Goal: Task Accomplishment & Management: Manage account settings

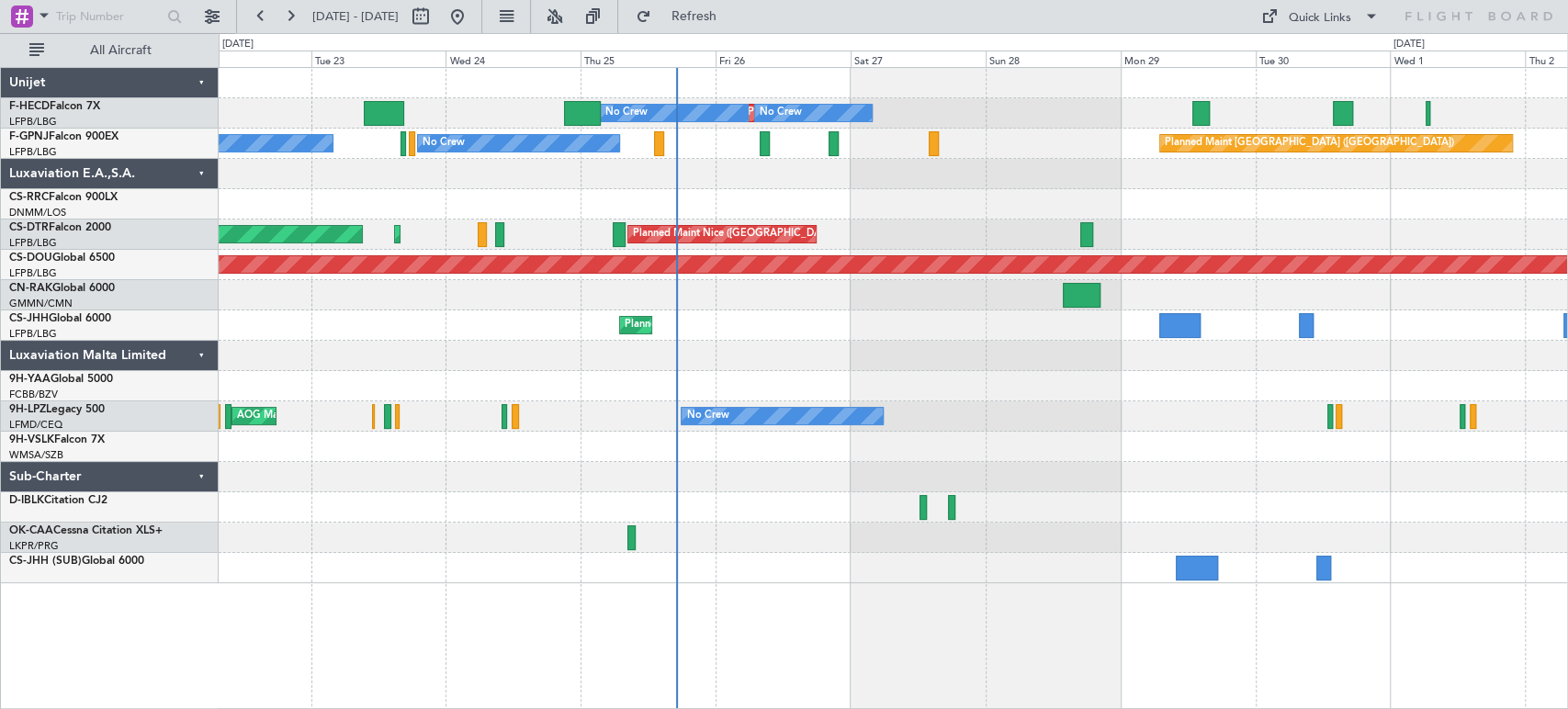
click at [690, 223] on div "Planned Maint [GEOGRAPHIC_DATA] ([GEOGRAPHIC_DATA]) No Crew No Crew No Crew No …" at bounding box center [893, 326] width 1348 height 515
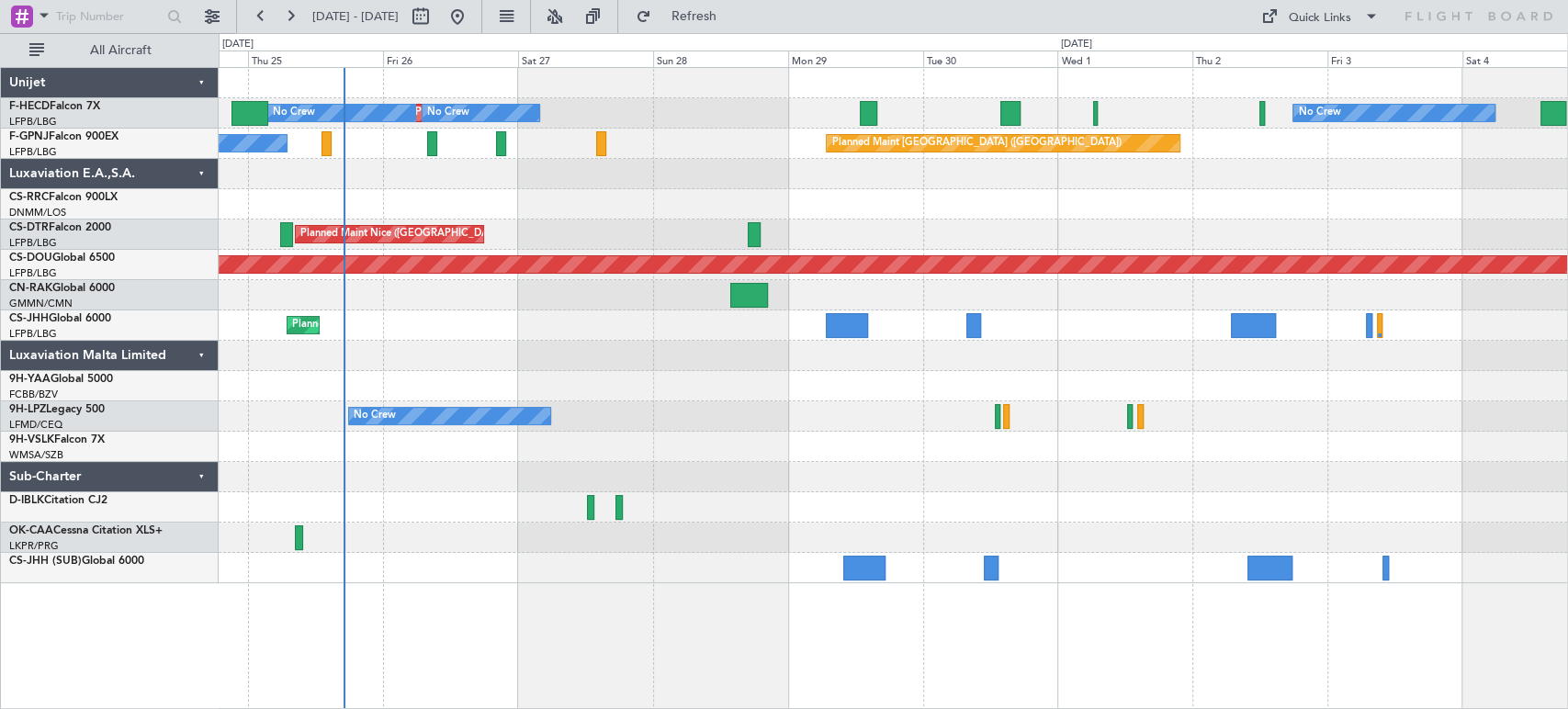
click at [478, 221] on div "No Crew Planned Maint [GEOGRAPHIC_DATA] ([GEOGRAPHIC_DATA]) No Crew No Crew No …" at bounding box center [893, 326] width 1348 height 515
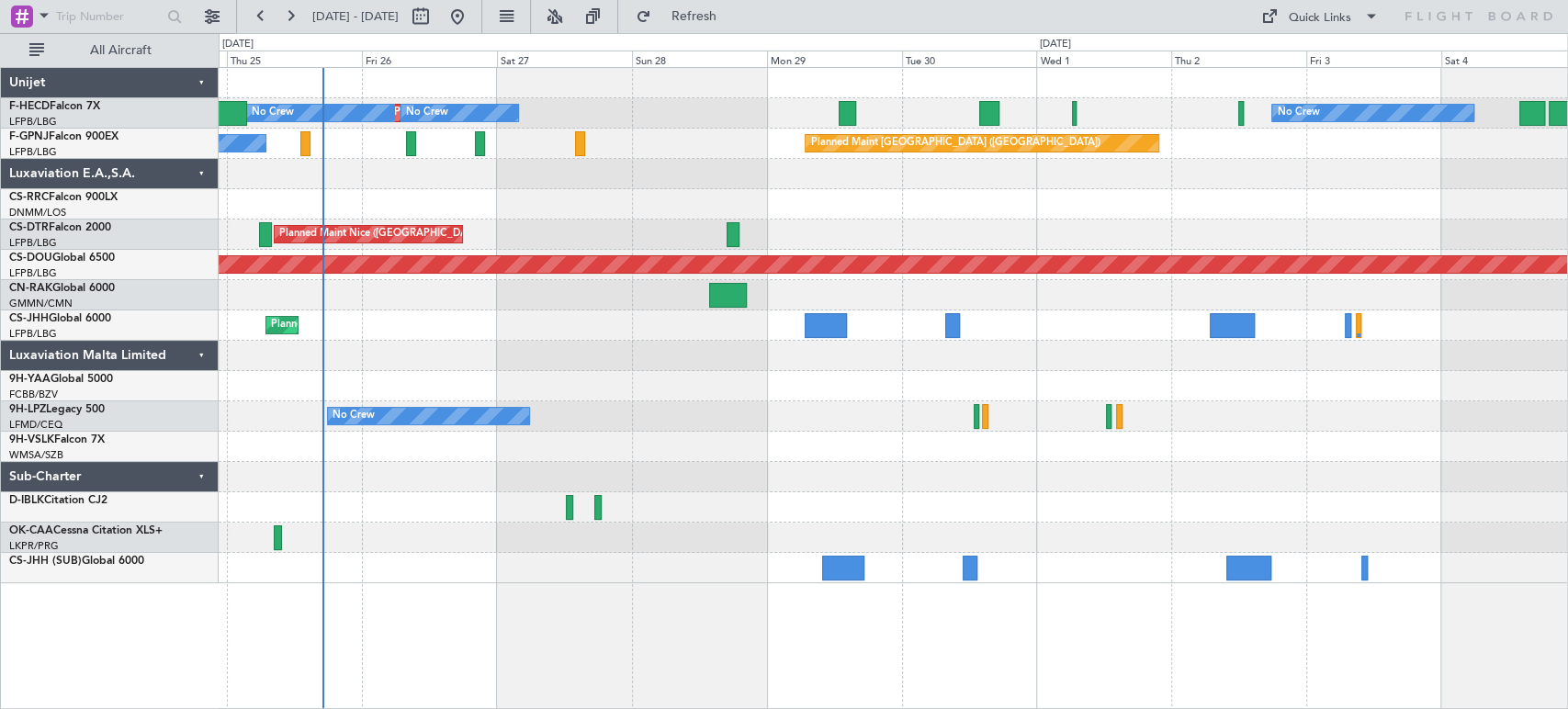
click at [478, 211] on div at bounding box center [893, 204] width 1348 height 30
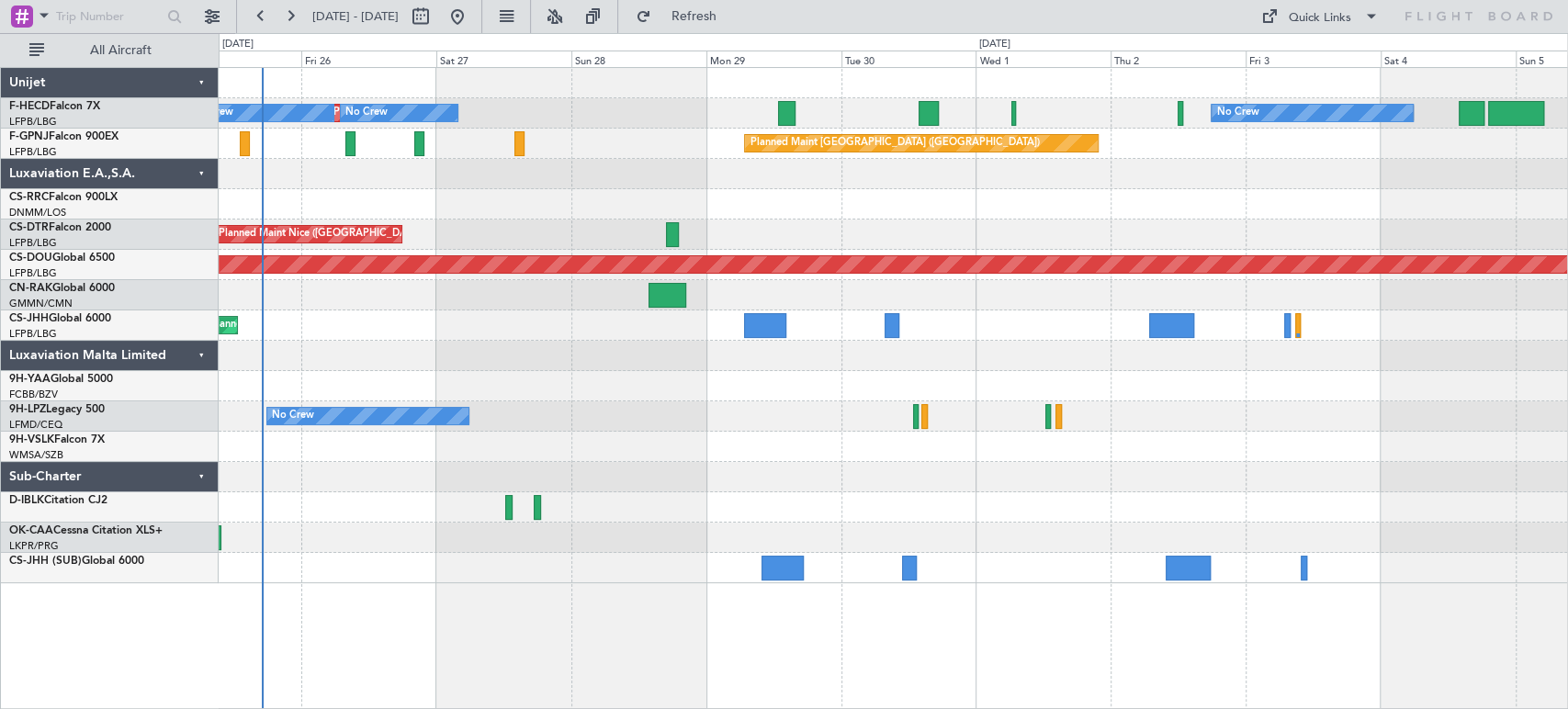
click at [310, 194] on div "No Crew Planned Maint [GEOGRAPHIC_DATA] ([GEOGRAPHIC_DATA]) No Crew No Crew Pla…" at bounding box center [893, 326] width 1348 height 515
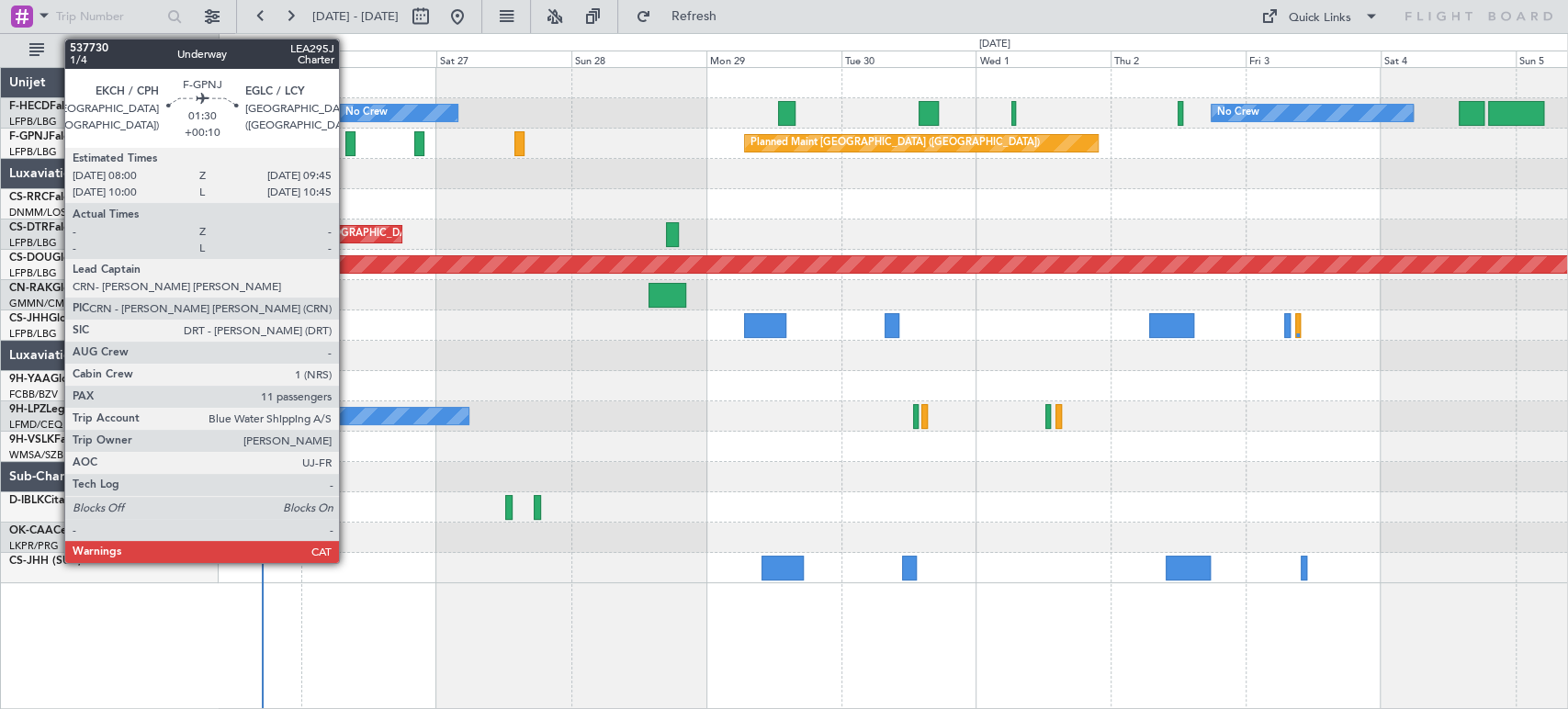
click at [347, 139] on div at bounding box center [350, 143] width 10 height 25
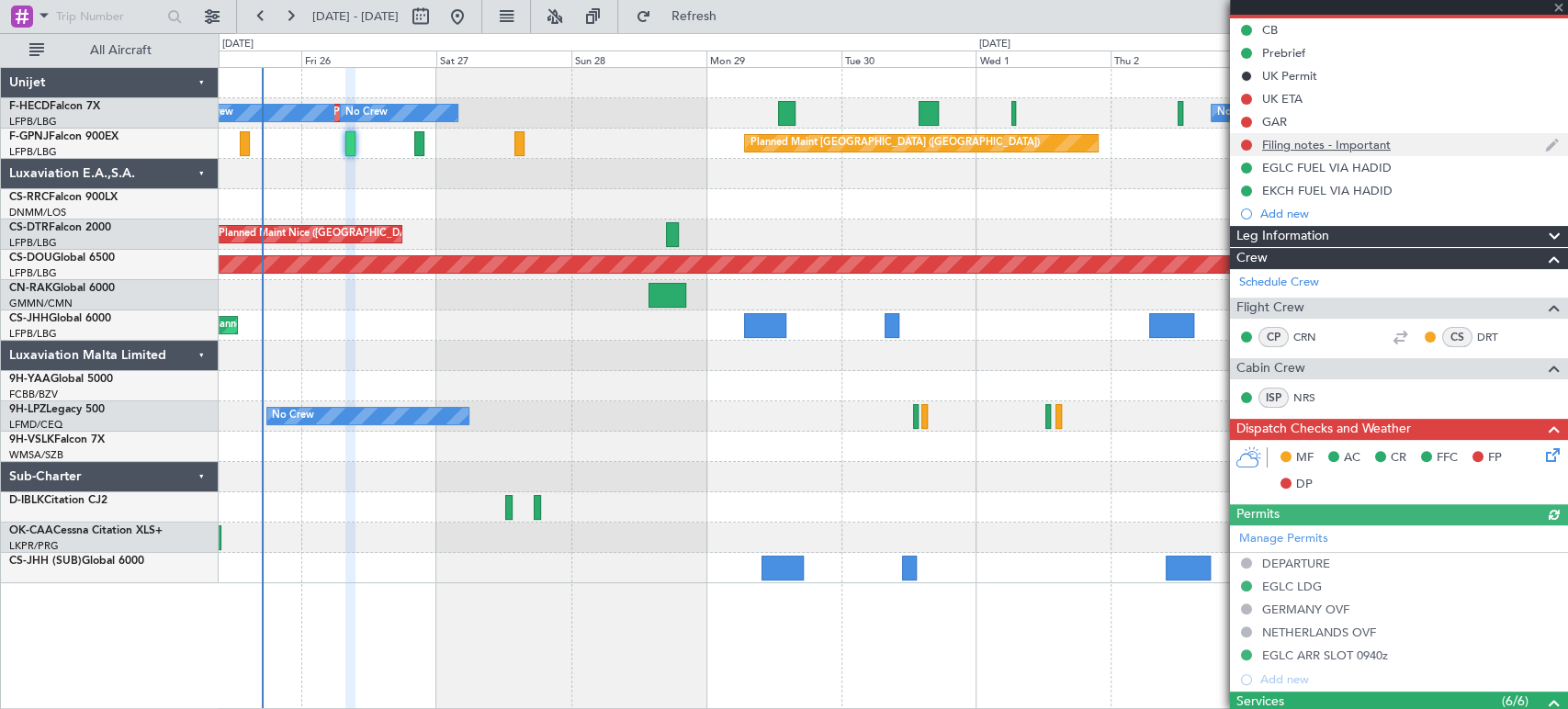
scroll to position [408, 0]
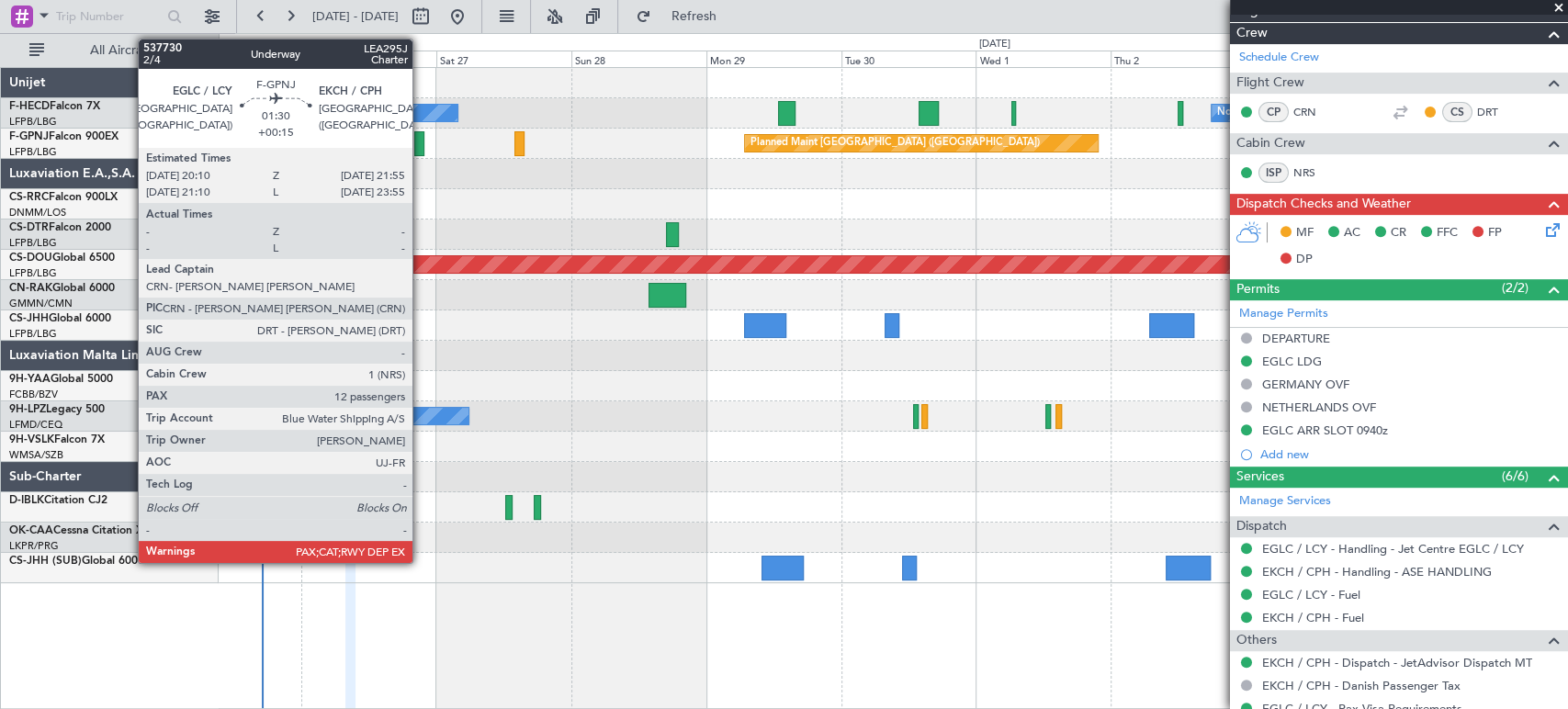
click at [421, 143] on div at bounding box center [419, 143] width 10 height 25
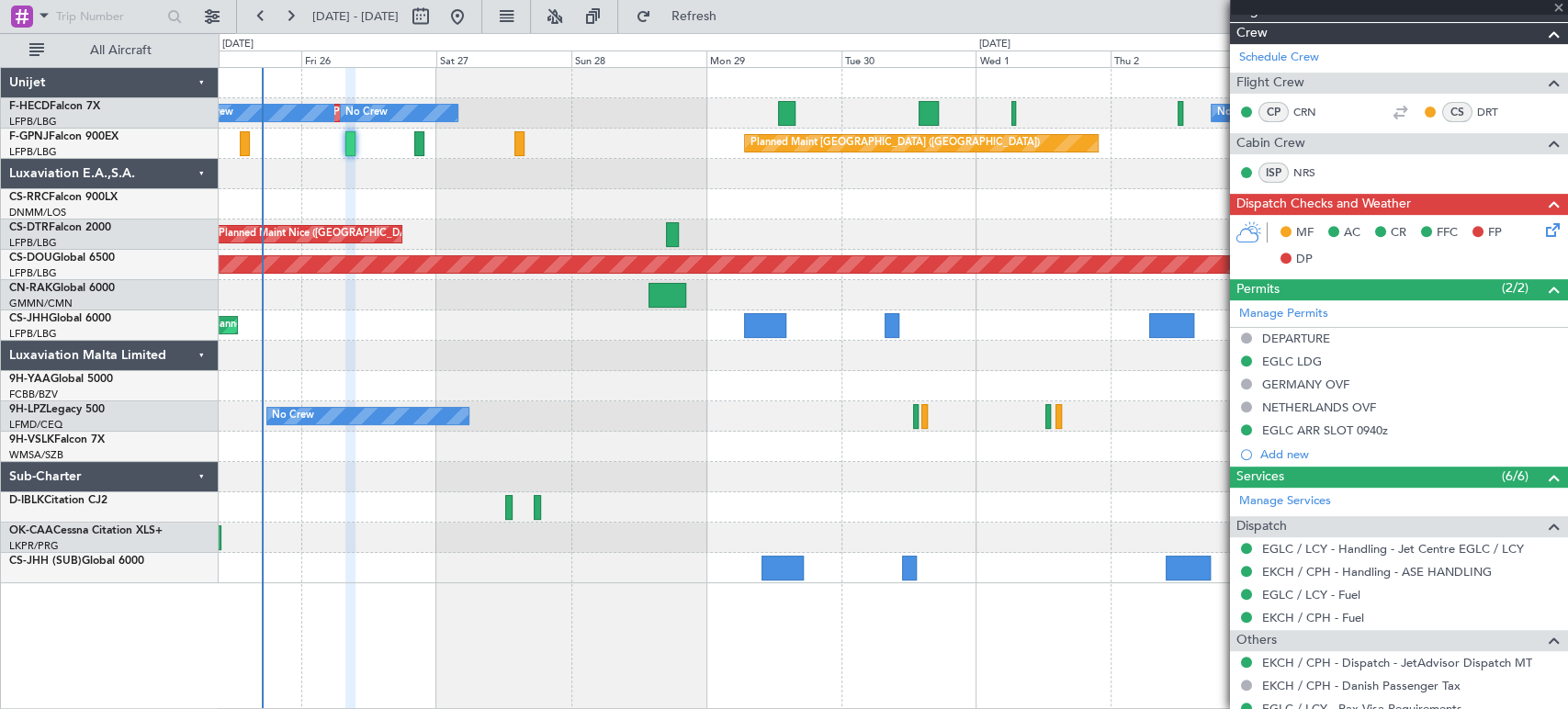
type input "+00:15"
type input "12"
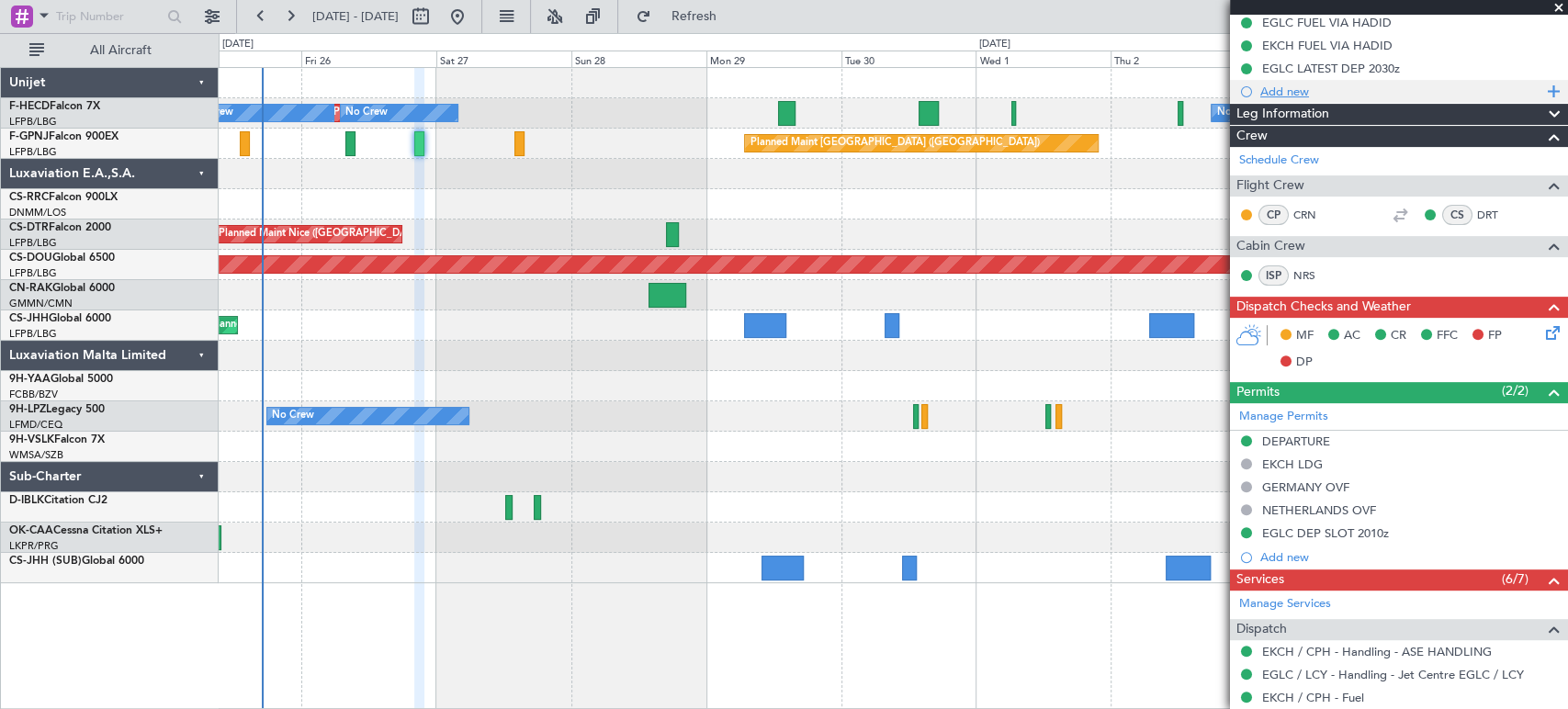
scroll to position [306, 0]
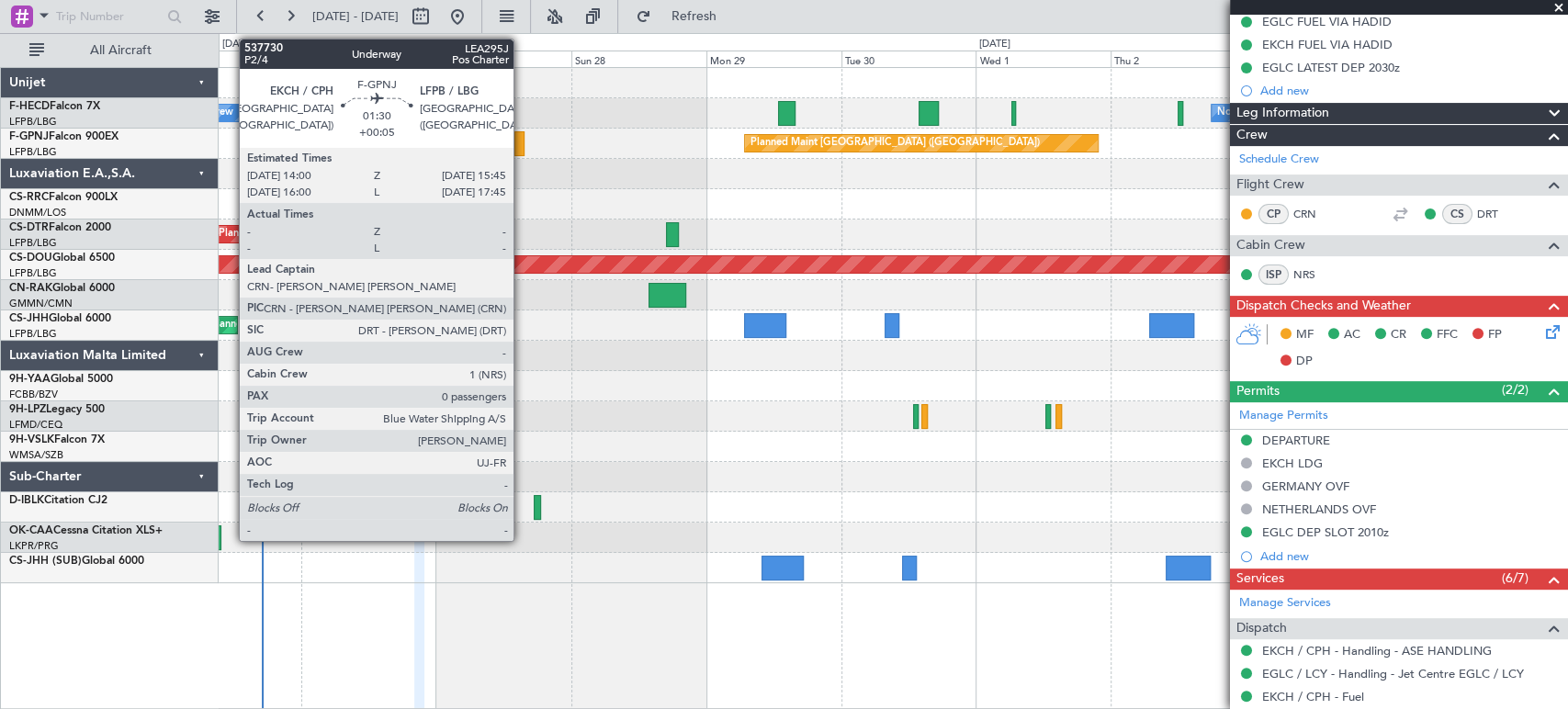
click at [522, 144] on div at bounding box center [519, 143] width 10 height 25
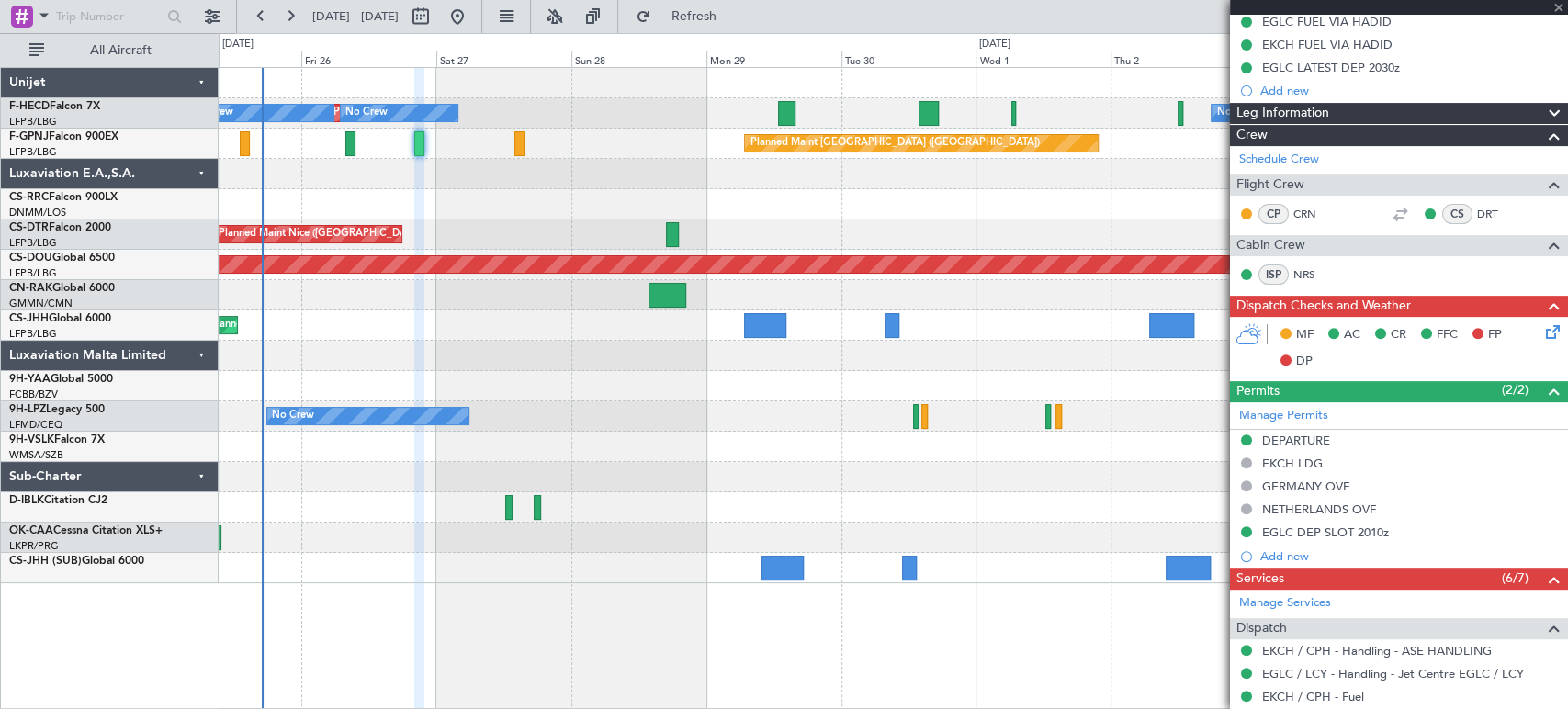
type input "+00:05"
type input "0"
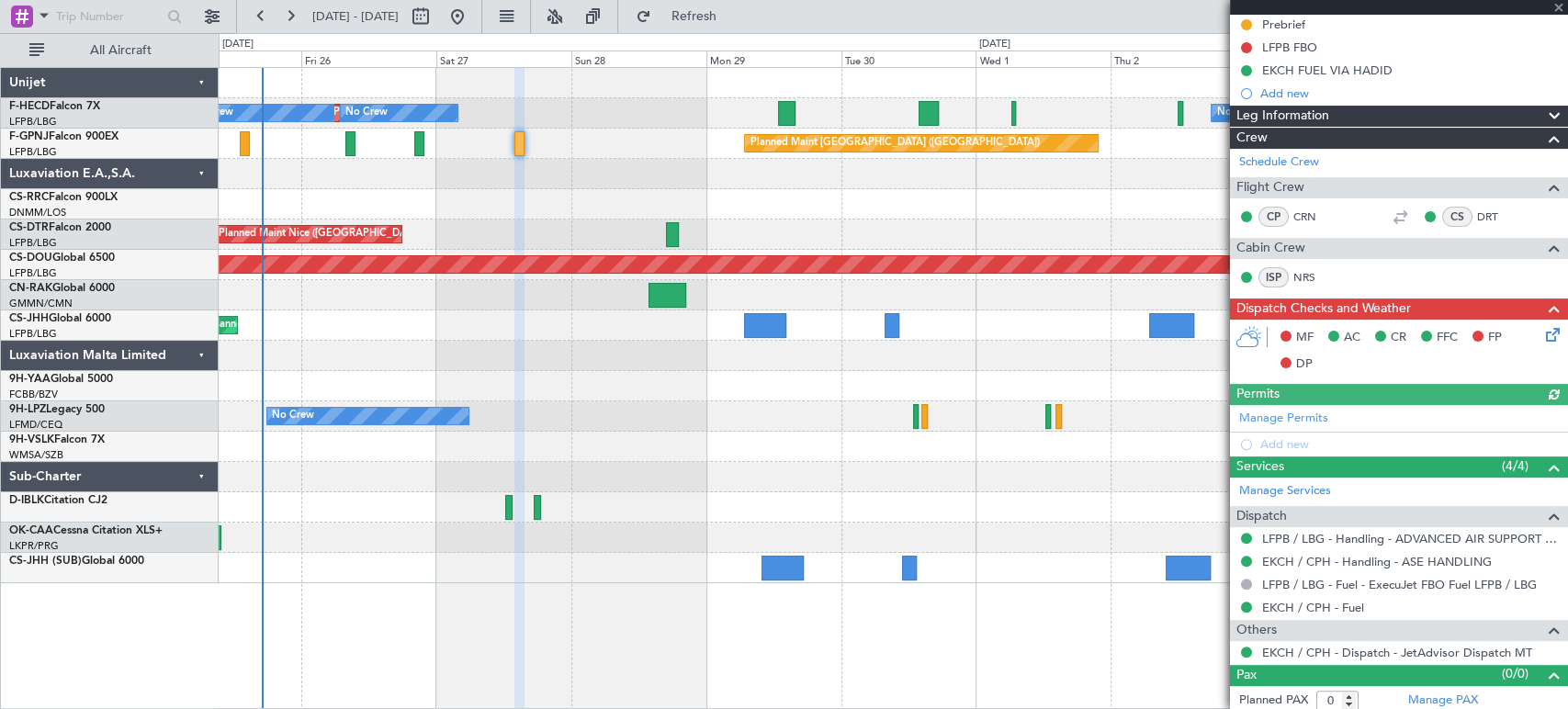
scroll to position [216, 0]
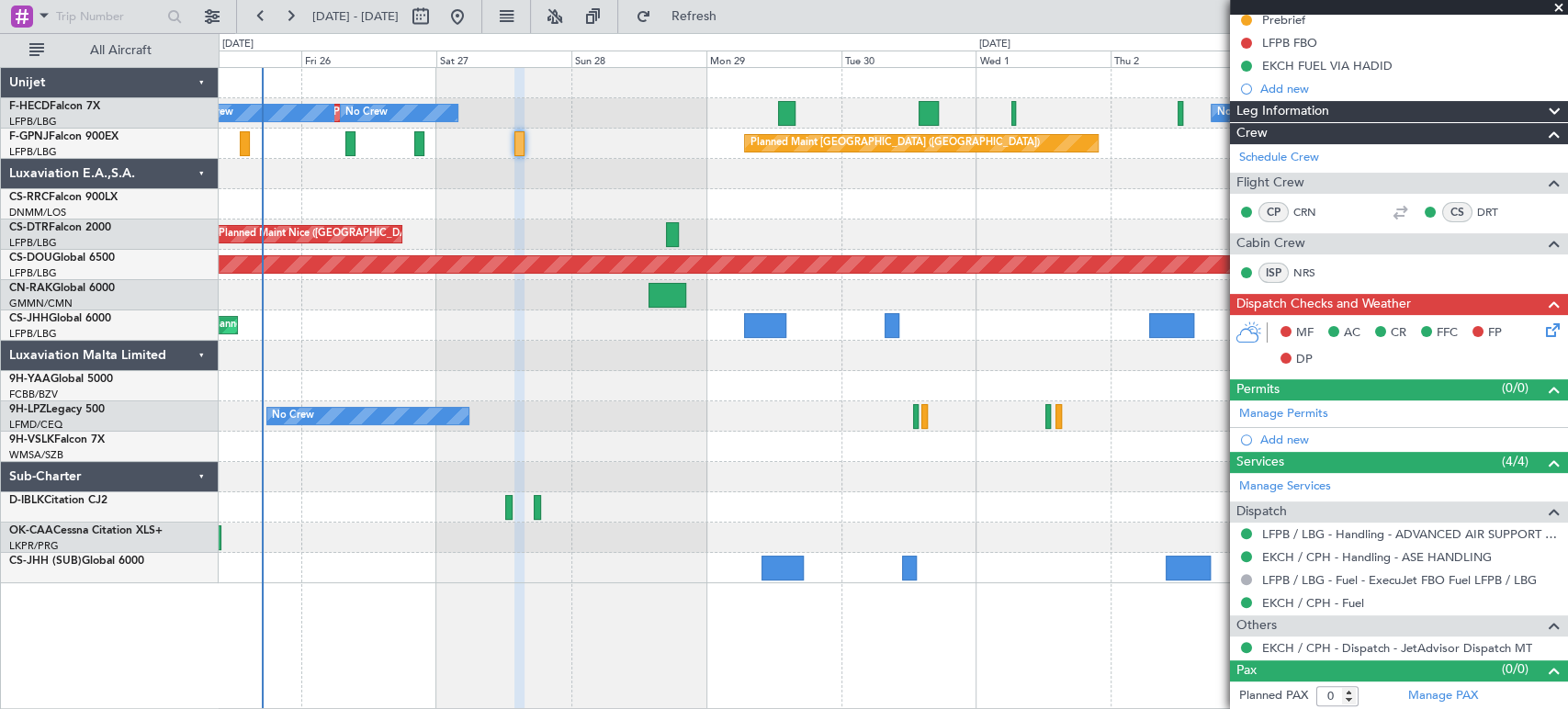
click at [347, 141] on div at bounding box center [350, 143] width 10 height 25
type input "+00:10"
type input "11"
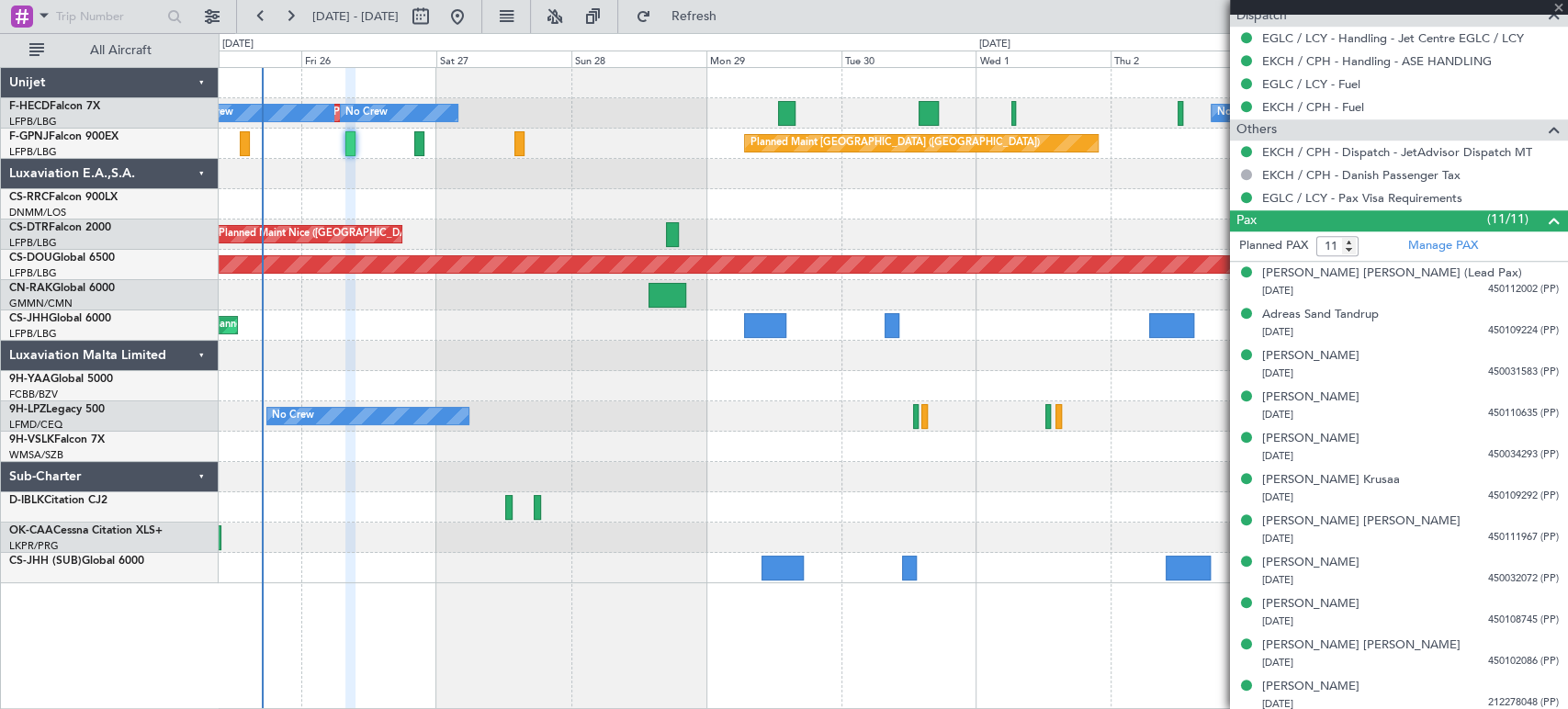
scroll to position [923, 0]
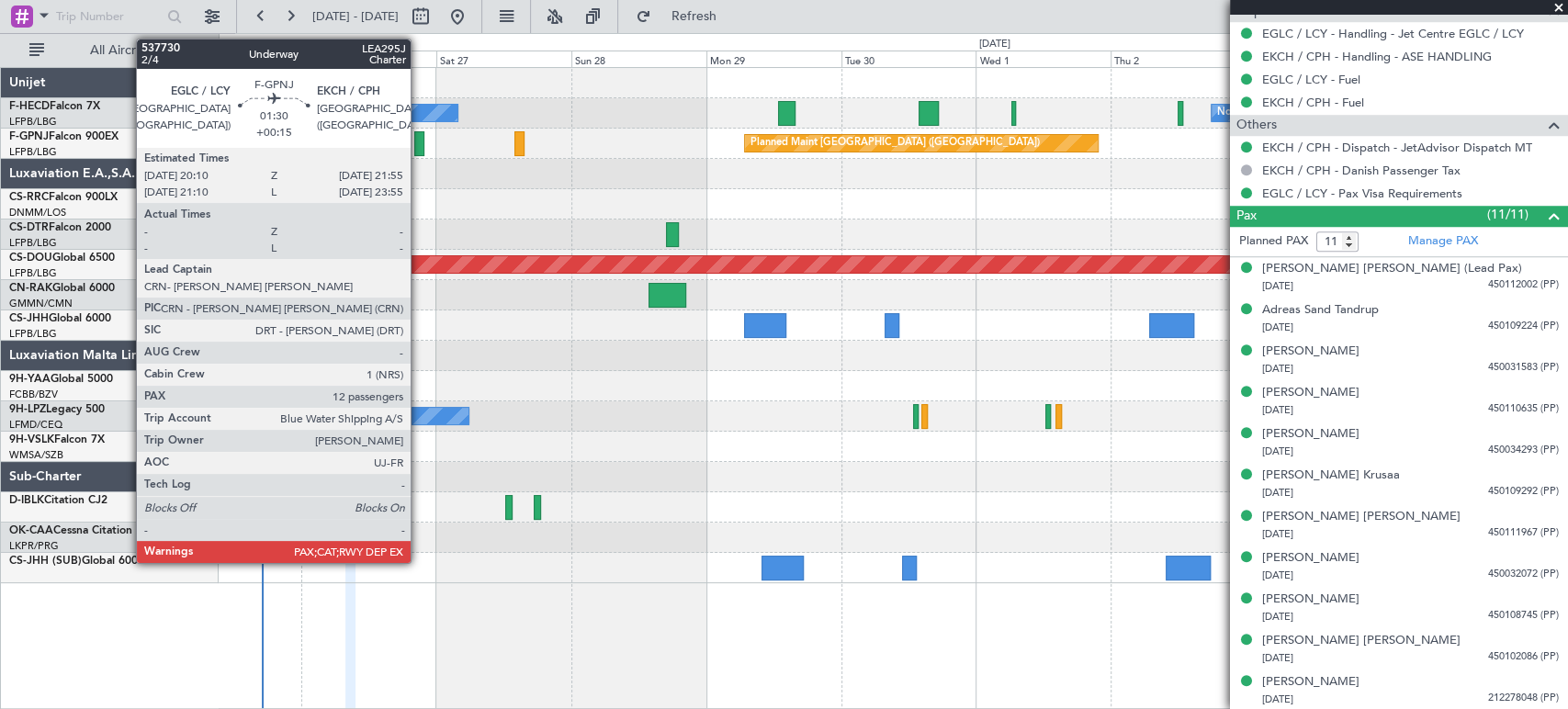
click at [419, 137] on div at bounding box center [419, 143] width 10 height 25
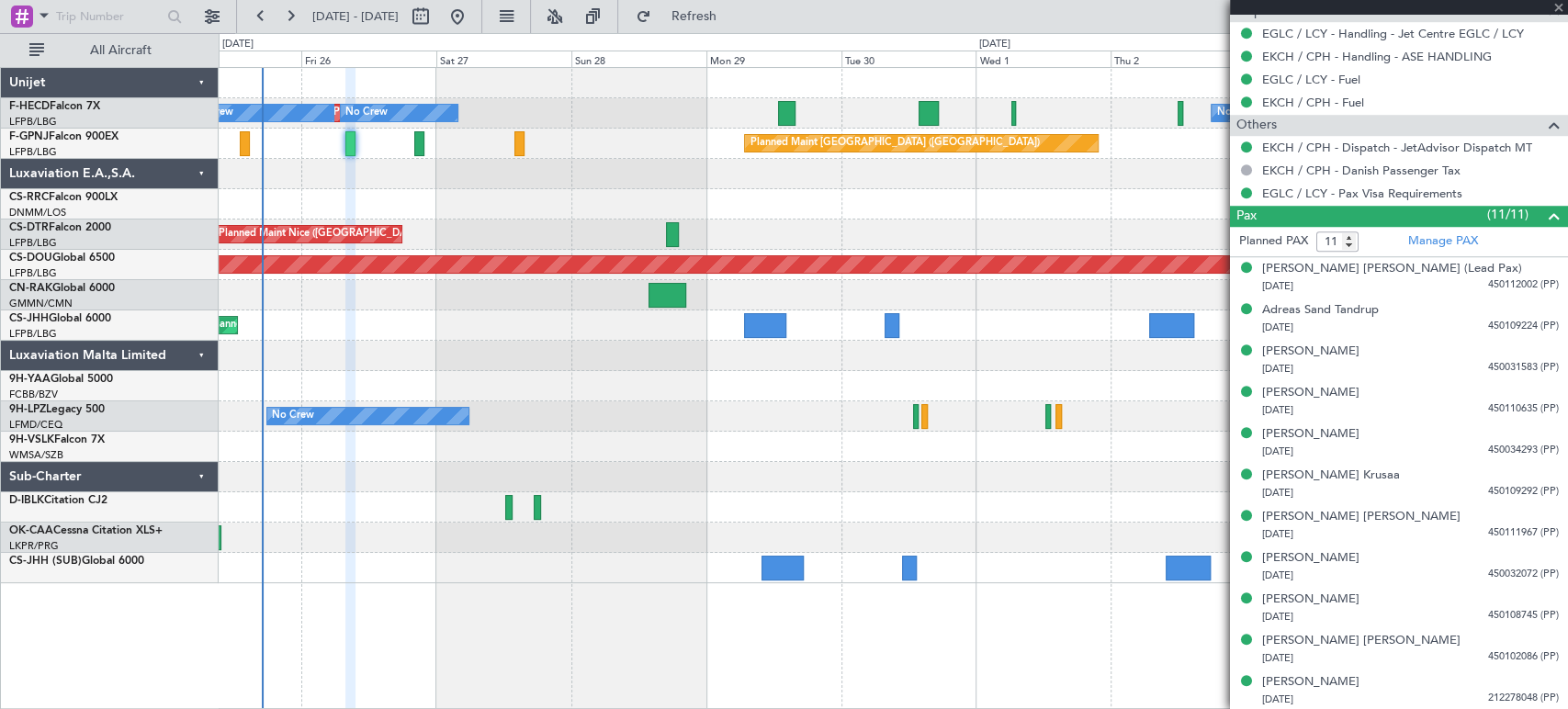
type input "+00:15"
type input "12"
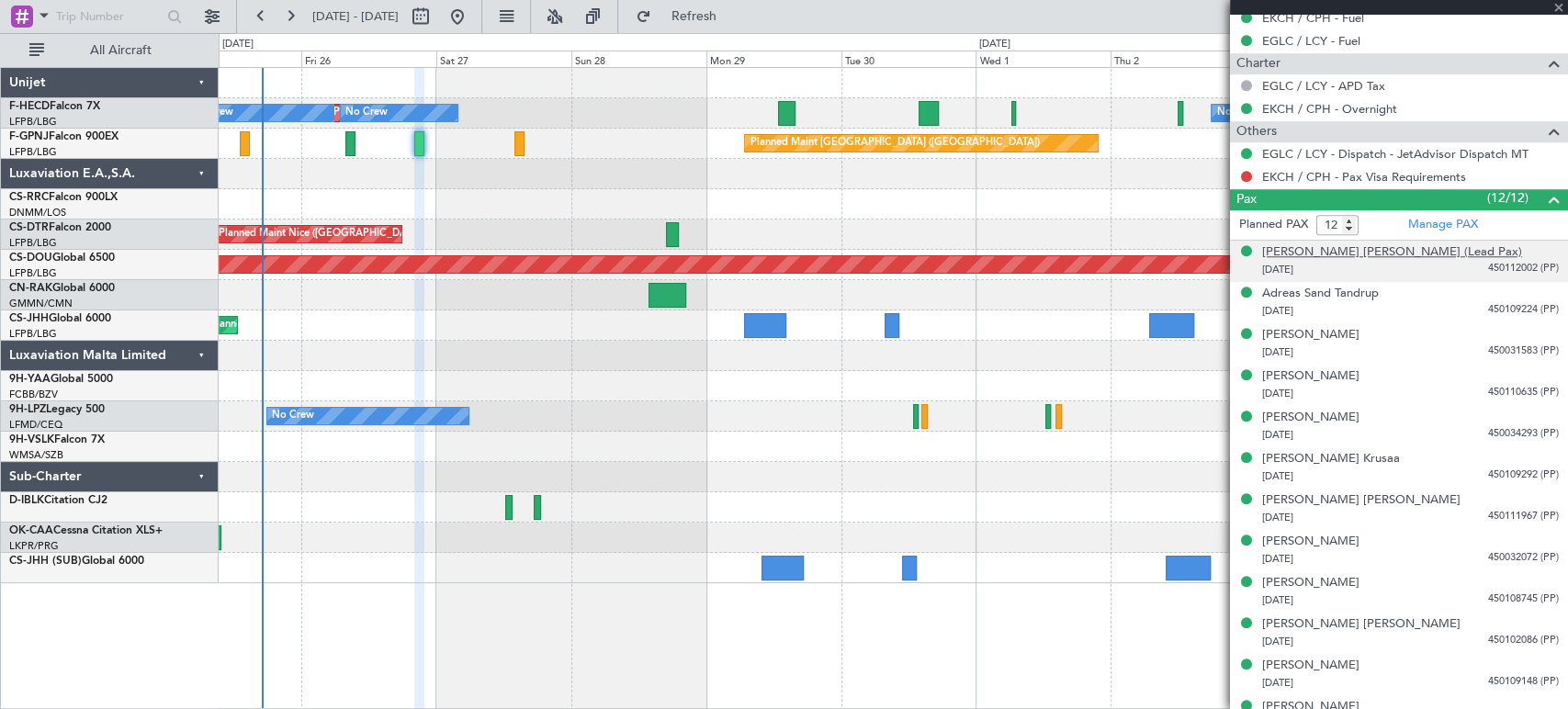
scroll to position [1009, 0]
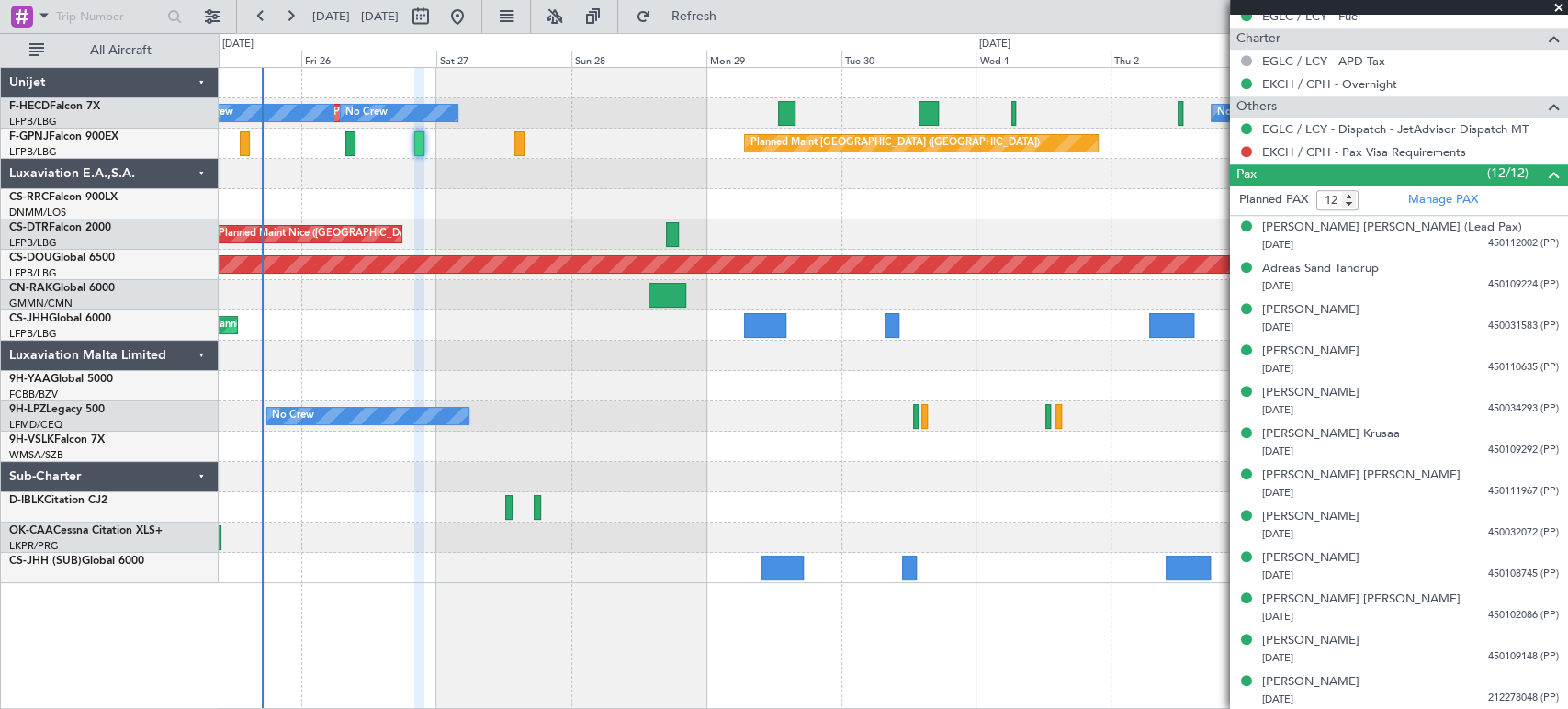
click at [864, 211] on div at bounding box center [893, 204] width 1348 height 30
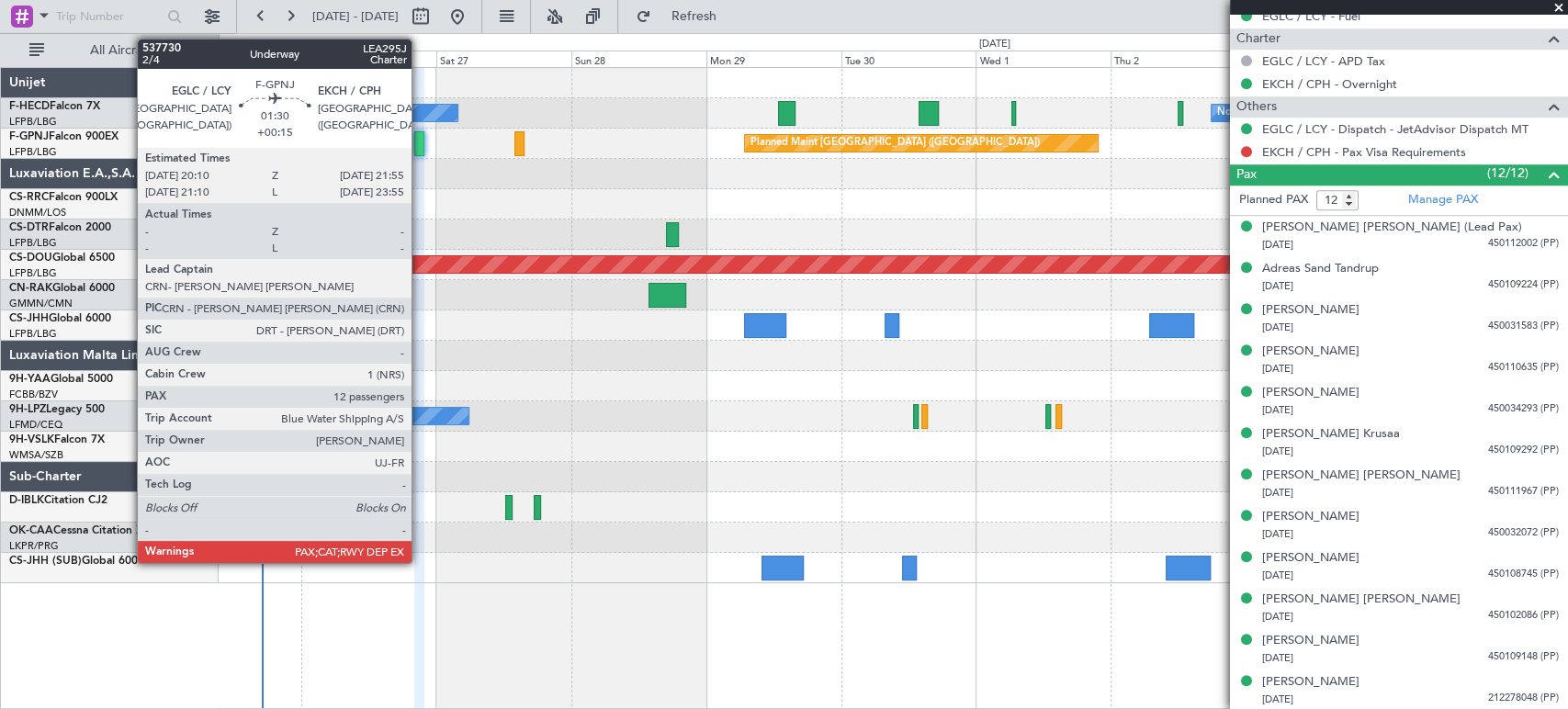
click at [420, 136] on div at bounding box center [419, 143] width 10 height 25
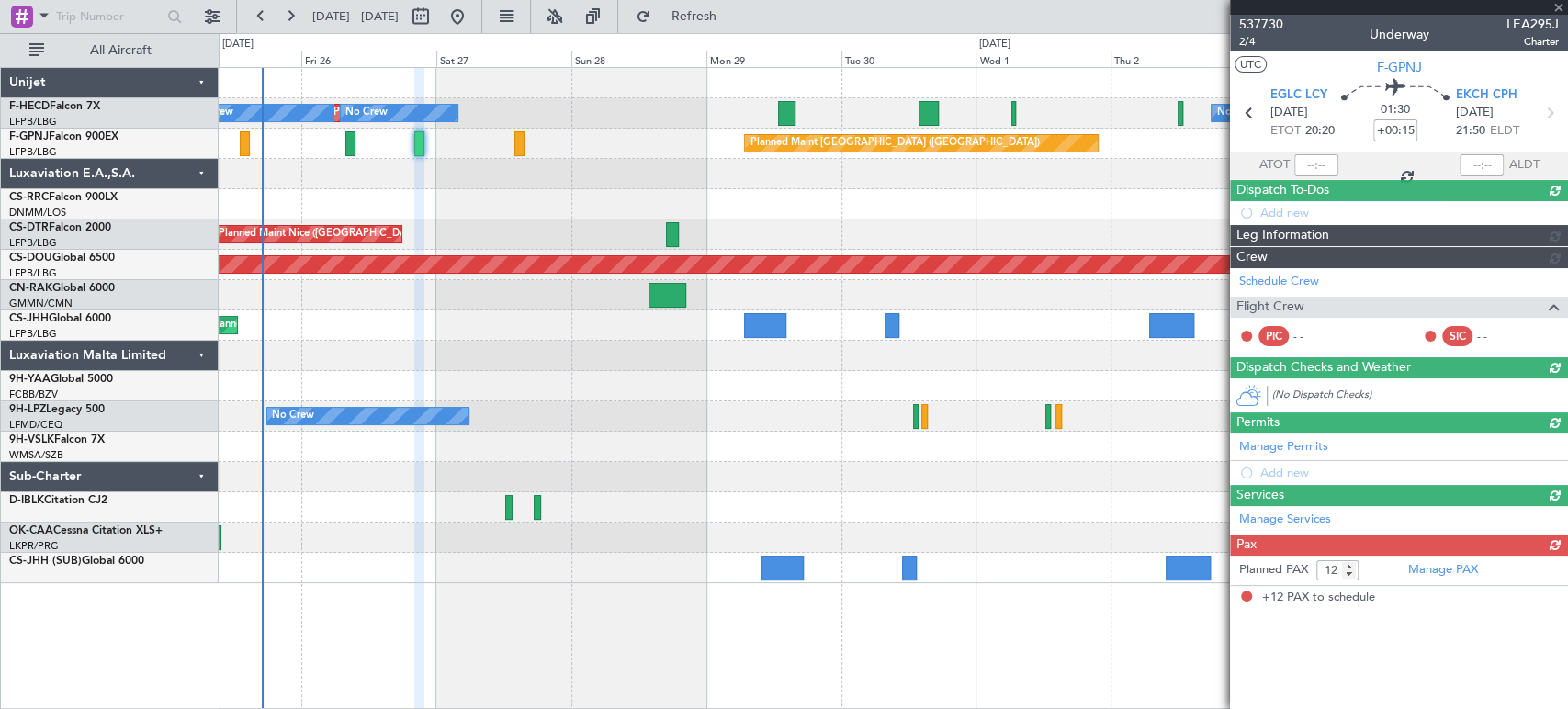
scroll to position [0, 0]
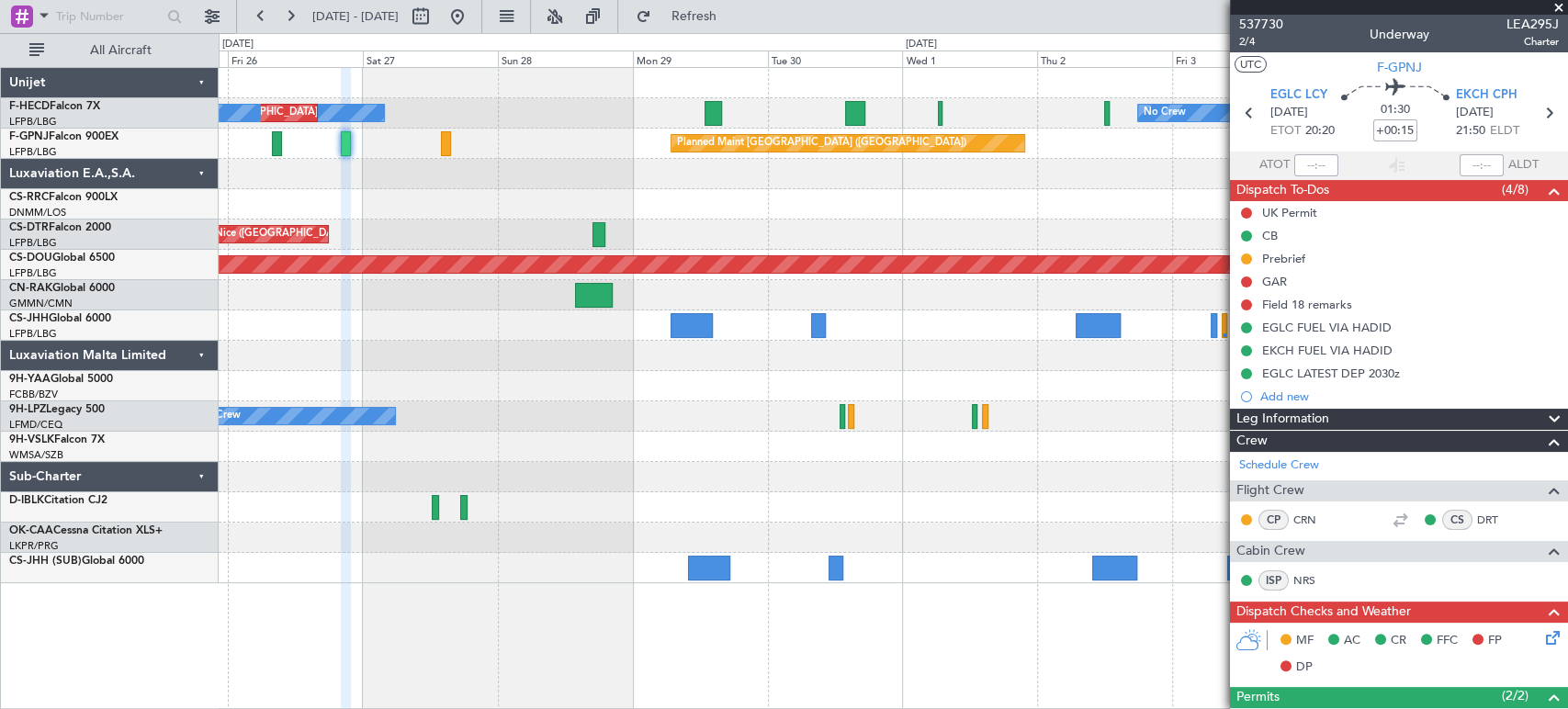
click at [506, 352] on div "No Crew No Crew Planned Maint [GEOGRAPHIC_DATA] ([GEOGRAPHIC_DATA]) No Crew Pla…" at bounding box center [893, 326] width 1348 height 515
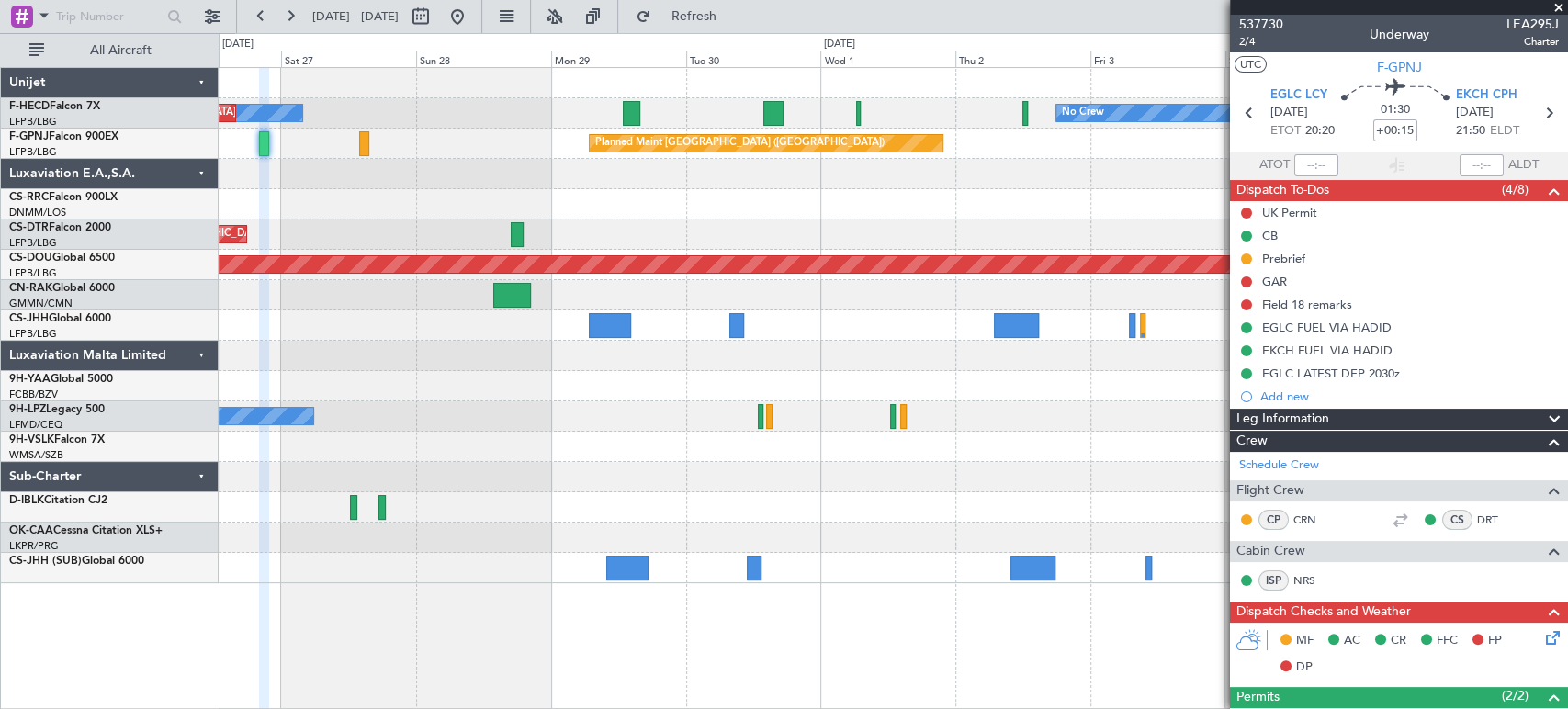
click at [475, 336] on div "Planned Maint [GEOGRAPHIC_DATA] ([GEOGRAPHIC_DATA])" at bounding box center [893, 326] width 1348 height 30
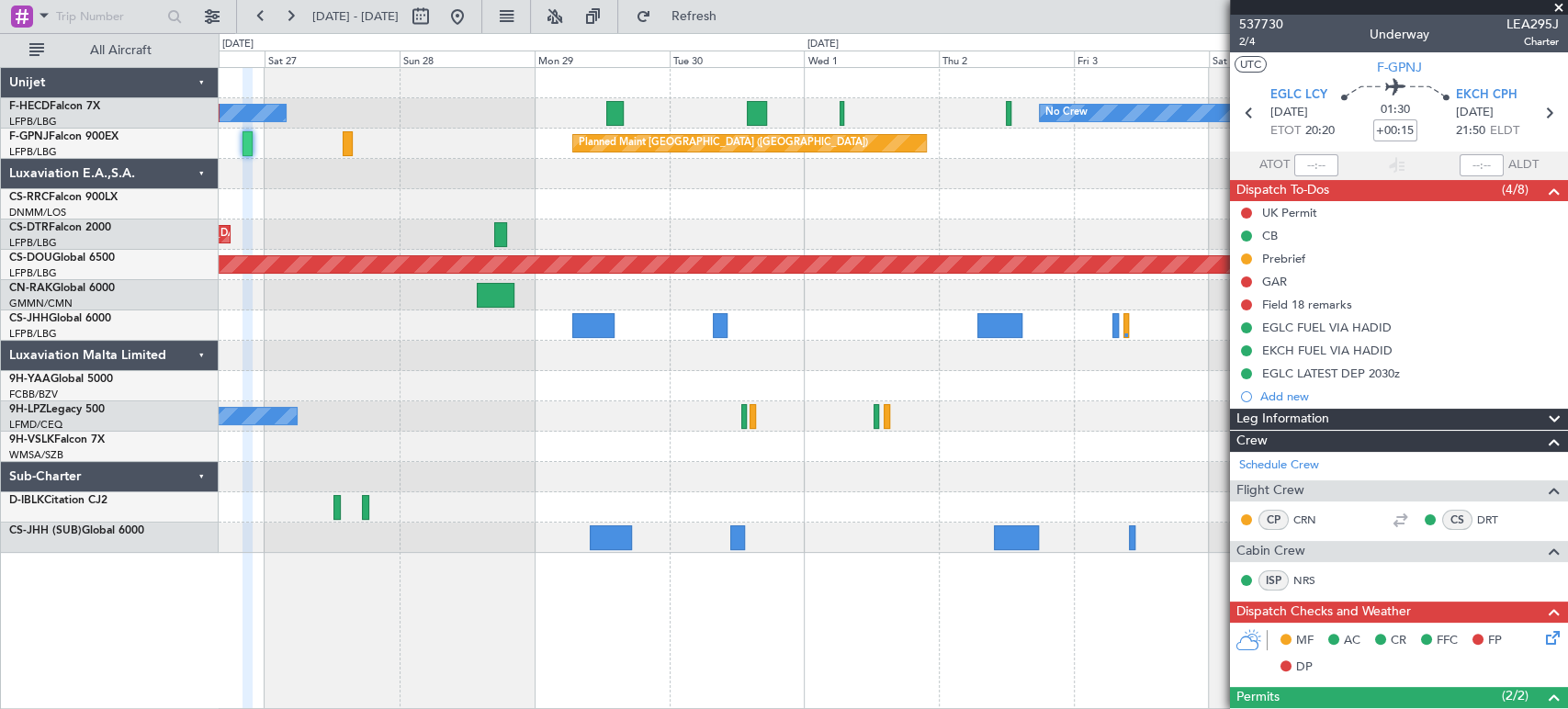
click at [515, 439] on div at bounding box center [893, 446] width 1348 height 30
click at [625, 118] on div "No Crew No Crew Planned Maint Paris (Le Bourget) No Crew" at bounding box center [893, 113] width 1348 height 30
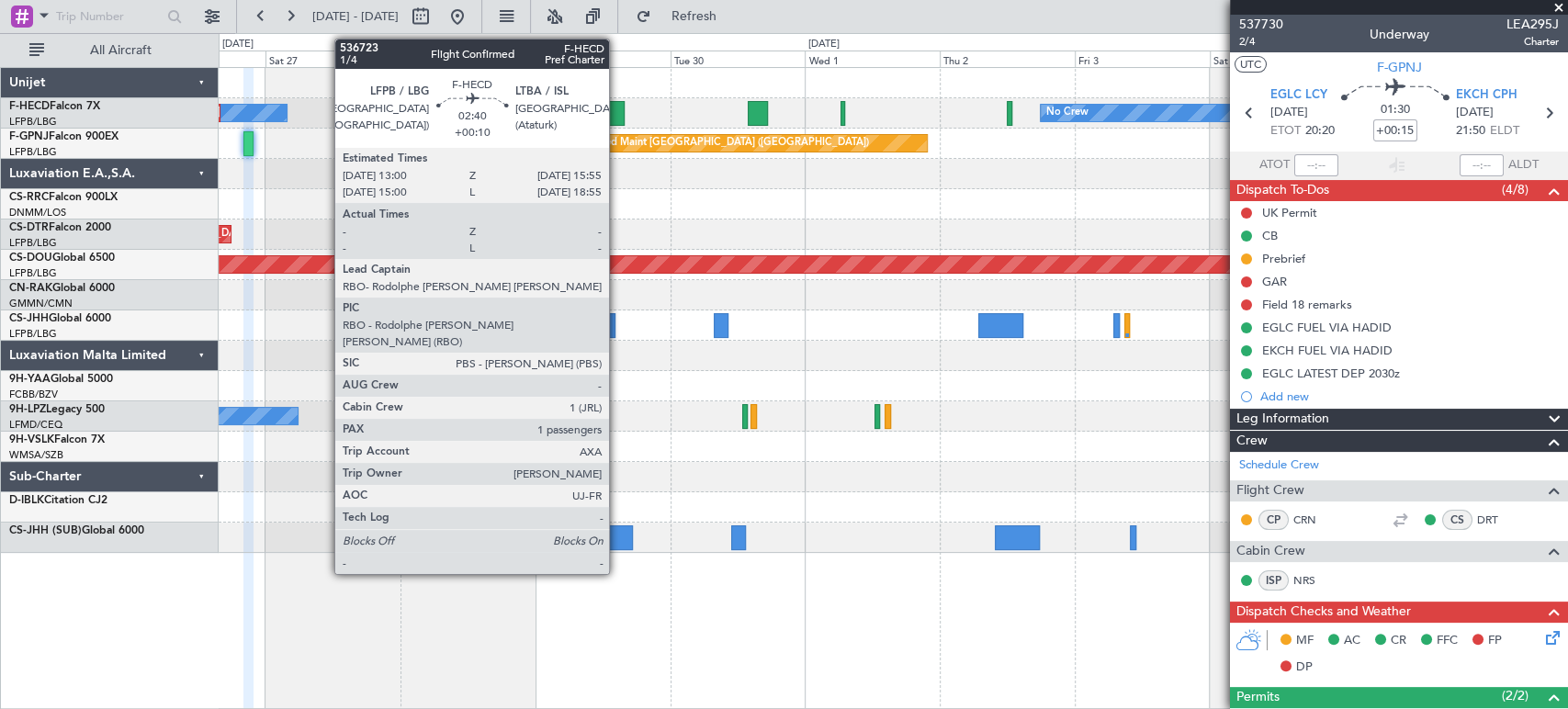
click at [617, 118] on div at bounding box center [616, 113] width 17 height 25
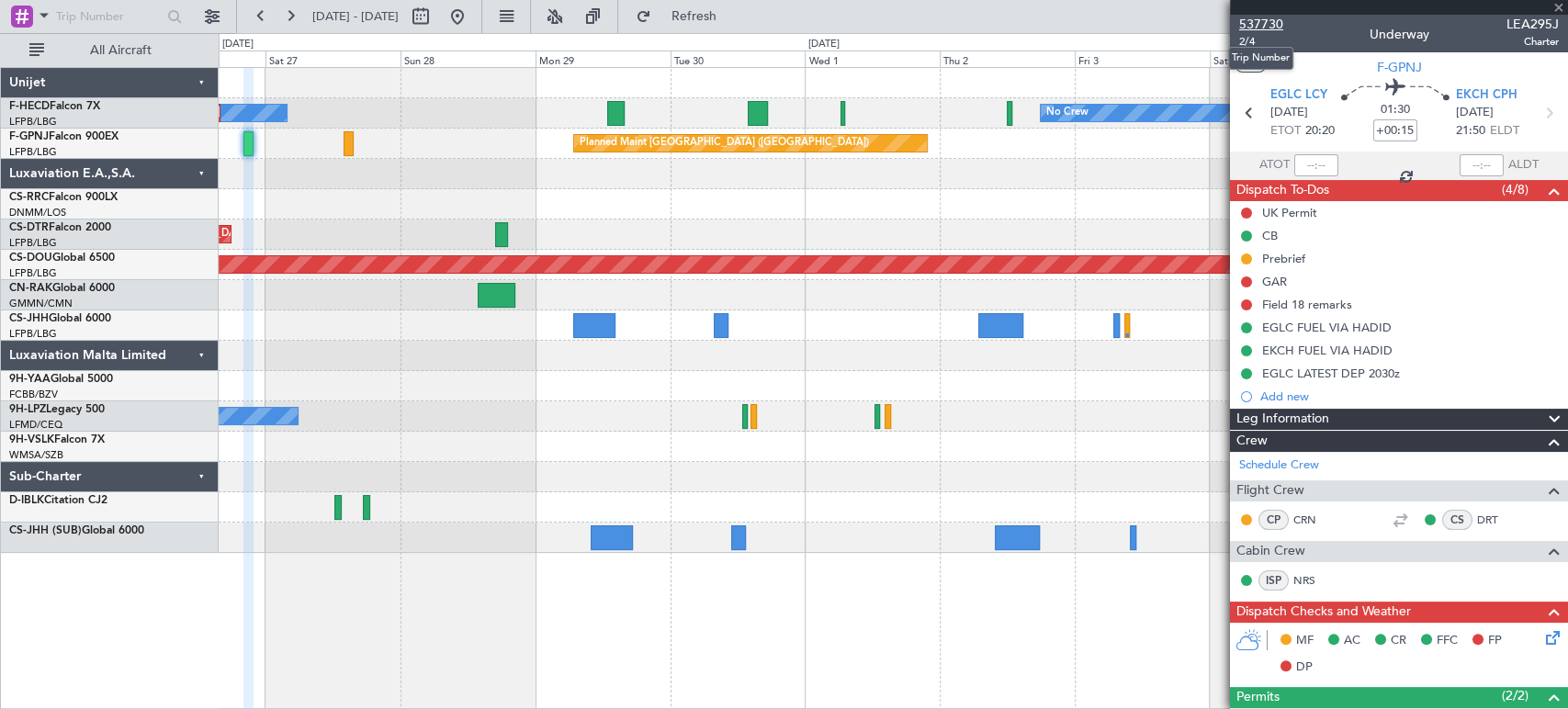
type input "+00:10"
type input "1"
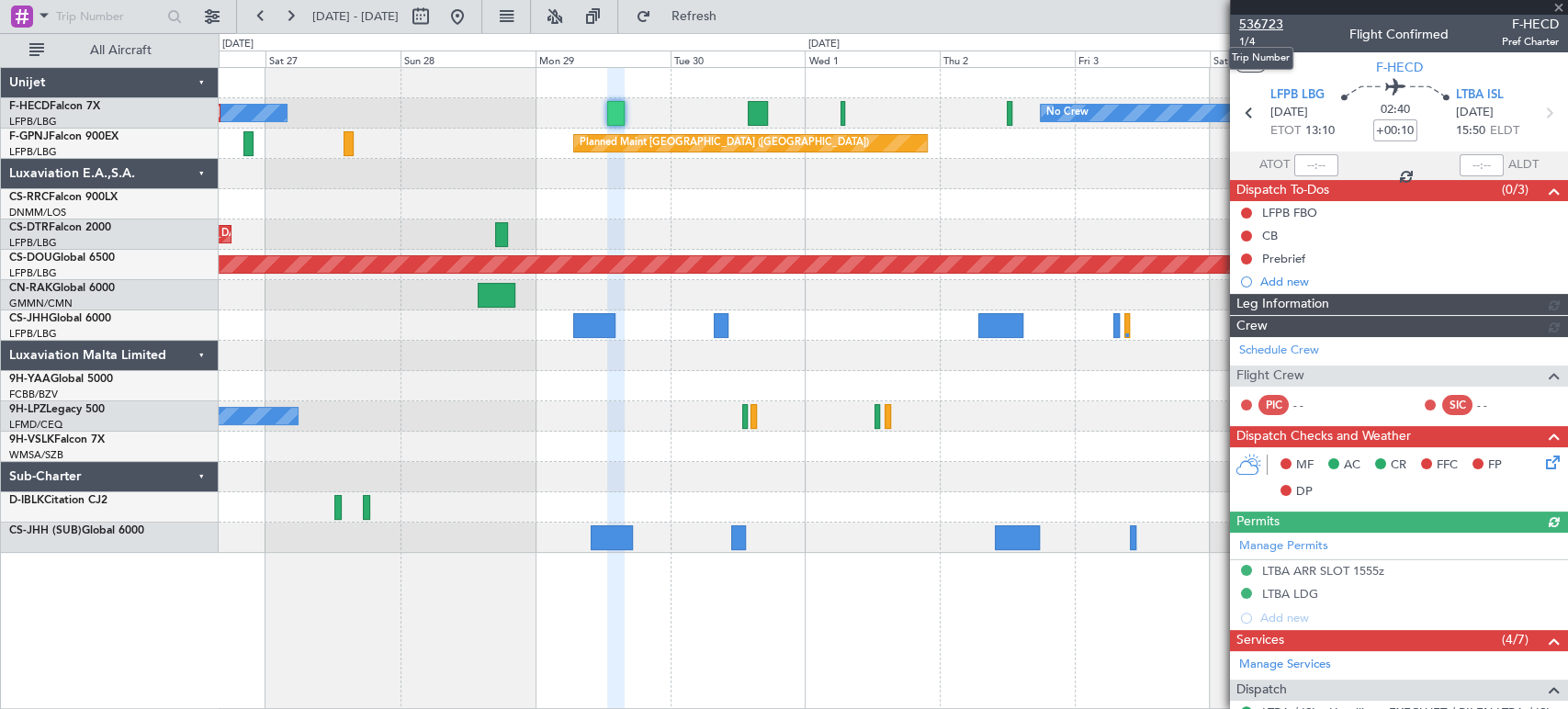
click at [1261, 21] on span "536723" at bounding box center [1260, 24] width 44 height 20
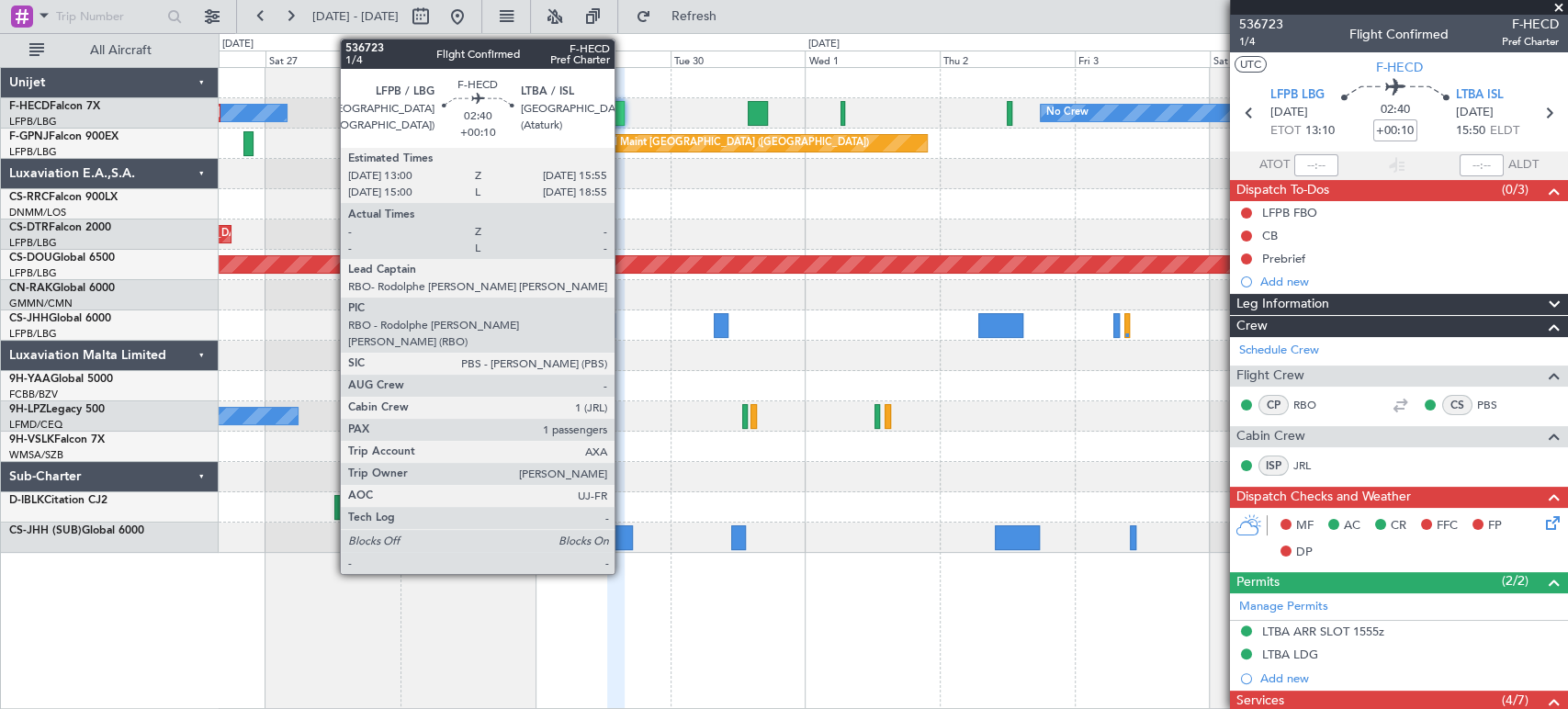
click at [614, 116] on div at bounding box center [616, 113] width 17 height 25
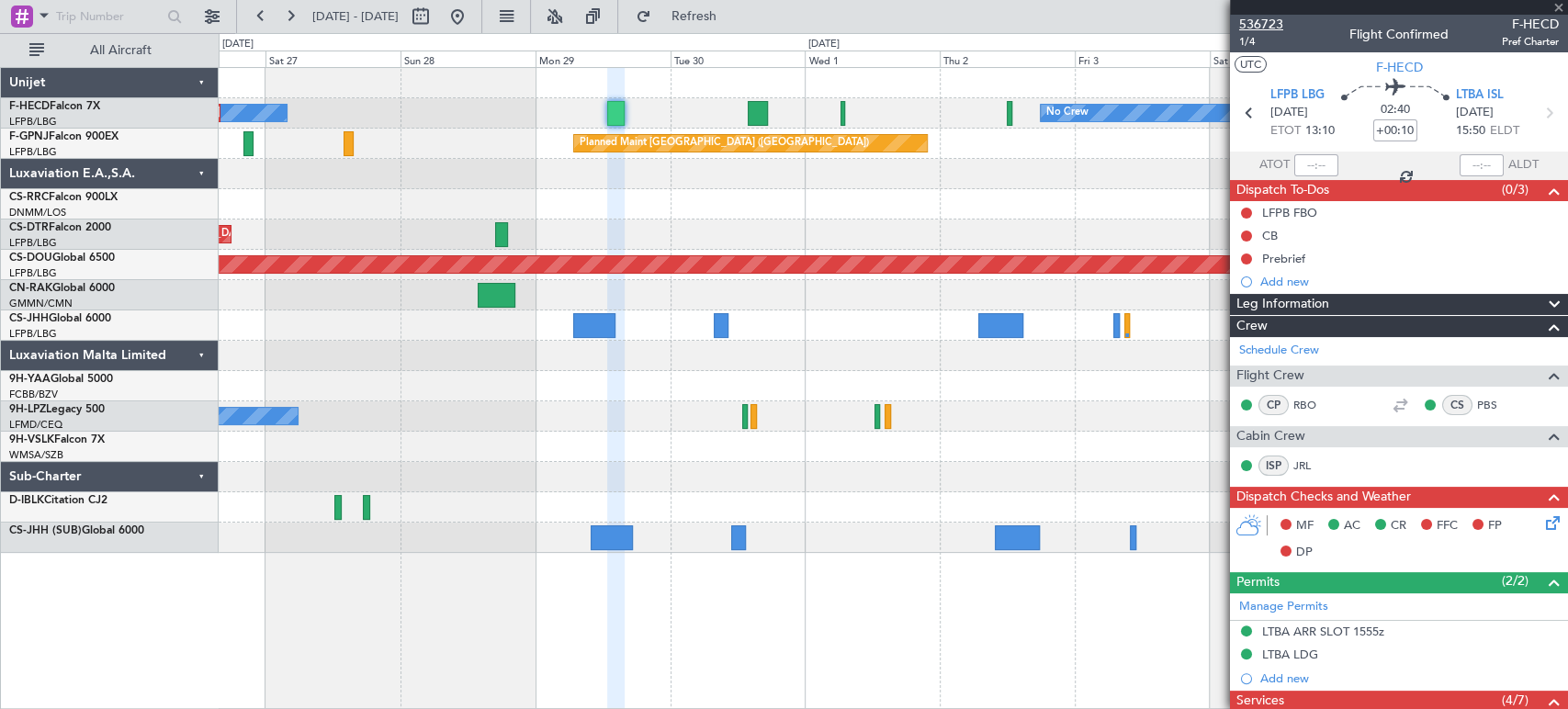
click at [1258, 27] on span "536723" at bounding box center [1260, 24] width 44 height 20
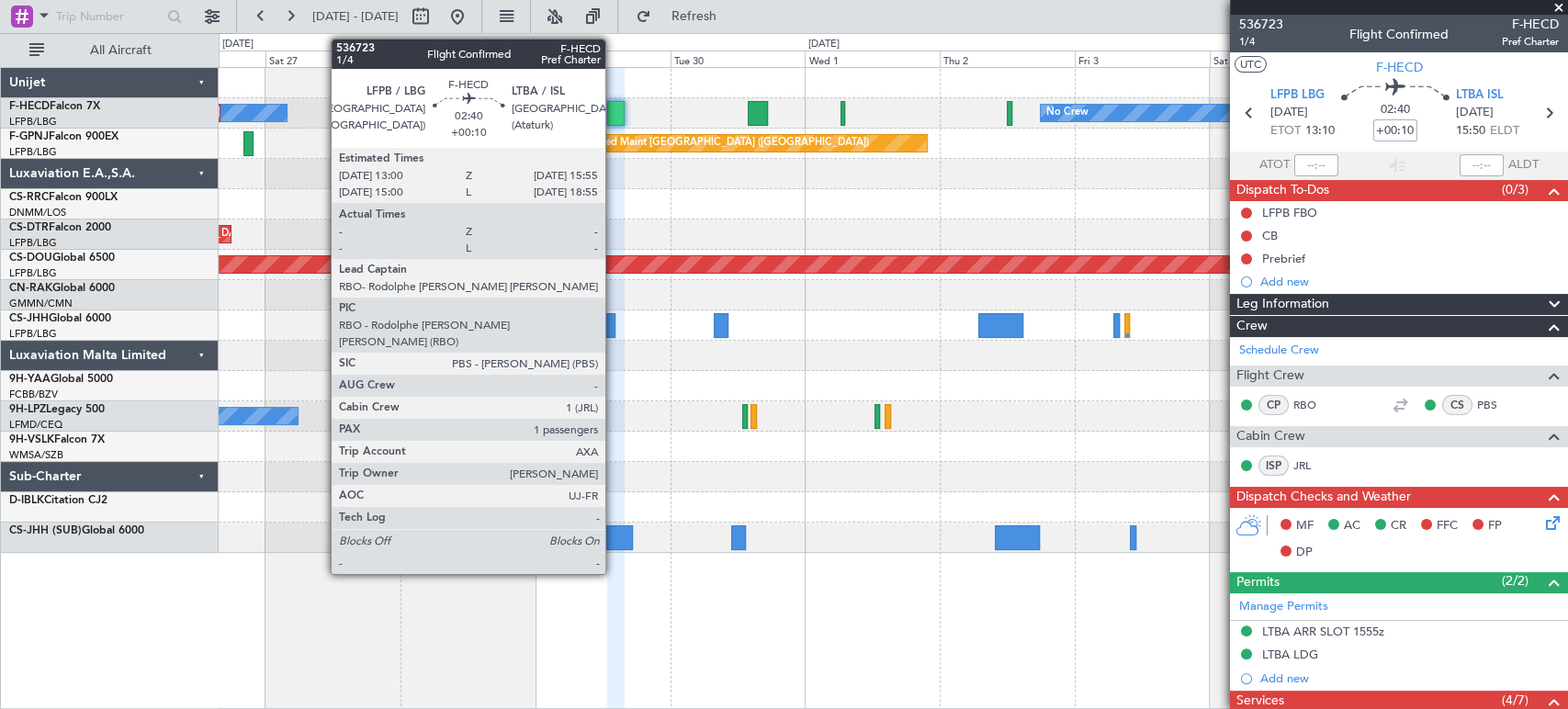
click at [614, 112] on div at bounding box center [616, 113] width 17 height 25
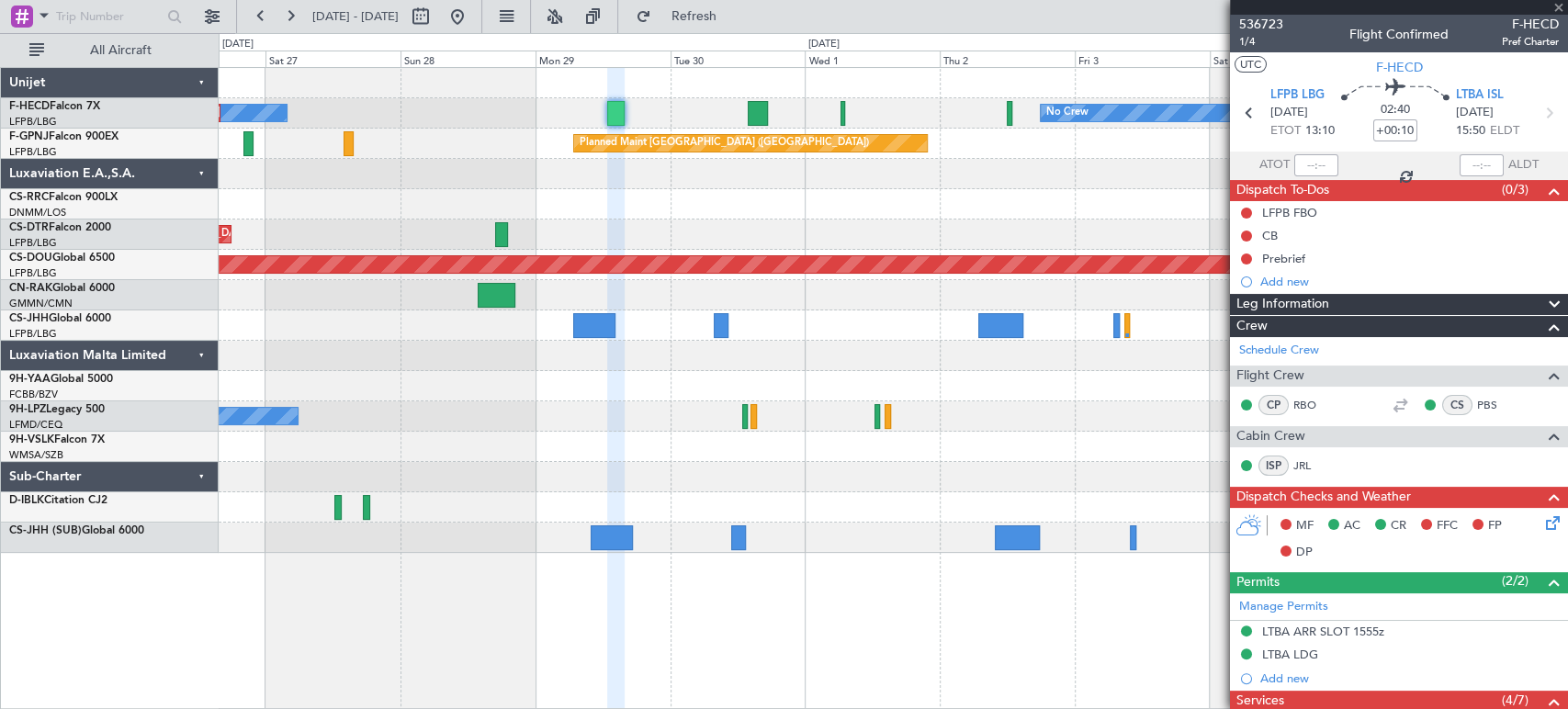
click at [807, 185] on div at bounding box center [893, 174] width 1348 height 30
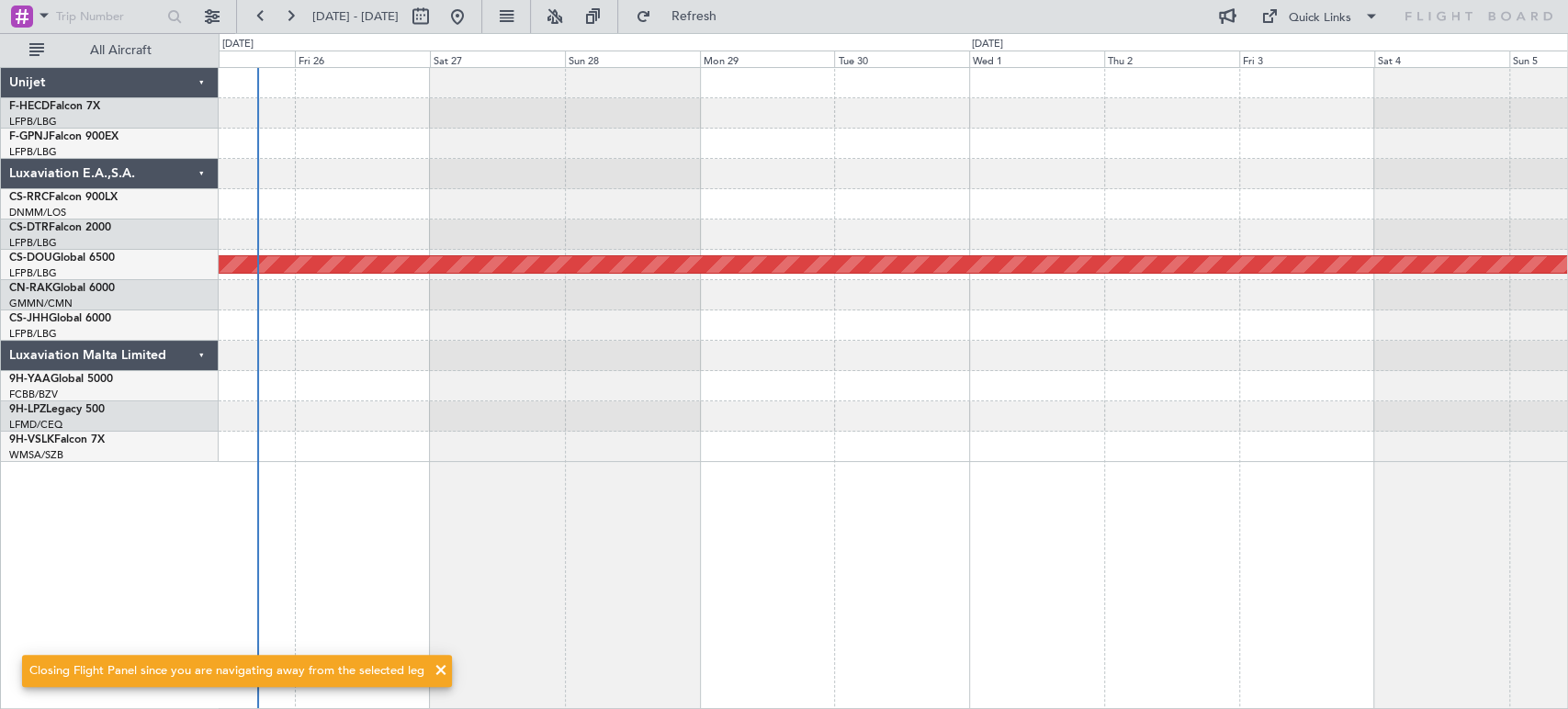
click at [515, 204] on div "No Crew AOG Maint Sofia Planned Maint [GEOGRAPHIC_DATA] ([GEOGRAPHIC_DATA])" at bounding box center [893, 265] width 1348 height 394
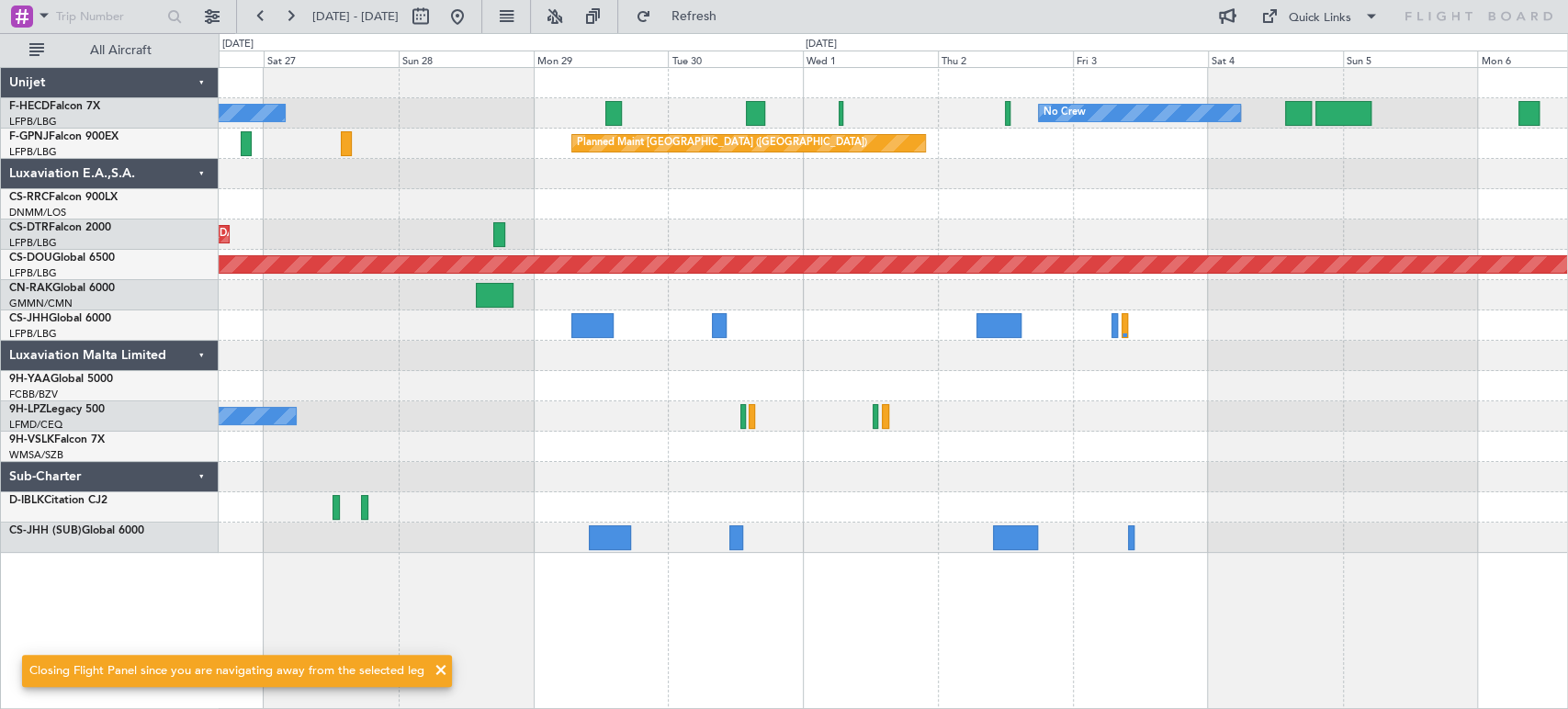
click at [428, 139] on div "No Crew No Crew Planned Maint [GEOGRAPHIC_DATA] ([GEOGRAPHIC_DATA]) No Crew Pla…" at bounding box center [893, 311] width 1348 height 485
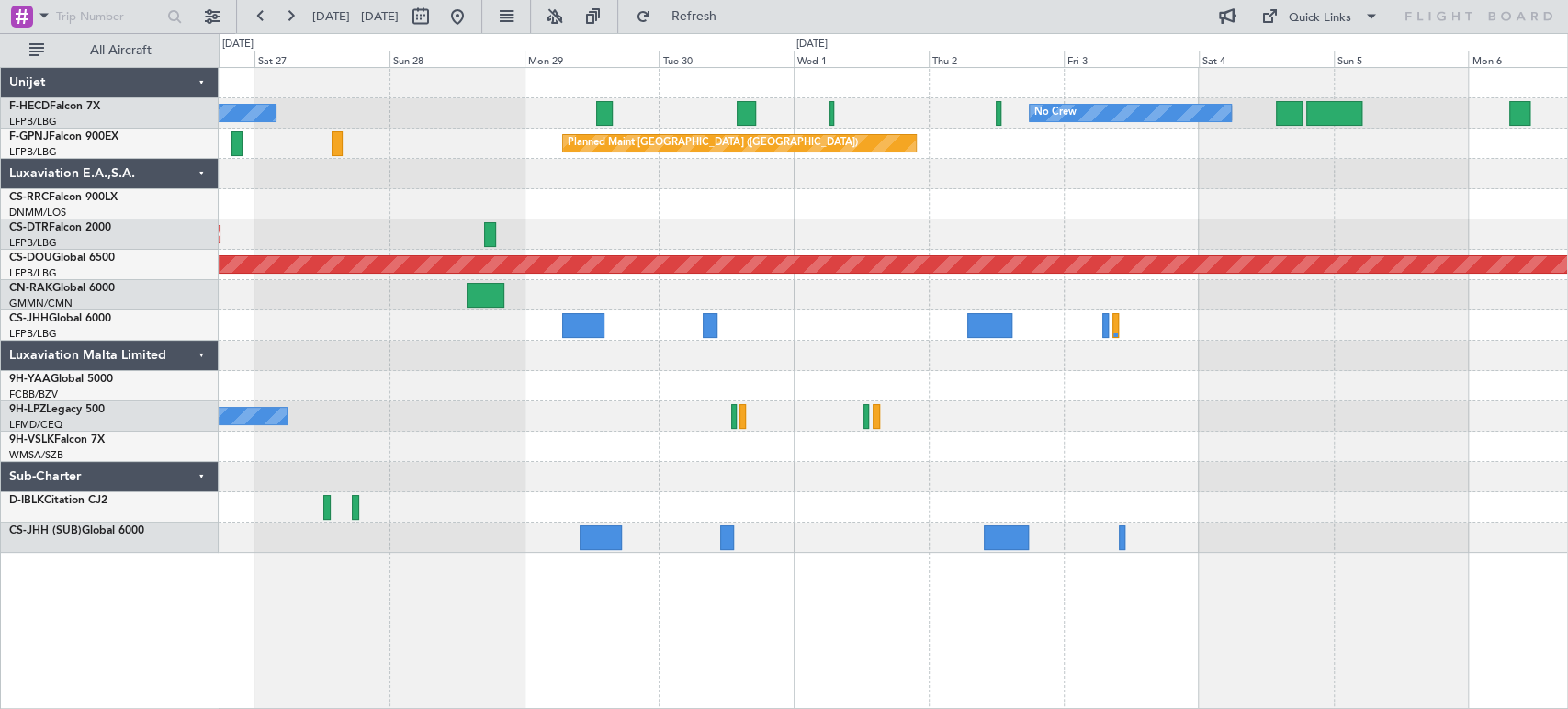
click at [1305, 203] on div at bounding box center [893, 204] width 1348 height 30
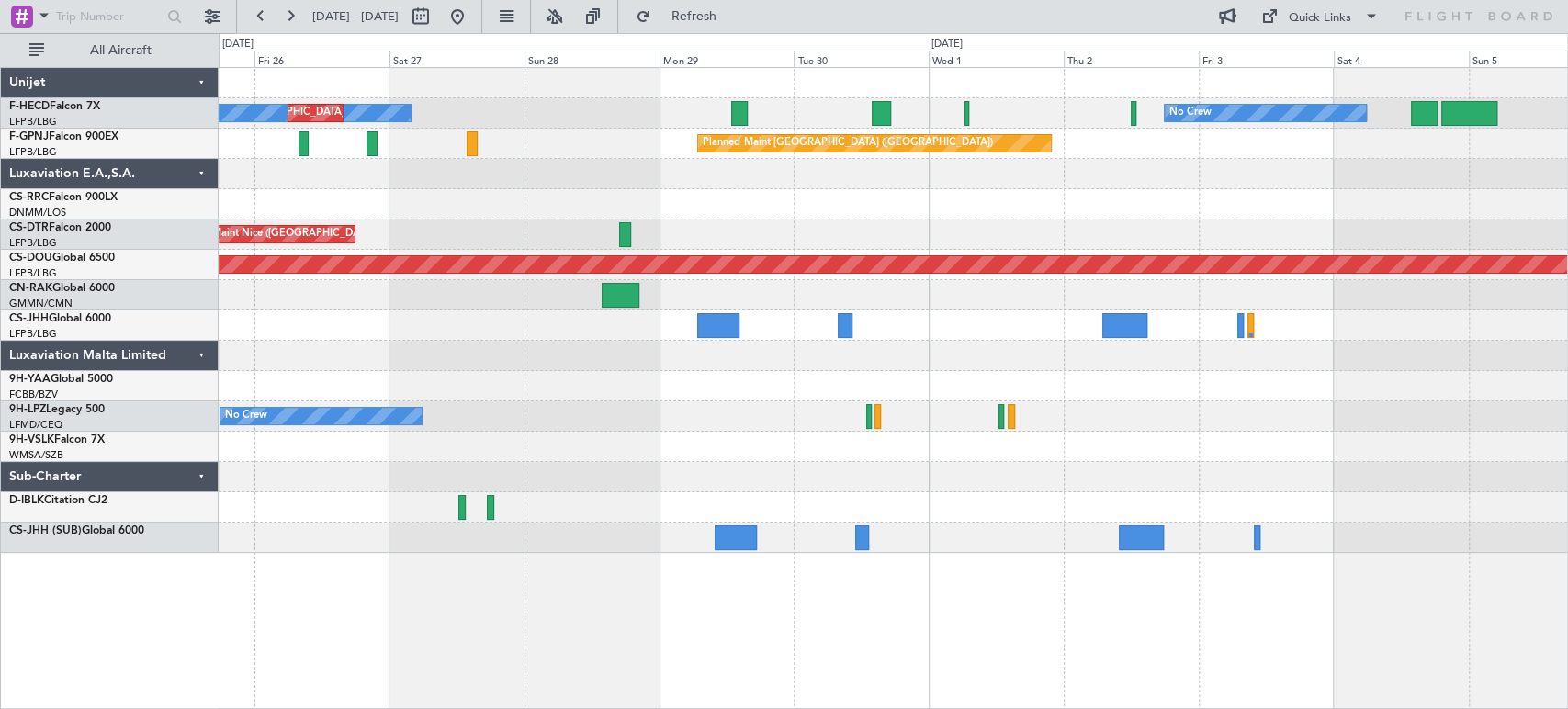
click at [936, 224] on div "No Crew No Crew Planned Maint [GEOGRAPHIC_DATA] ([GEOGRAPHIC_DATA]) No Crew Pla…" at bounding box center [893, 311] width 1348 height 485
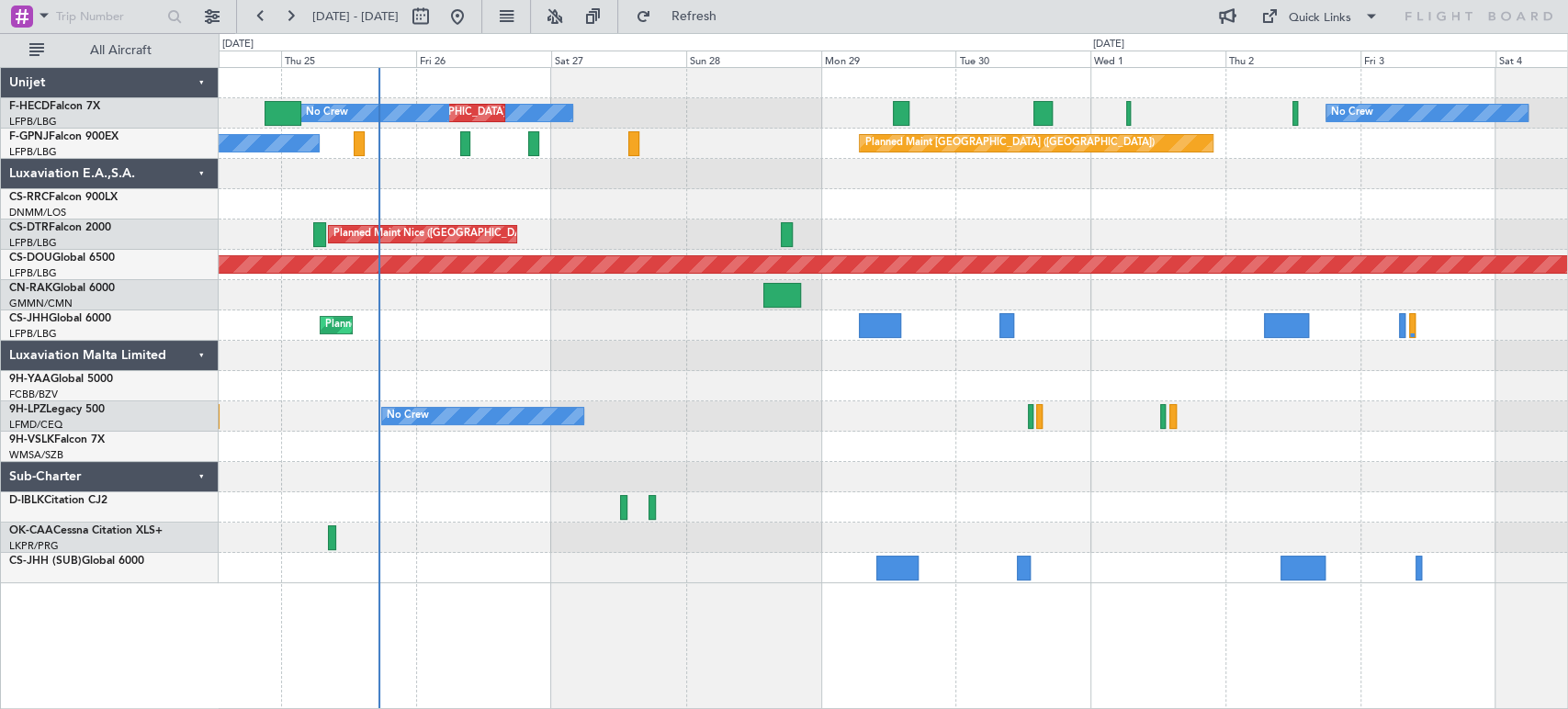
click at [715, 135] on div "Planned Maint [GEOGRAPHIC_DATA] ([GEOGRAPHIC_DATA]) No Crew No Crew" at bounding box center [893, 143] width 1348 height 30
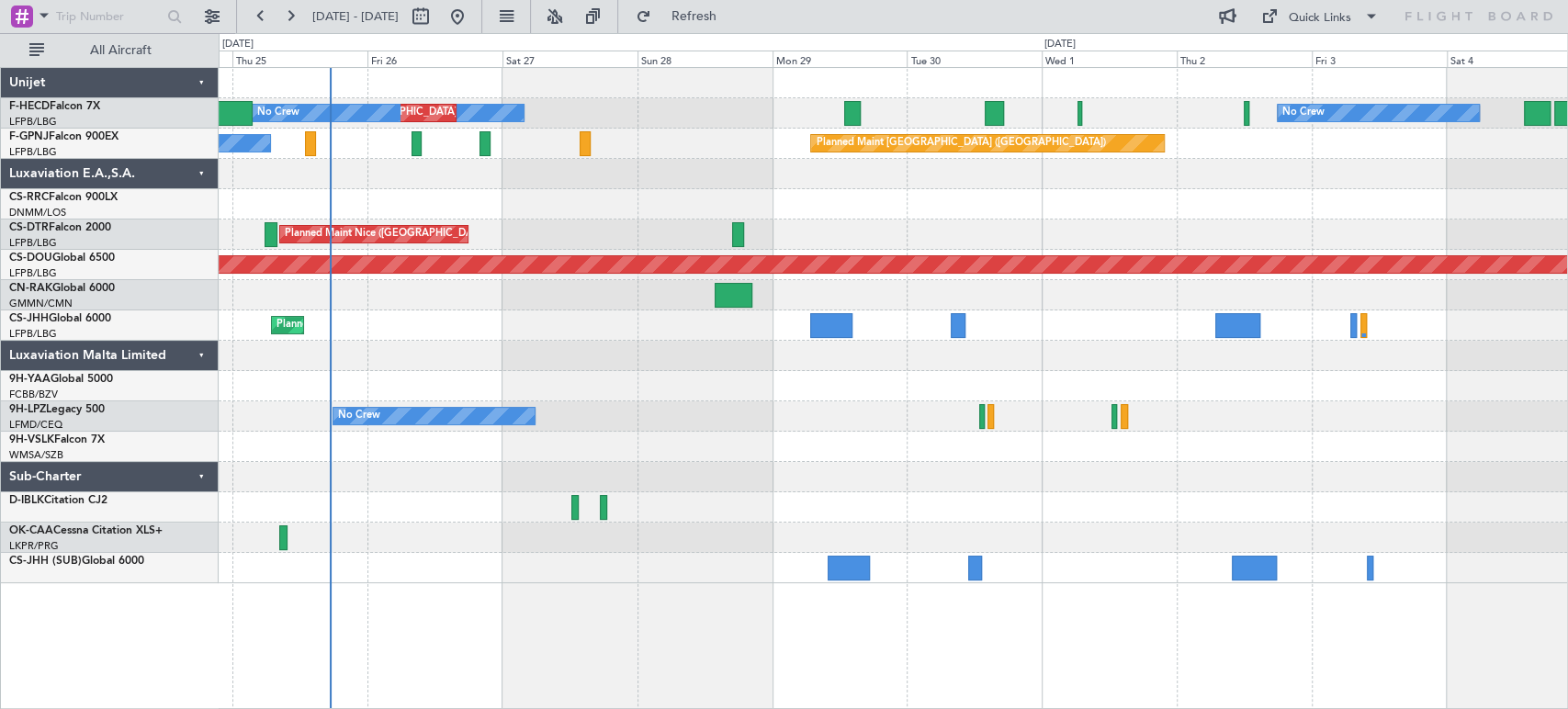
click at [675, 137] on div "Planned Maint [GEOGRAPHIC_DATA] ([GEOGRAPHIC_DATA]) No Crew No Crew" at bounding box center [893, 143] width 1348 height 30
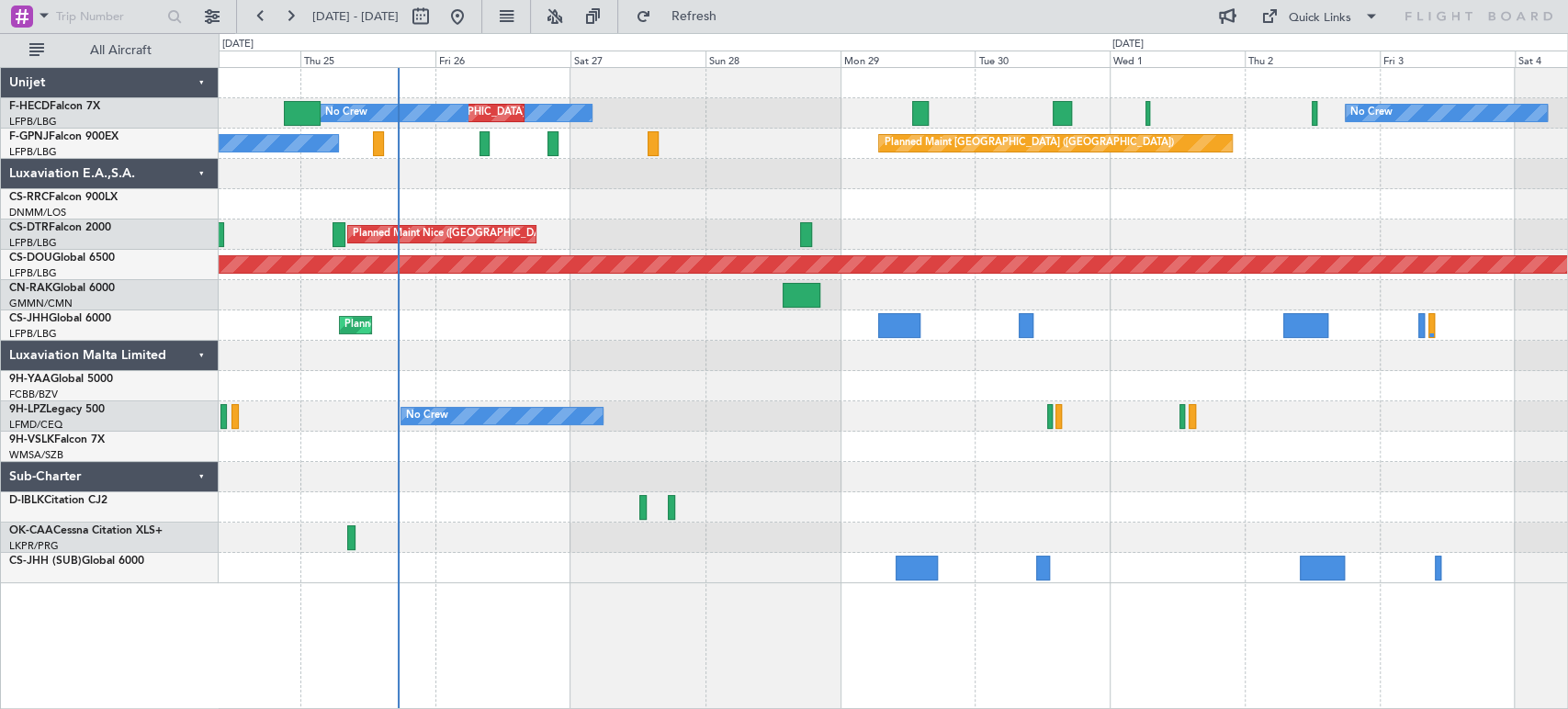
click at [776, 136] on div "No Crew No Crew Planned Maint [GEOGRAPHIC_DATA] ([GEOGRAPHIC_DATA]) No Crew Pla…" at bounding box center [893, 326] width 1348 height 515
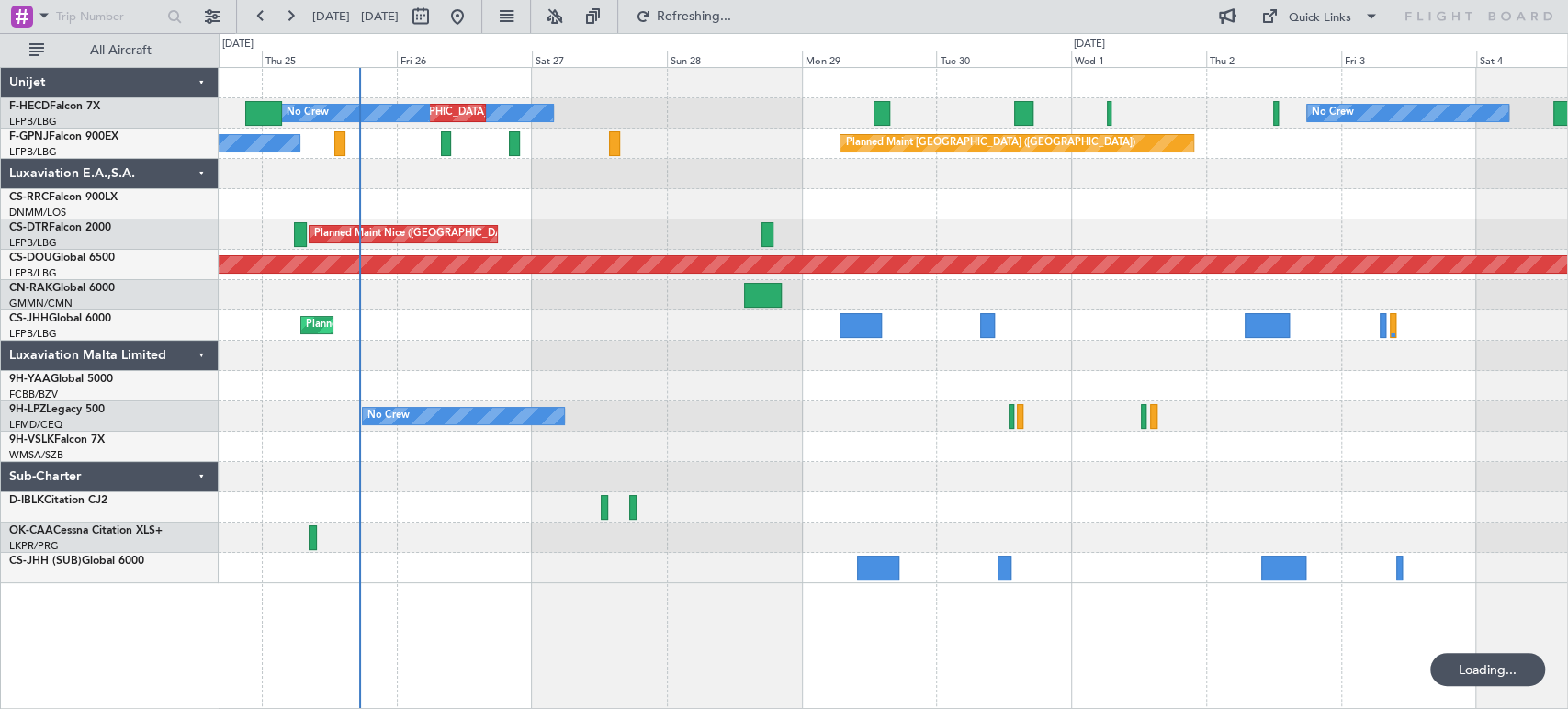
click at [724, 167] on div "No Crew No Crew Planned Maint [GEOGRAPHIC_DATA] ([GEOGRAPHIC_DATA]) No Crew Pla…" at bounding box center [893, 326] width 1348 height 515
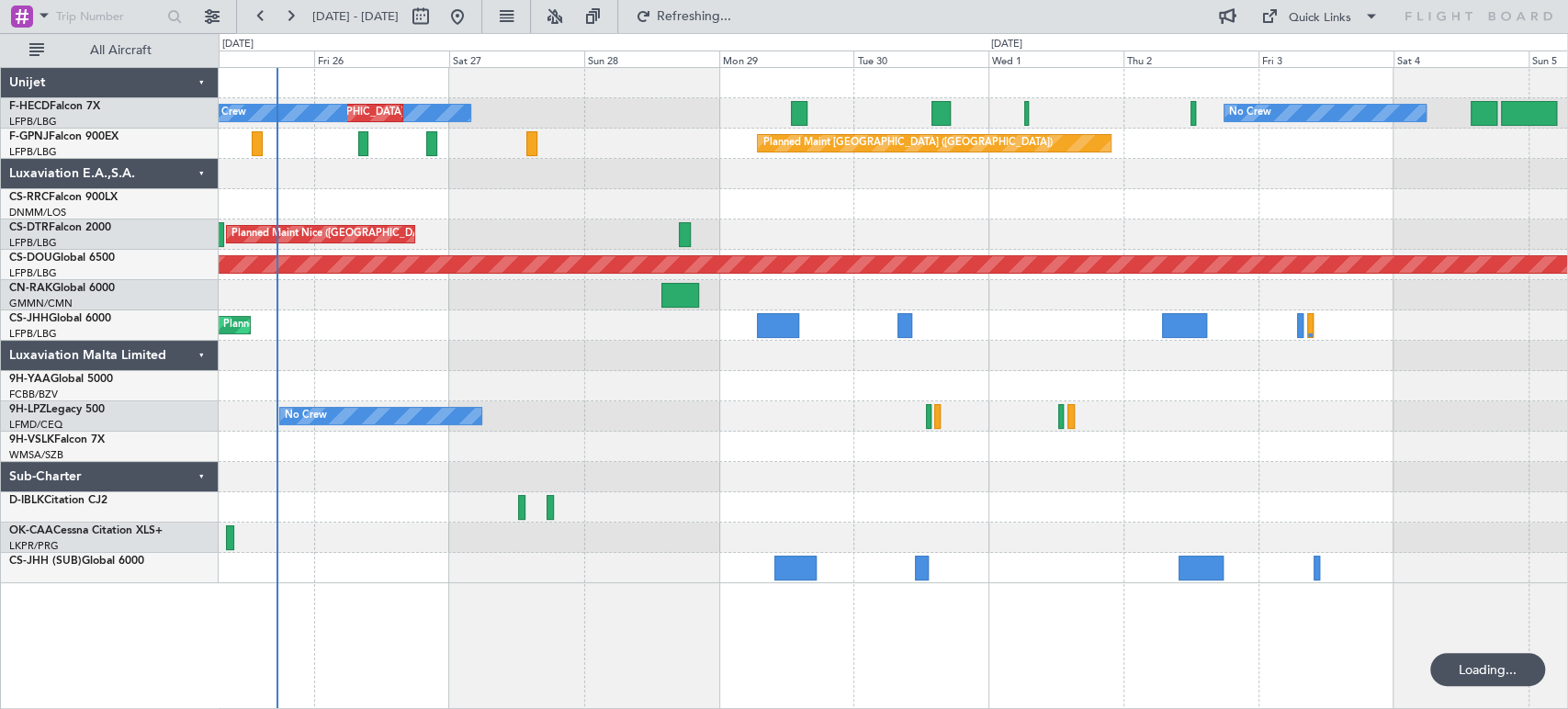
click at [634, 171] on div at bounding box center [893, 174] width 1348 height 30
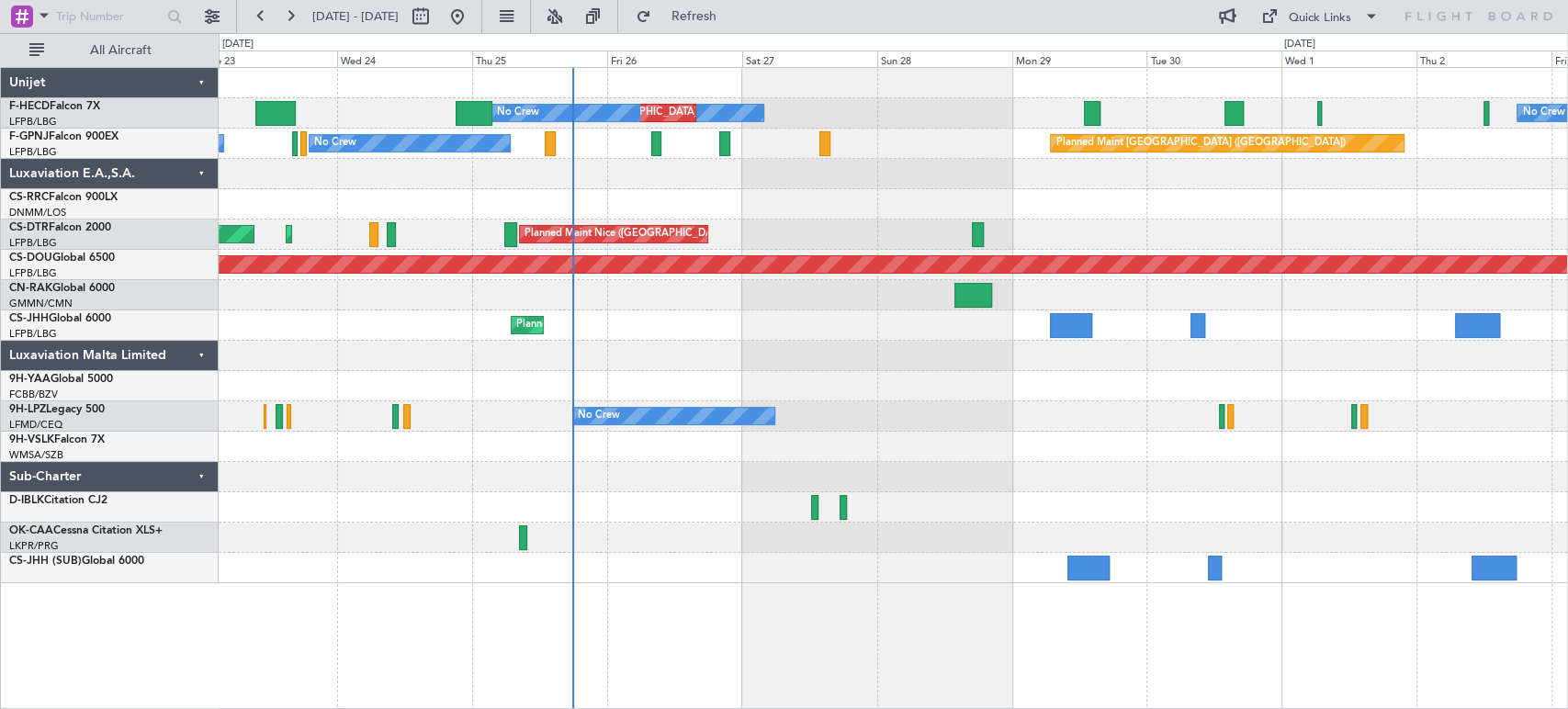
click at [871, 195] on div "No Crew No Crew Planned Maint [GEOGRAPHIC_DATA] ([GEOGRAPHIC_DATA]) No Crew No …" at bounding box center [893, 326] width 1348 height 515
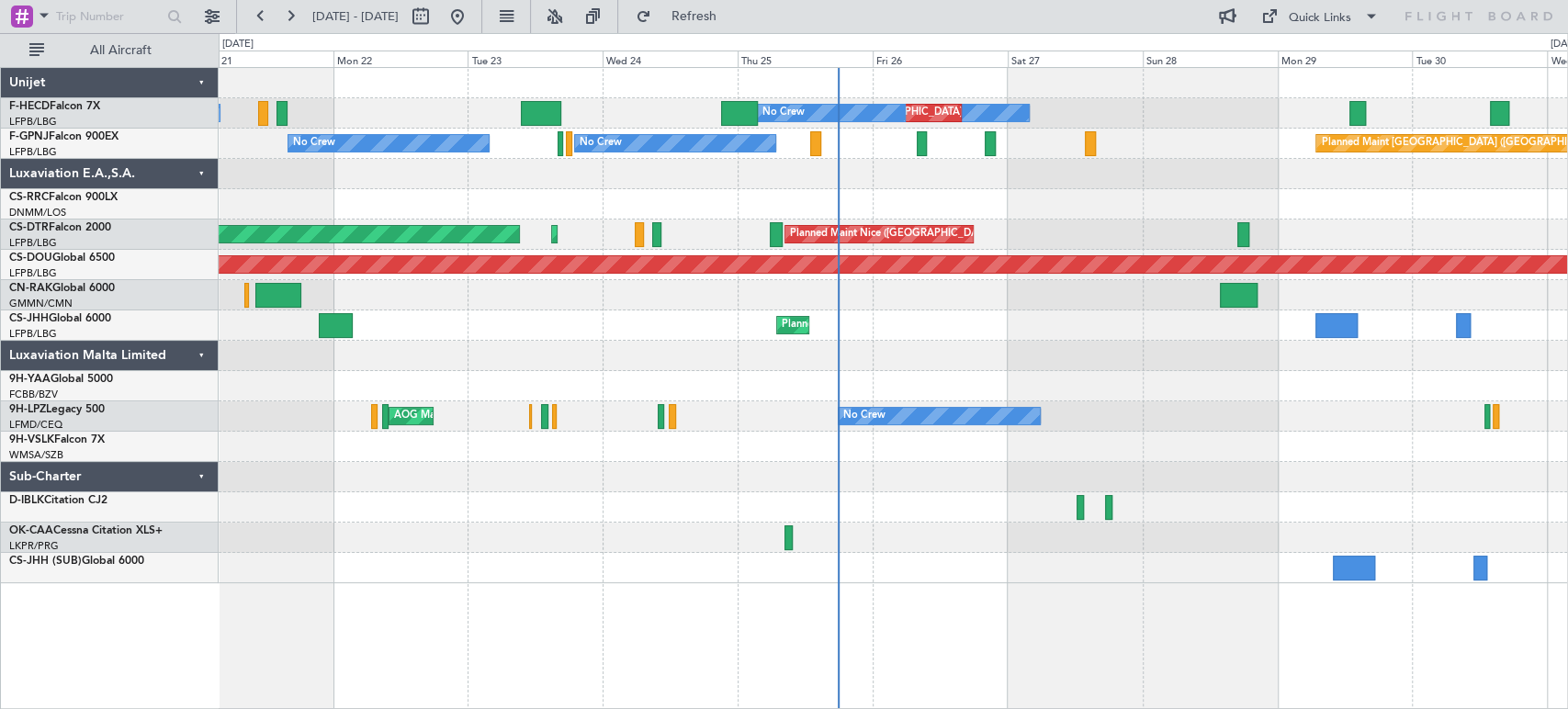
click at [904, 165] on div at bounding box center [893, 174] width 1348 height 30
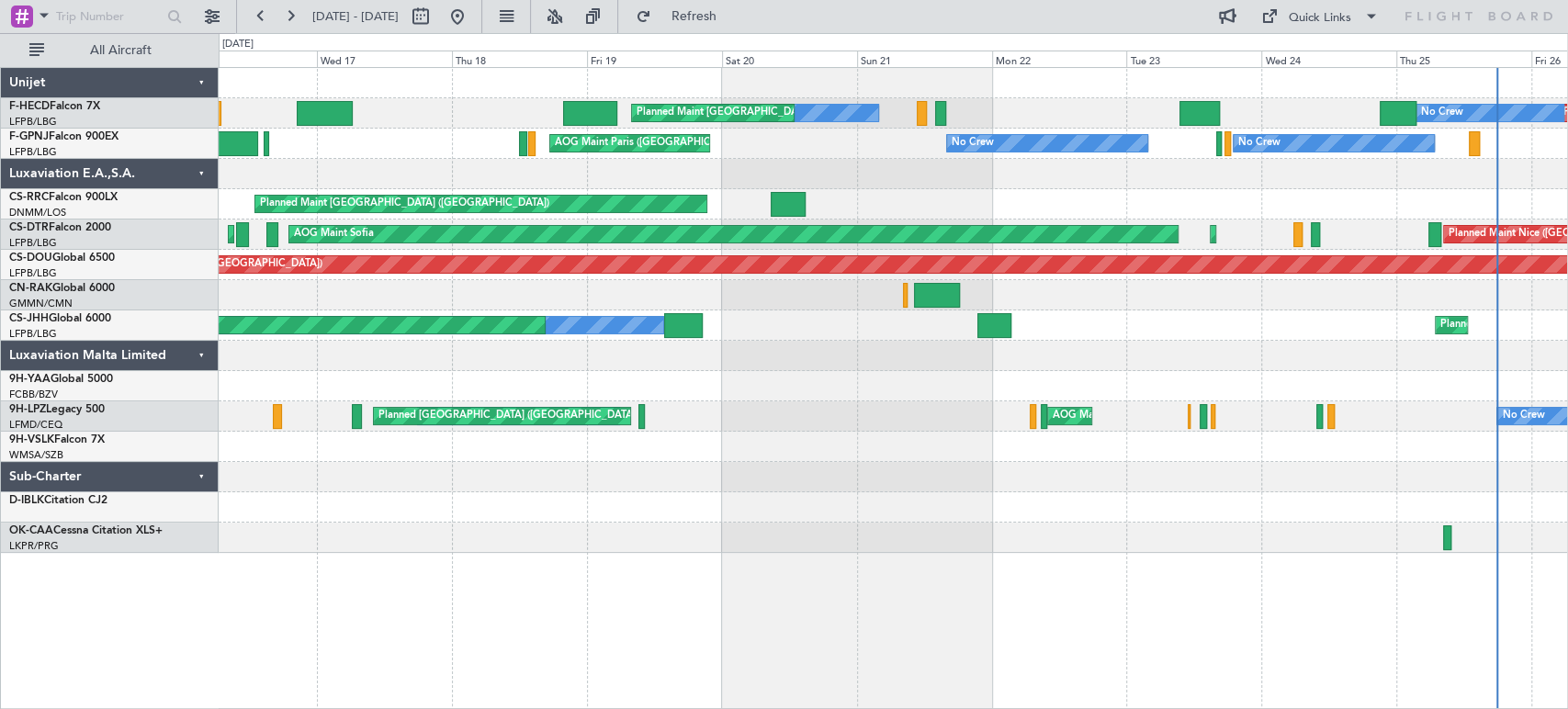
click at [744, 119] on div "Planned Maint [GEOGRAPHIC_DATA] ([GEOGRAPHIC_DATA]) No Crew No Crew Planned Mai…" at bounding box center [893, 311] width 1348 height 485
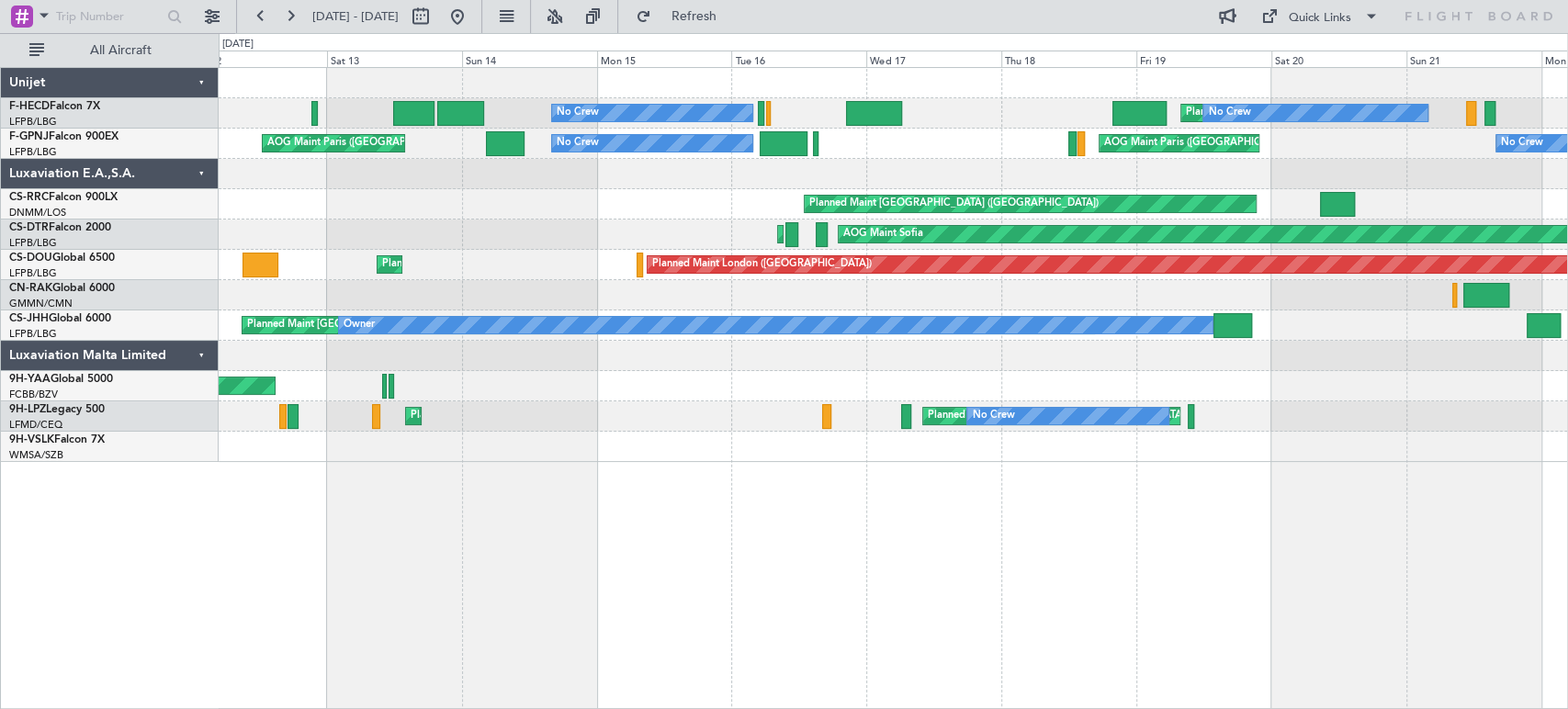
click at [875, 168] on div "Planned Maint [GEOGRAPHIC_DATA] ([GEOGRAPHIC_DATA]) No Crew No Crew Planned Mai…" at bounding box center [893, 265] width 1348 height 394
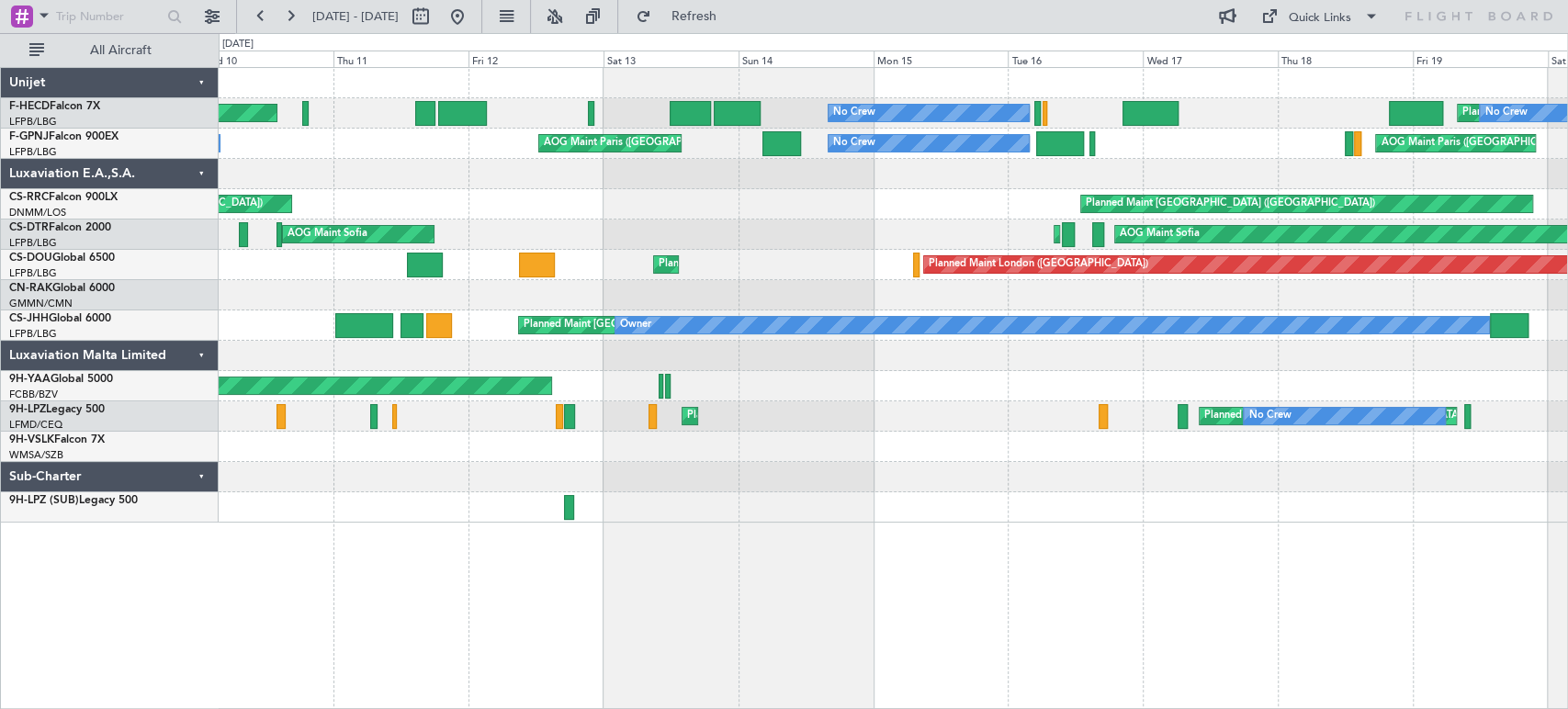
click at [903, 156] on div "Planned Maint [GEOGRAPHIC_DATA] ([GEOGRAPHIC_DATA]) No Crew No Crew Planned Mai…" at bounding box center [893, 296] width 1348 height 455
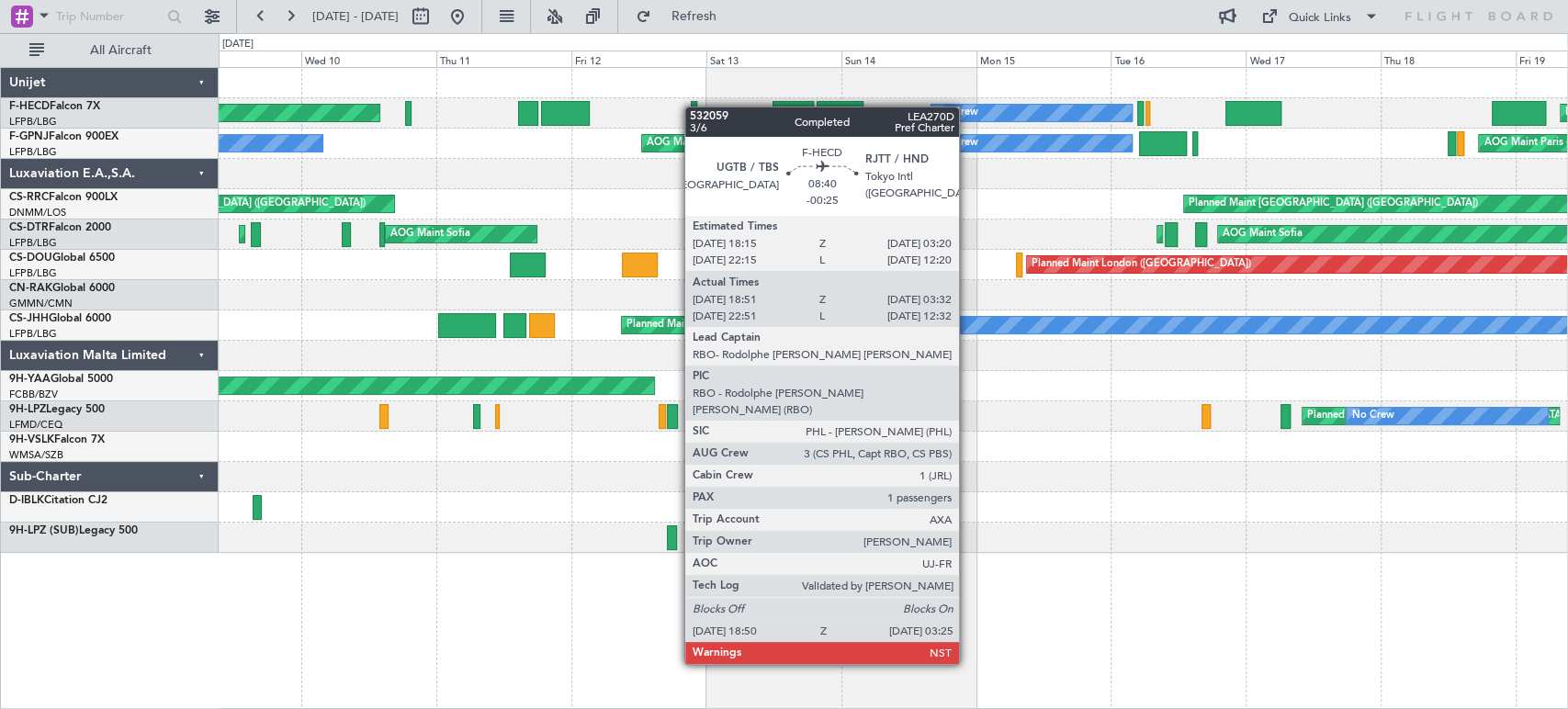
click at [292, 127] on div "No Crew Planned Maint [GEOGRAPHIC_DATA] ([GEOGRAPHIC_DATA]) Planned Maint [GEOG…" at bounding box center [893, 311] width 1348 height 485
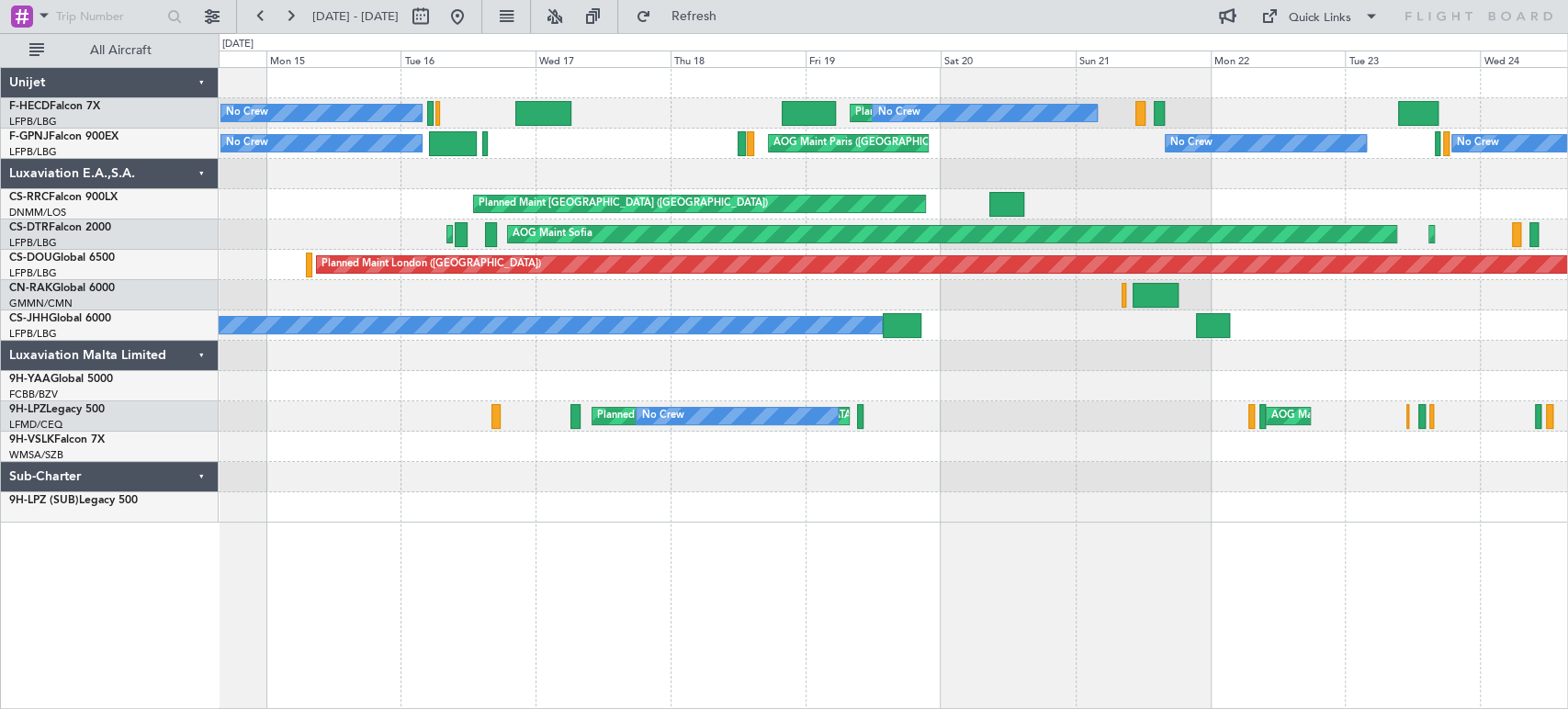
click at [386, 128] on div "No Crew Planned Maint [GEOGRAPHIC_DATA] ([GEOGRAPHIC_DATA]) No Crew No Crew Pla…" at bounding box center [893, 296] width 1348 height 455
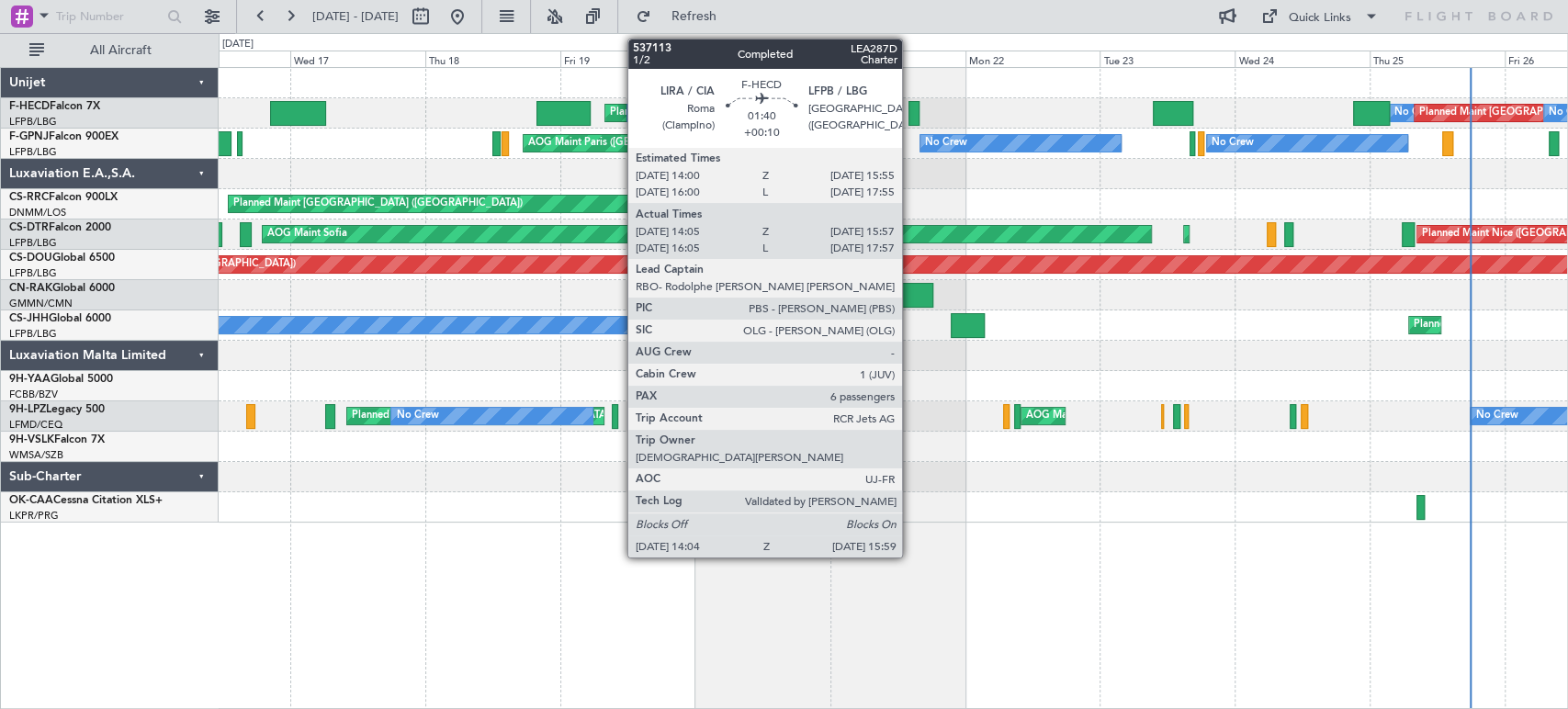
click at [910, 109] on div at bounding box center [914, 113] width 11 height 25
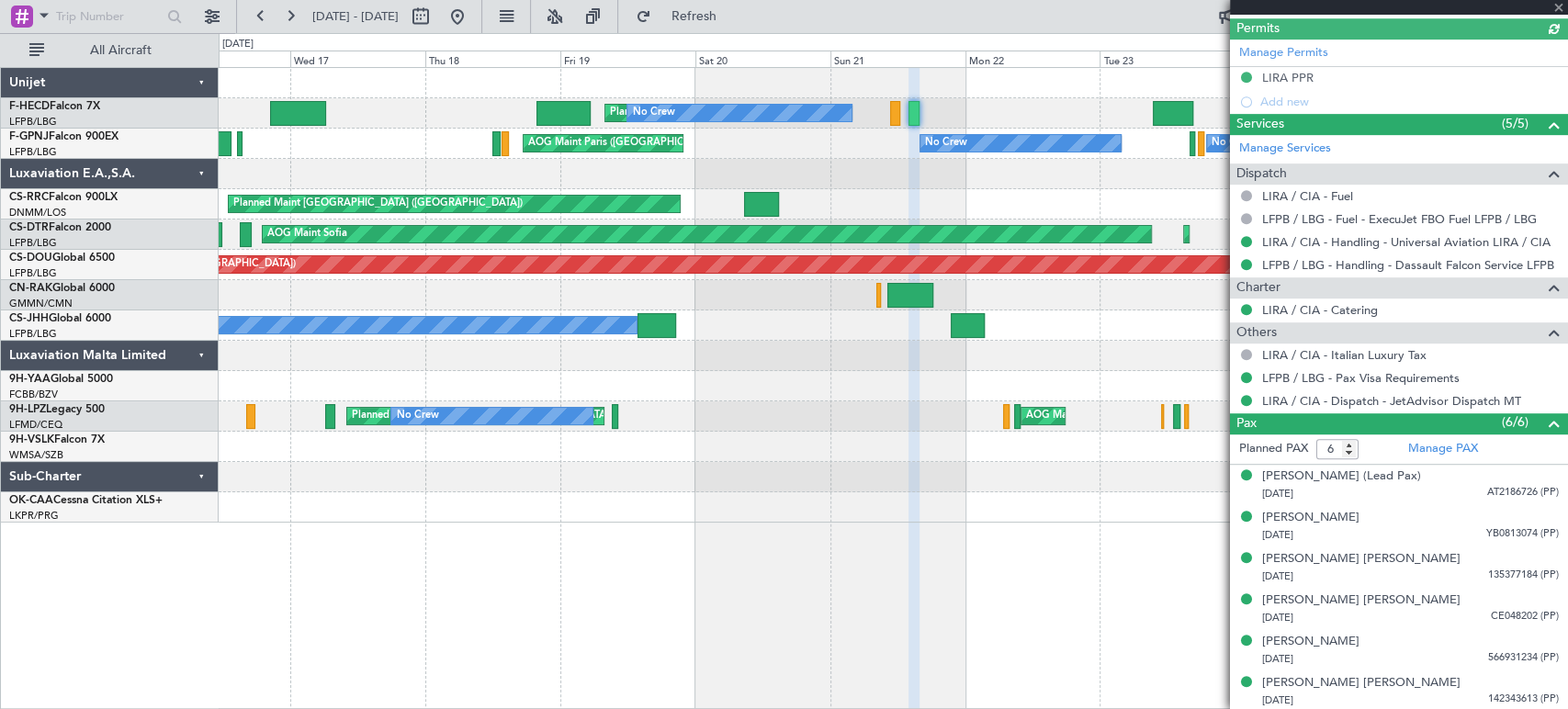
scroll to position [577, 0]
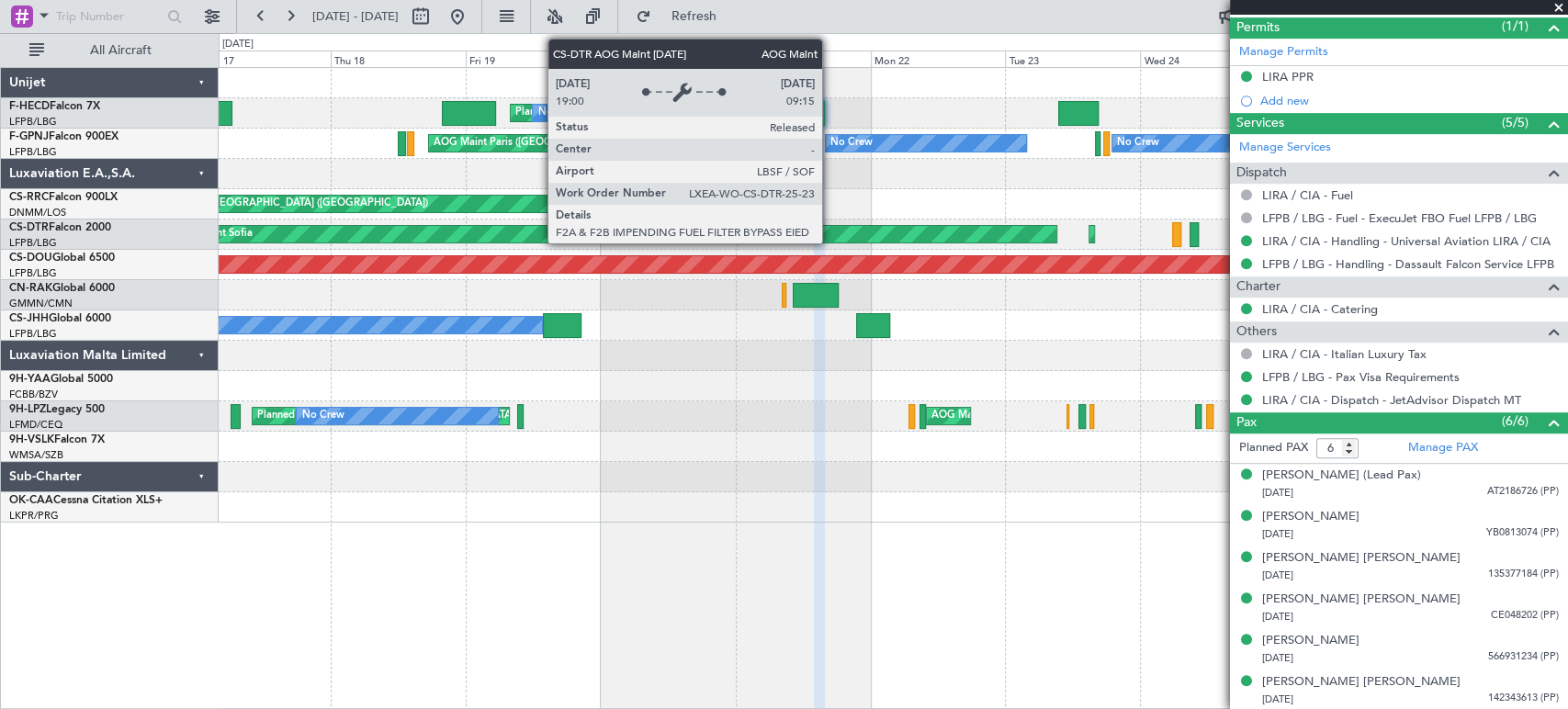
click at [329, 238] on div "AOG Maint Sofia" at bounding box center [612, 234] width 888 height 17
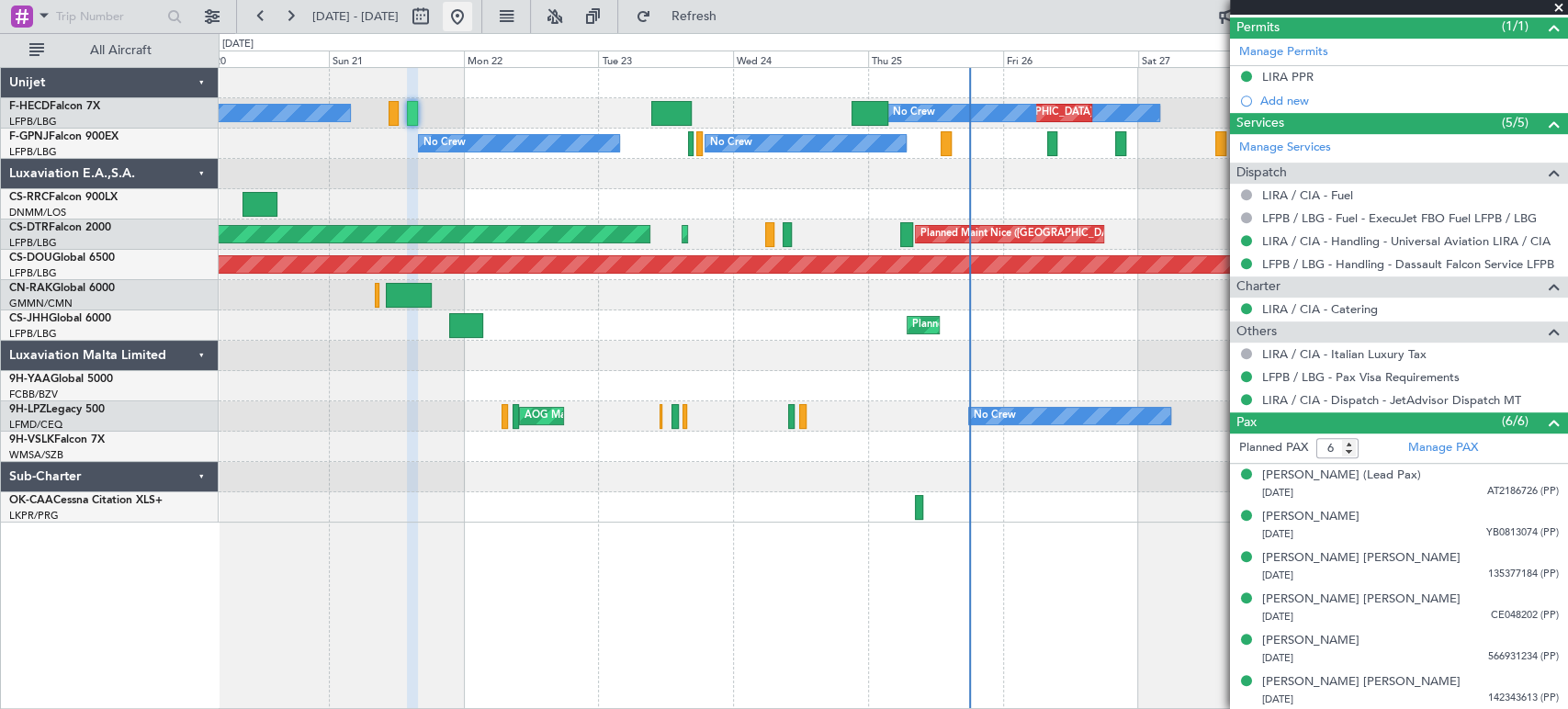
click at [472, 17] on button at bounding box center [457, 16] width 29 height 29
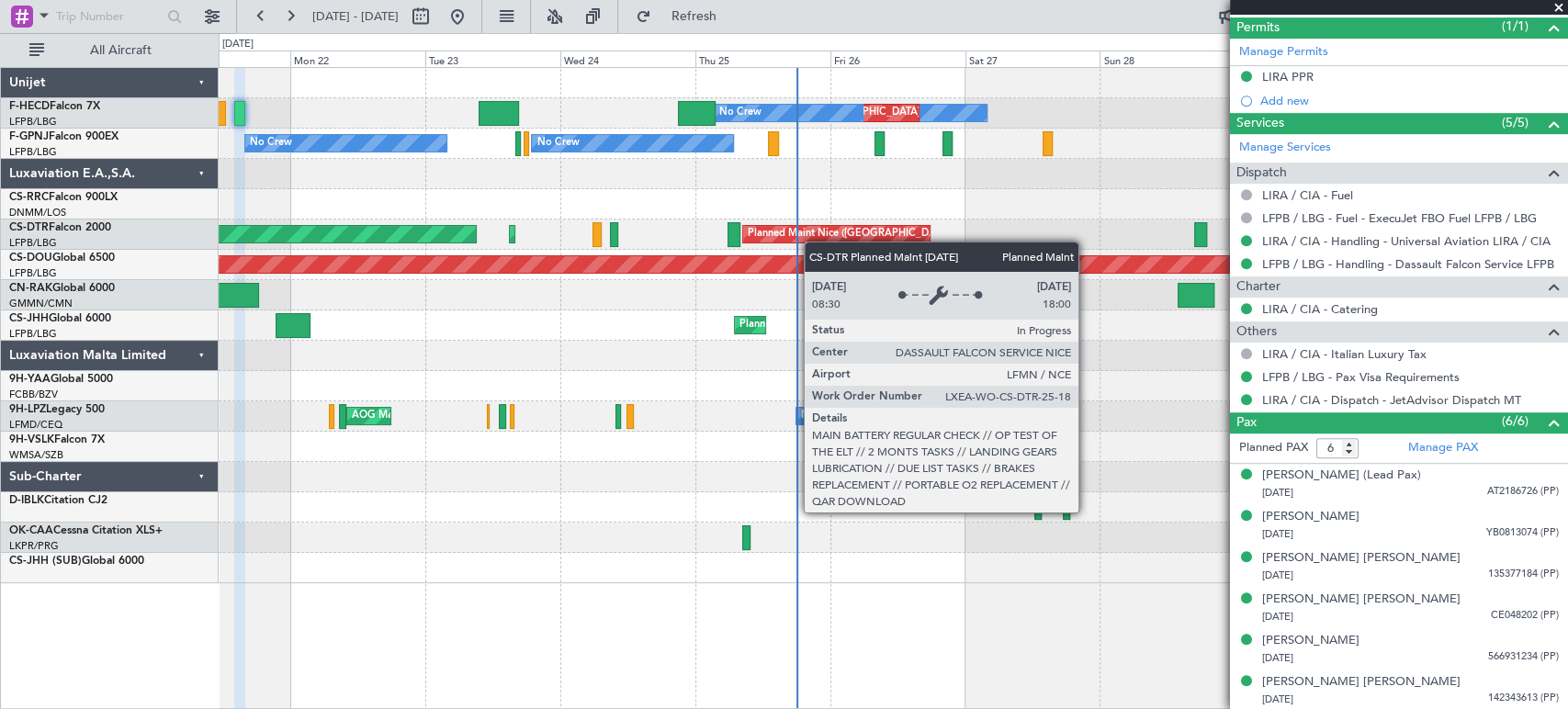
click at [757, 242] on div "Planned Maint Nice ([GEOGRAPHIC_DATA])" at bounding box center [835, 235] width 188 height 19
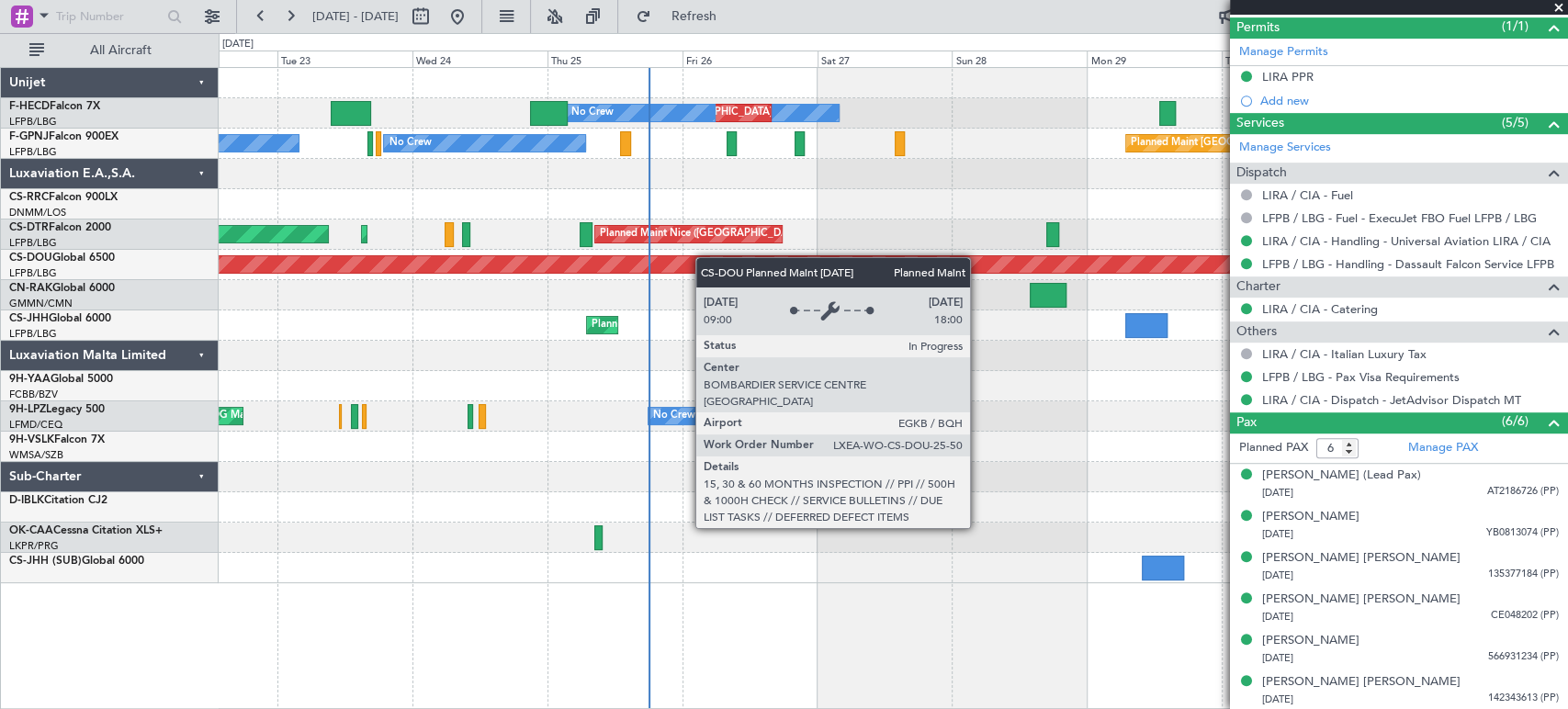
click at [332, 281] on div "No Crew Planned Maint [GEOGRAPHIC_DATA] ([GEOGRAPHIC_DATA]) No Crew No Crew No …" at bounding box center [893, 326] width 1348 height 515
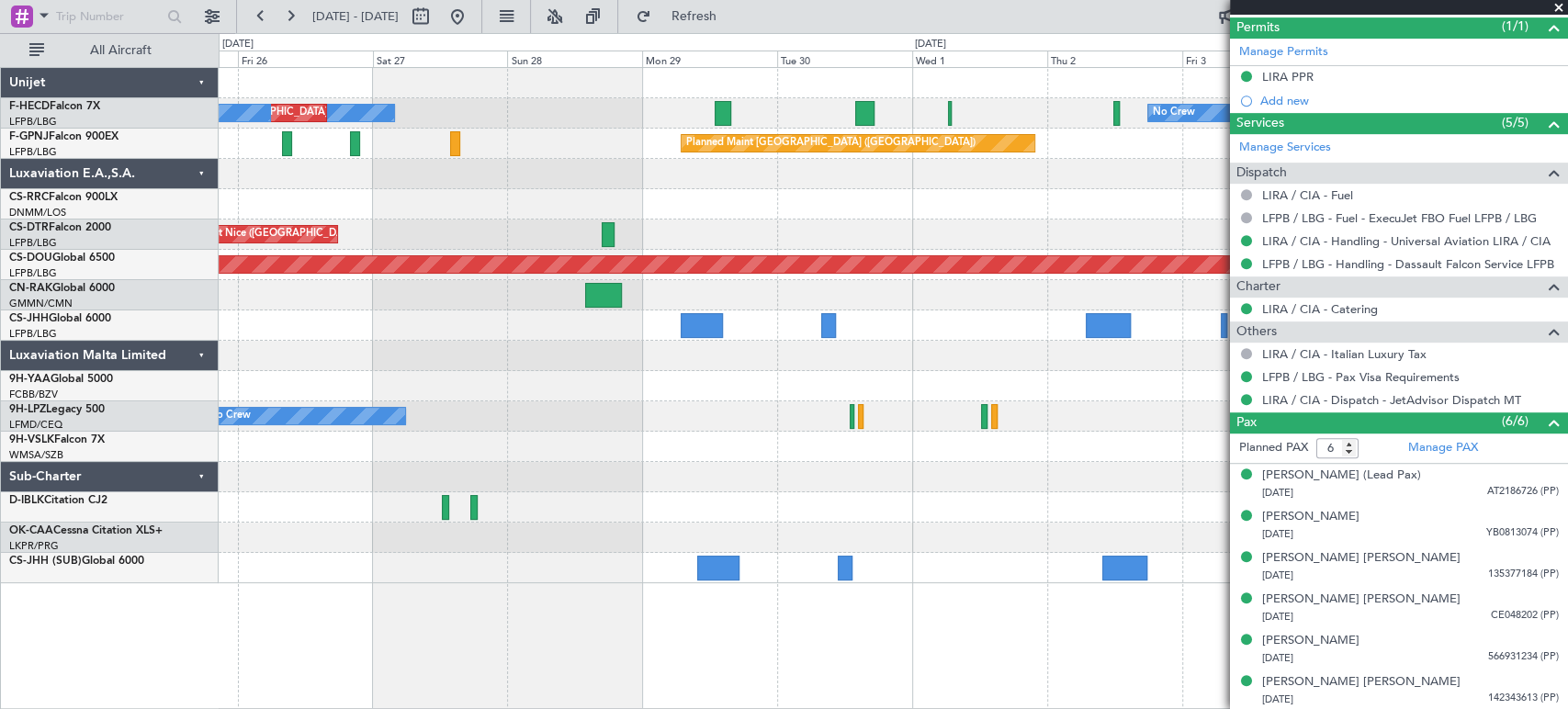
click at [641, 436] on div "No Crew Planned Maint [GEOGRAPHIC_DATA] ([GEOGRAPHIC_DATA]) No Crew No Crew Pla…" at bounding box center [893, 326] width 1348 height 515
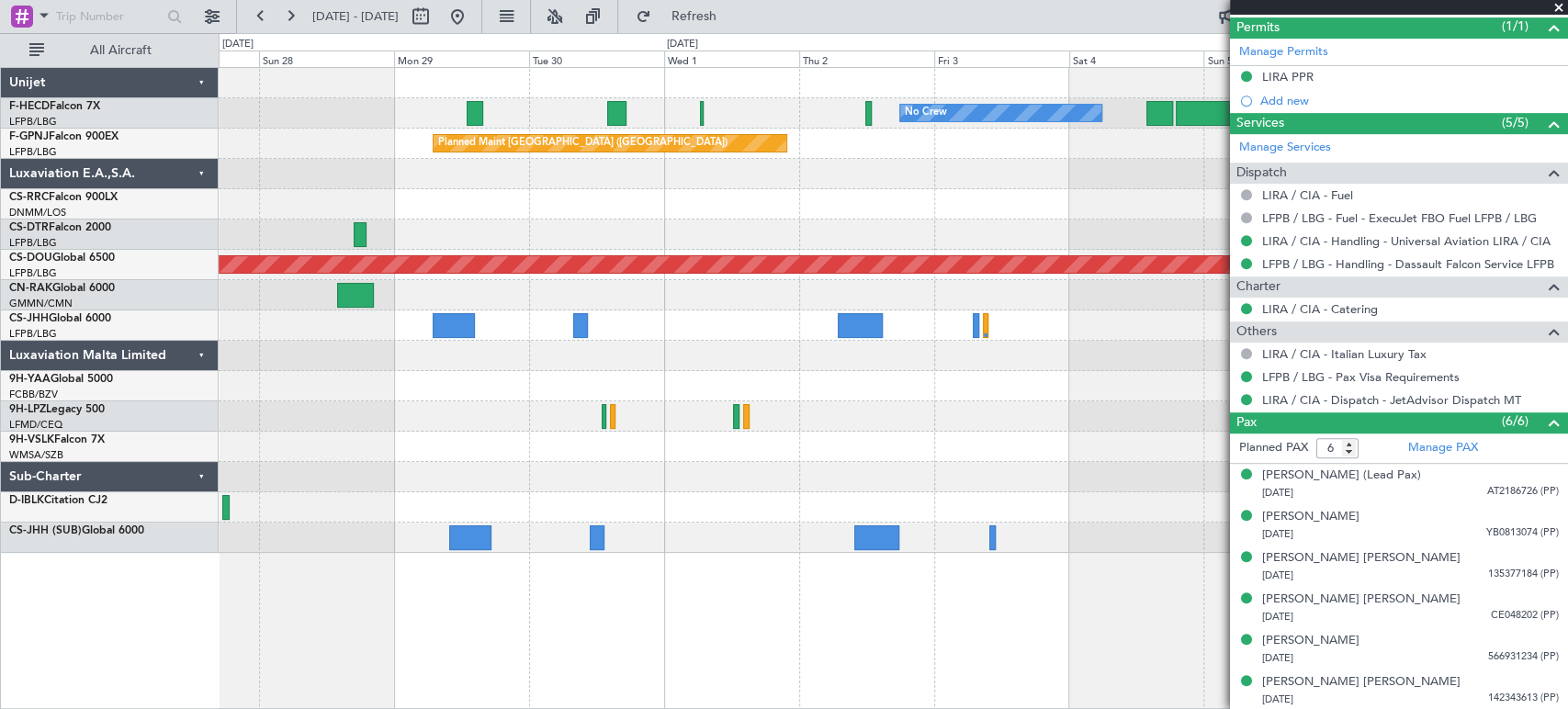
click at [357, 454] on div "No Crew No Crew Planned Maint [GEOGRAPHIC_DATA] ([GEOGRAPHIC_DATA]) No Crew Pla…" at bounding box center [893, 311] width 1348 height 485
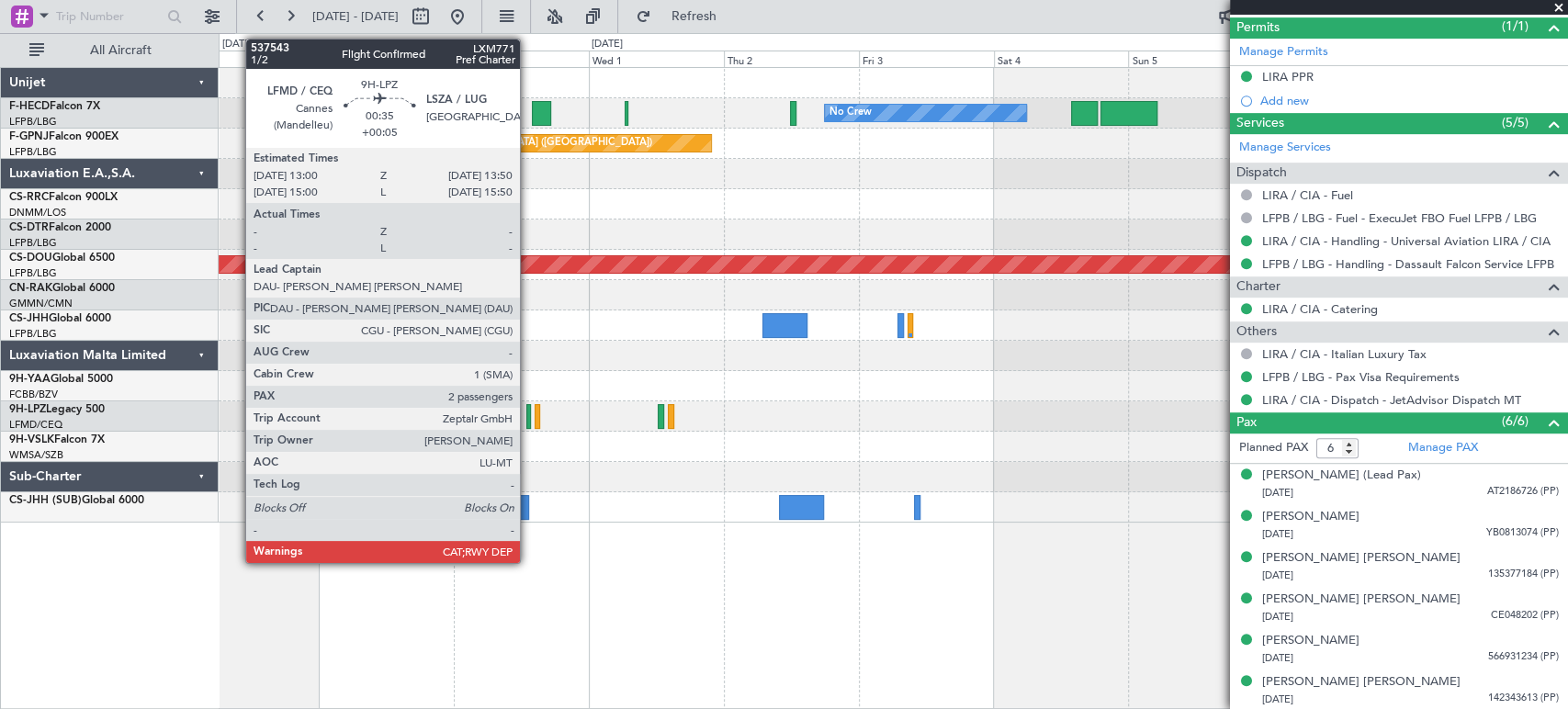
click at [528, 420] on div at bounding box center [529, 416] width 6 height 25
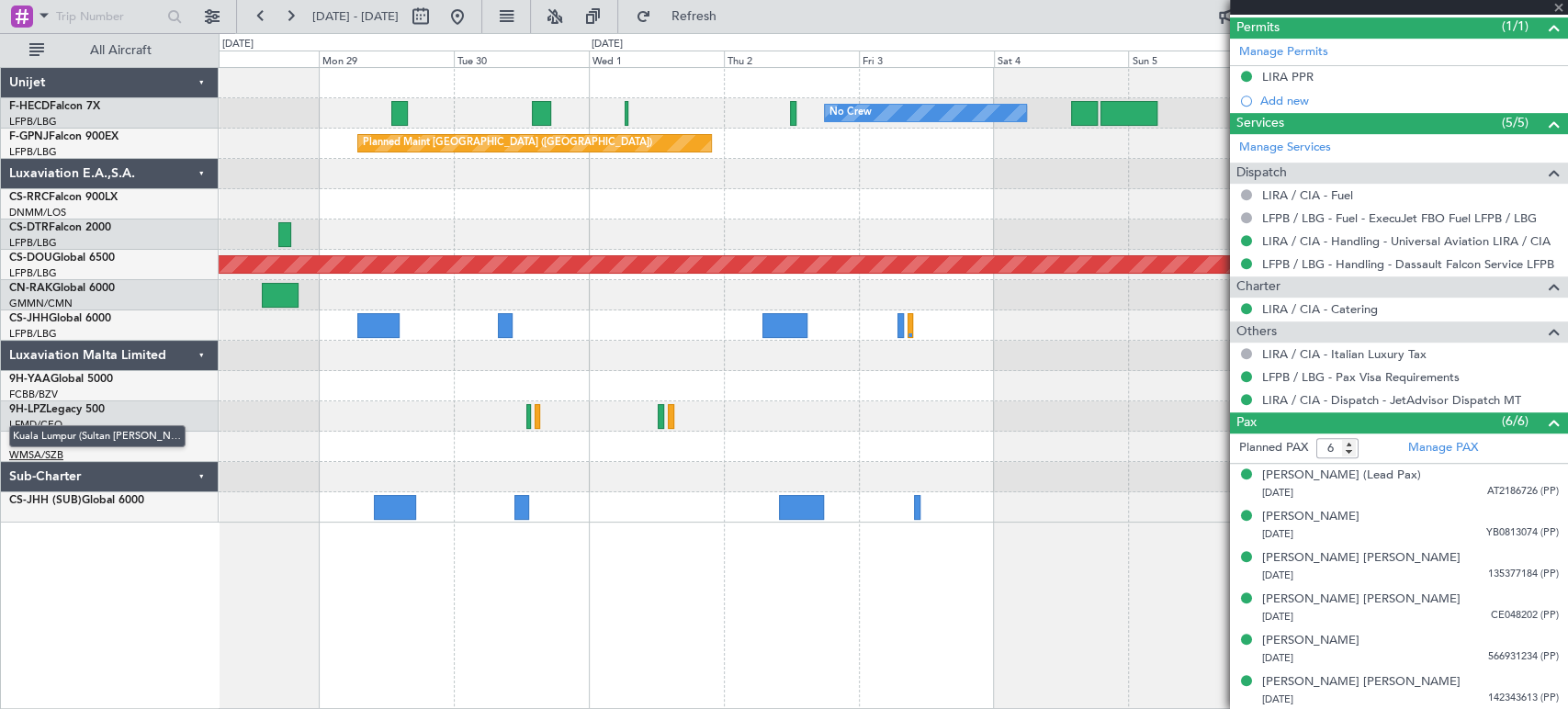
type input "+00:05"
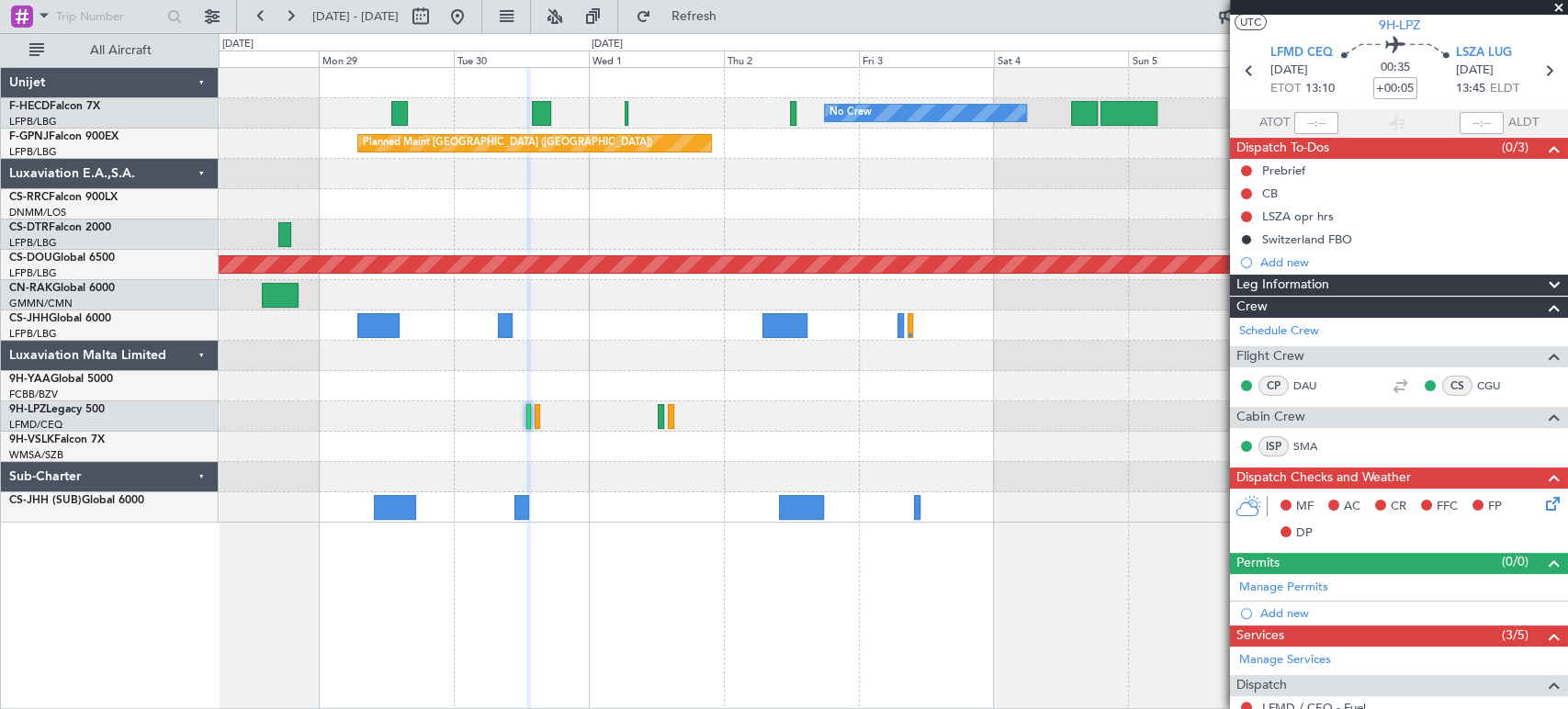
scroll to position [0, 0]
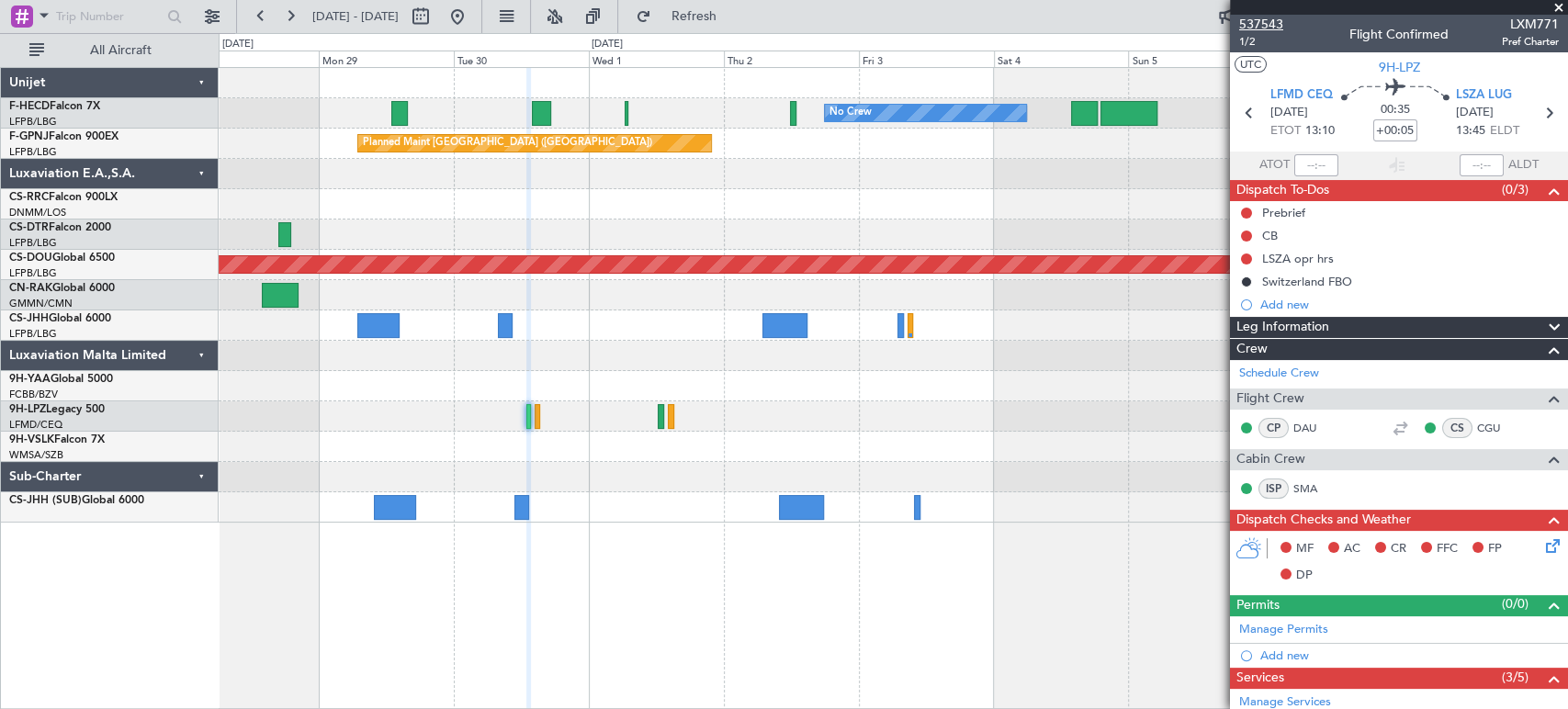
click at [1274, 22] on span "537543" at bounding box center [1260, 24] width 44 height 20
type input "3"
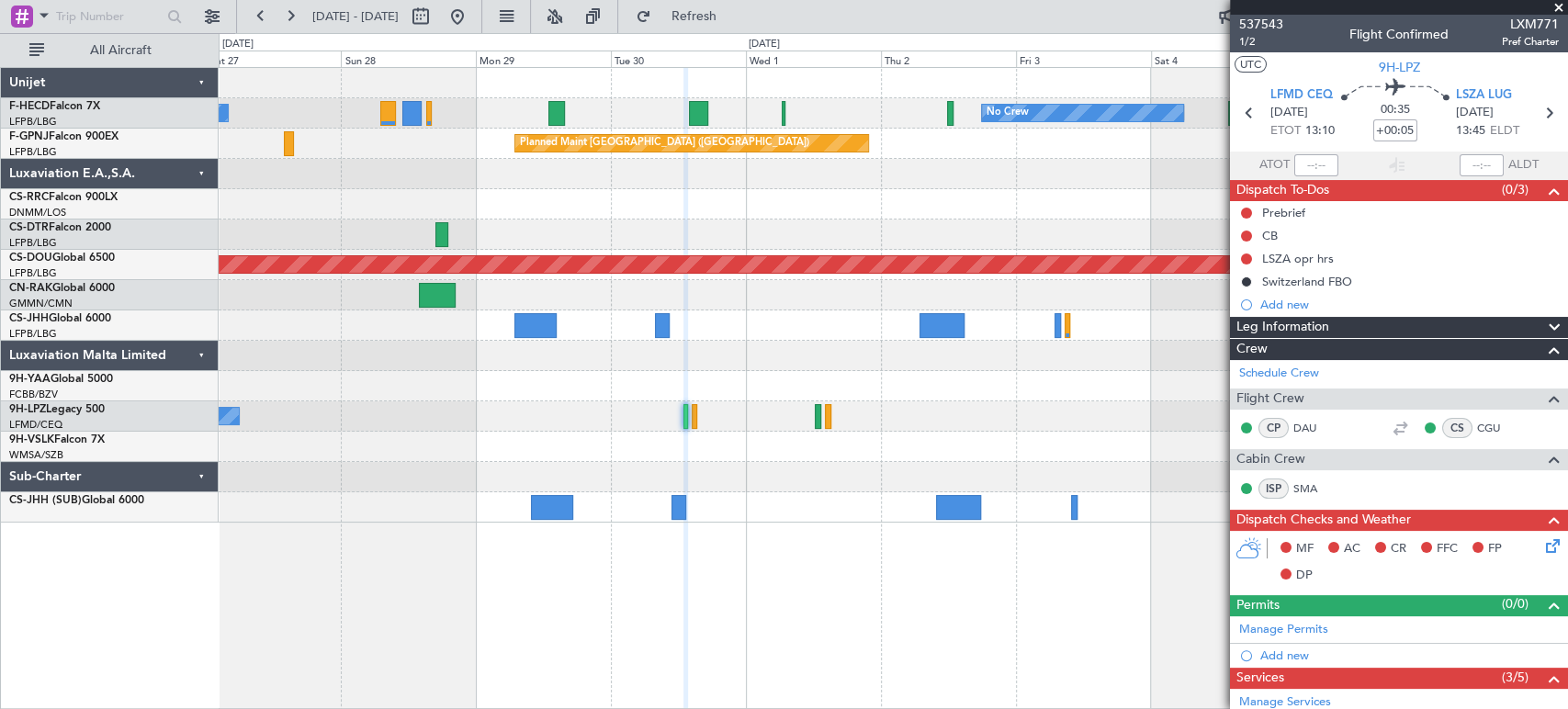
click at [586, 98] on div "No Crew No Crew No Crew Planned Maint [GEOGRAPHIC_DATA] ([GEOGRAPHIC_DATA]) Pla…" at bounding box center [893, 296] width 1348 height 455
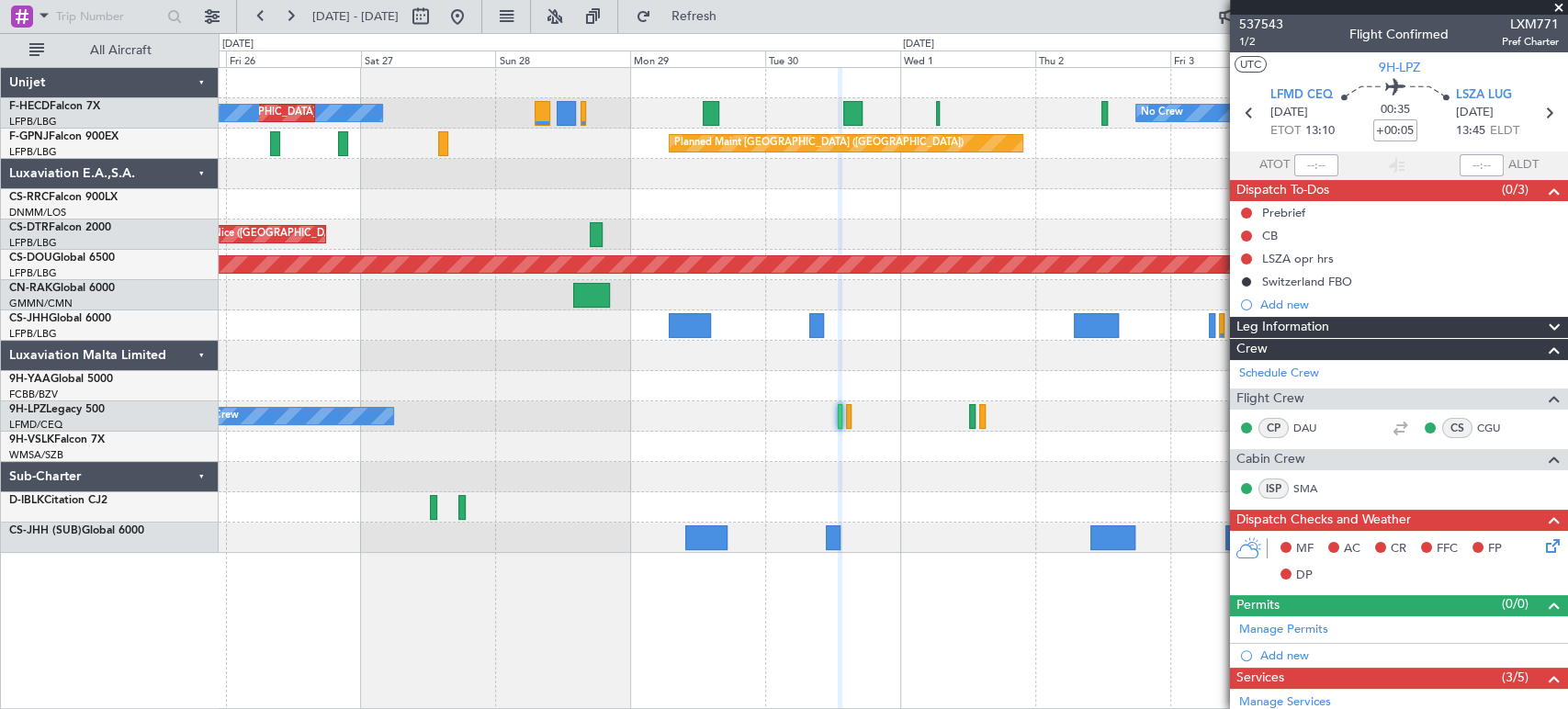
click at [541, 131] on div "No Crew No Crew Planned Maint [GEOGRAPHIC_DATA] ([GEOGRAPHIC_DATA]) No Crew Pla…" at bounding box center [893, 311] width 1348 height 485
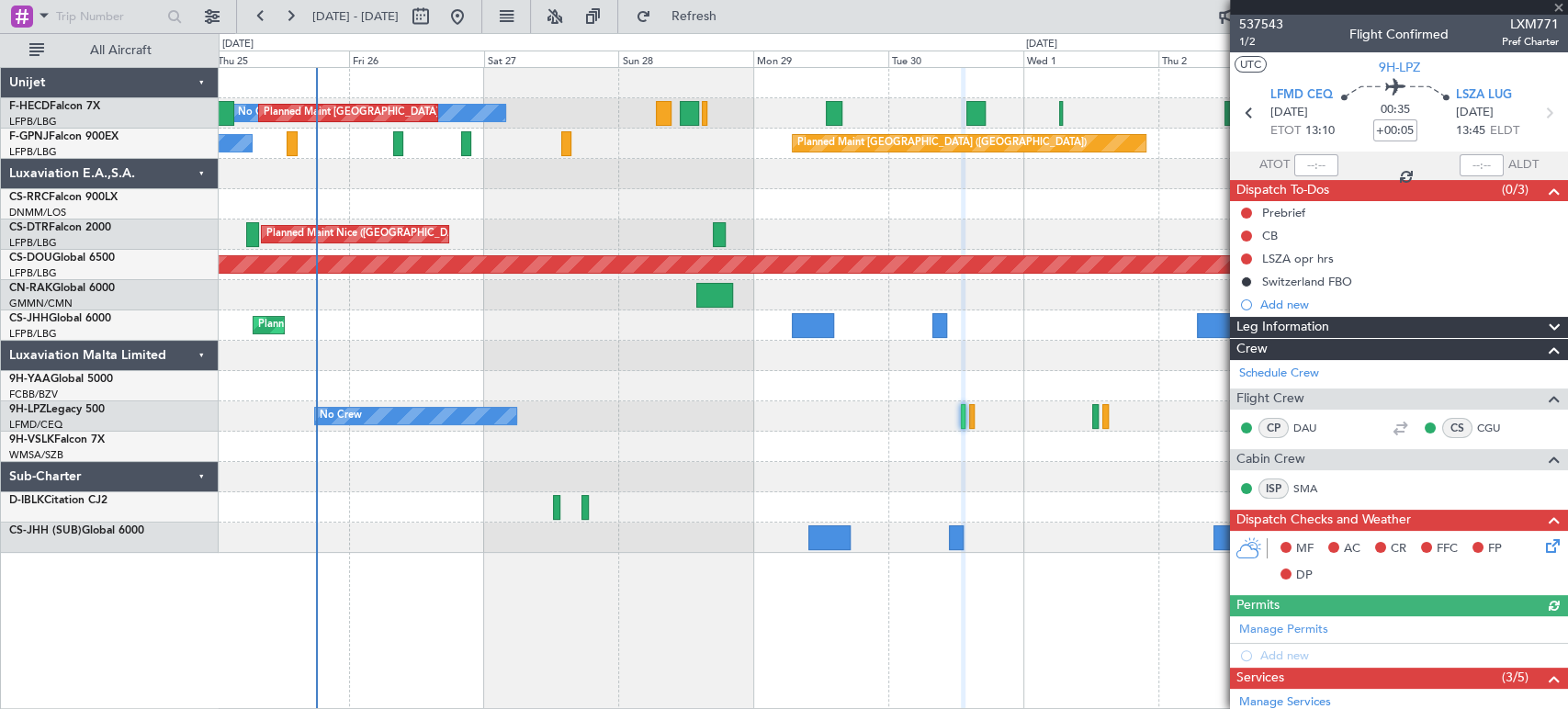
click at [657, 195] on div at bounding box center [893, 204] width 1348 height 30
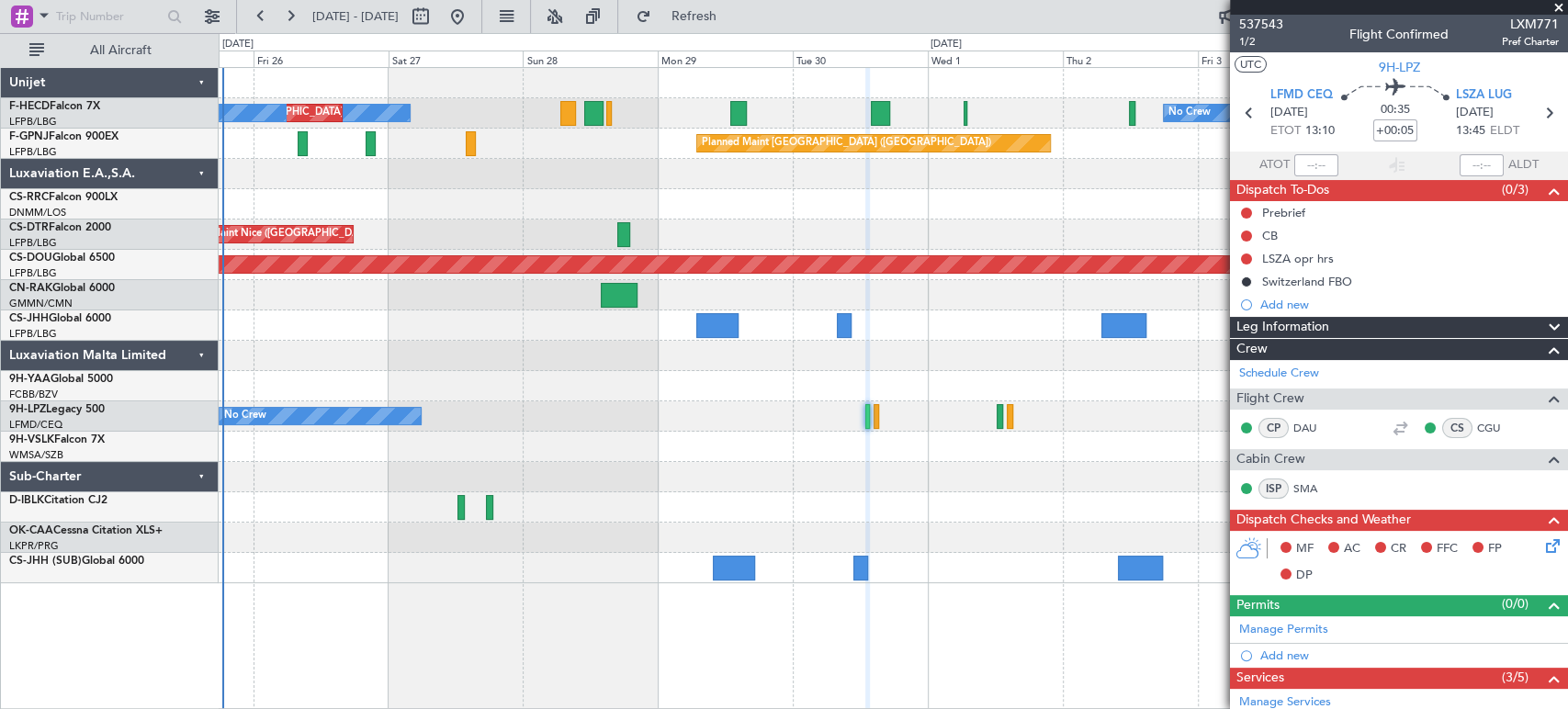
click at [437, 231] on div "Planned Maint Nice ([GEOGRAPHIC_DATA]) Planned Maint Sofia AOG Maint Sofia" at bounding box center [893, 235] width 1348 height 30
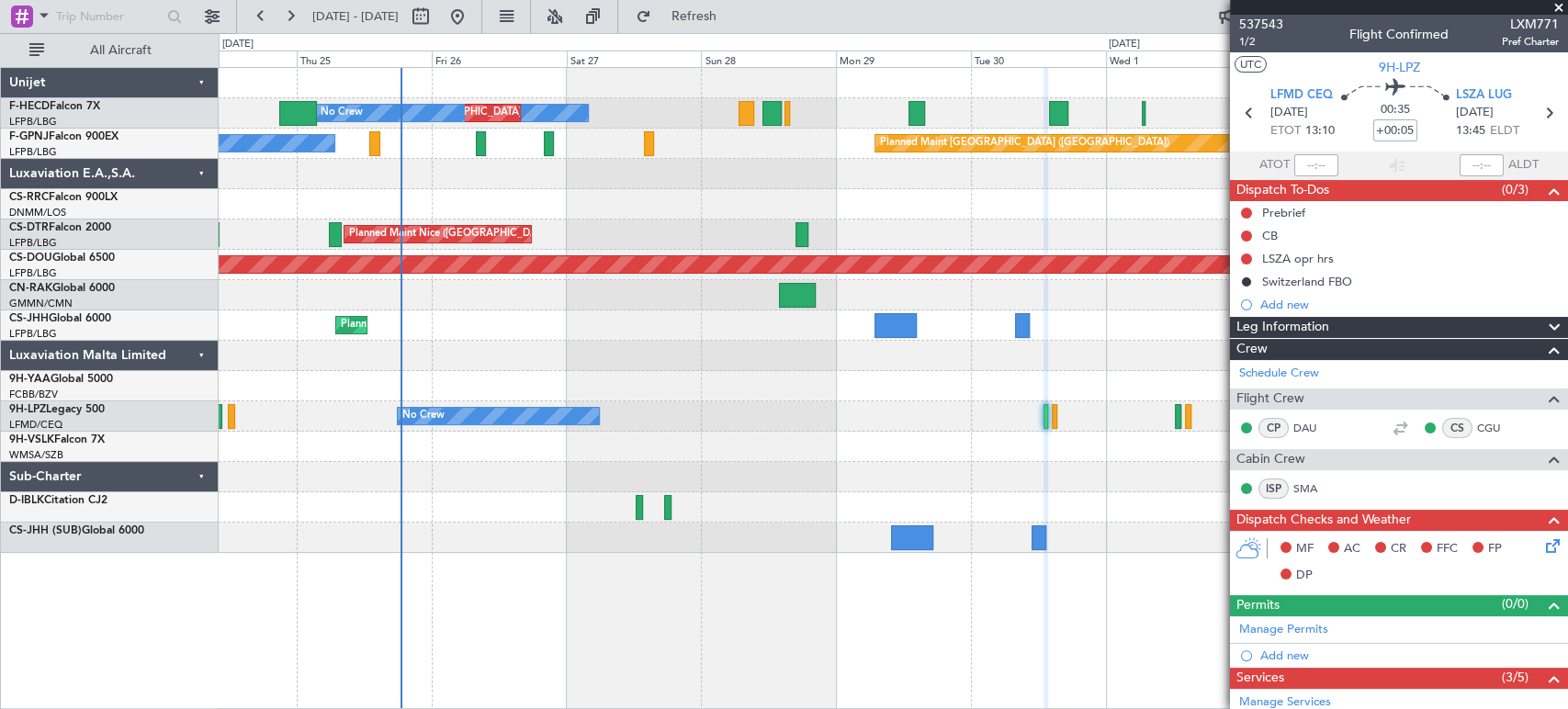
click at [643, 357] on div at bounding box center [893, 355] width 1348 height 30
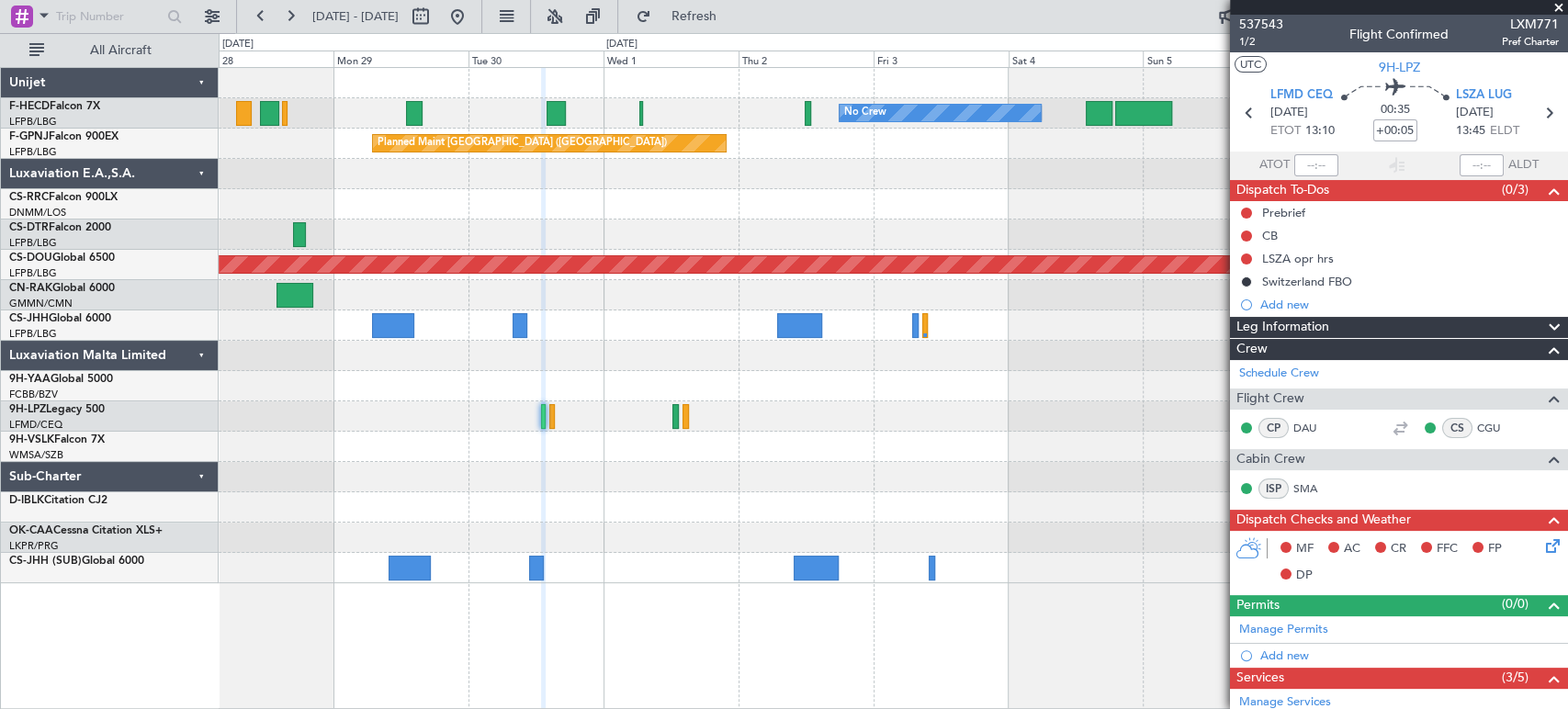
click at [391, 428] on div "No Crew No Crew No Crew Planned Maint [GEOGRAPHIC_DATA] ([GEOGRAPHIC_DATA]) Pla…" at bounding box center [893, 326] width 1348 height 515
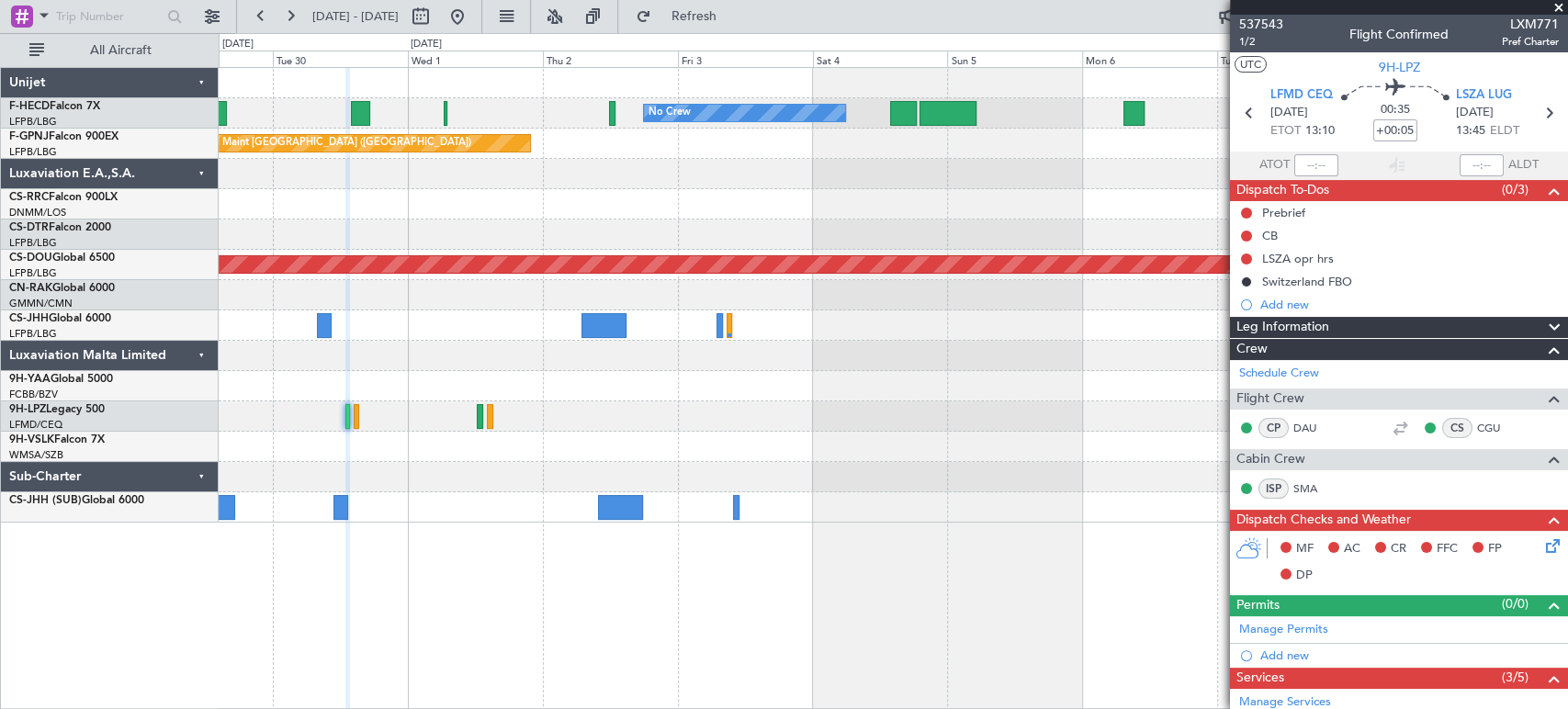
click at [551, 356] on div "No Crew No Crew No Crew Planned Maint [GEOGRAPHIC_DATA] ([GEOGRAPHIC_DATA]) No …" at bounding box center [893, 296] width 1348 height 455
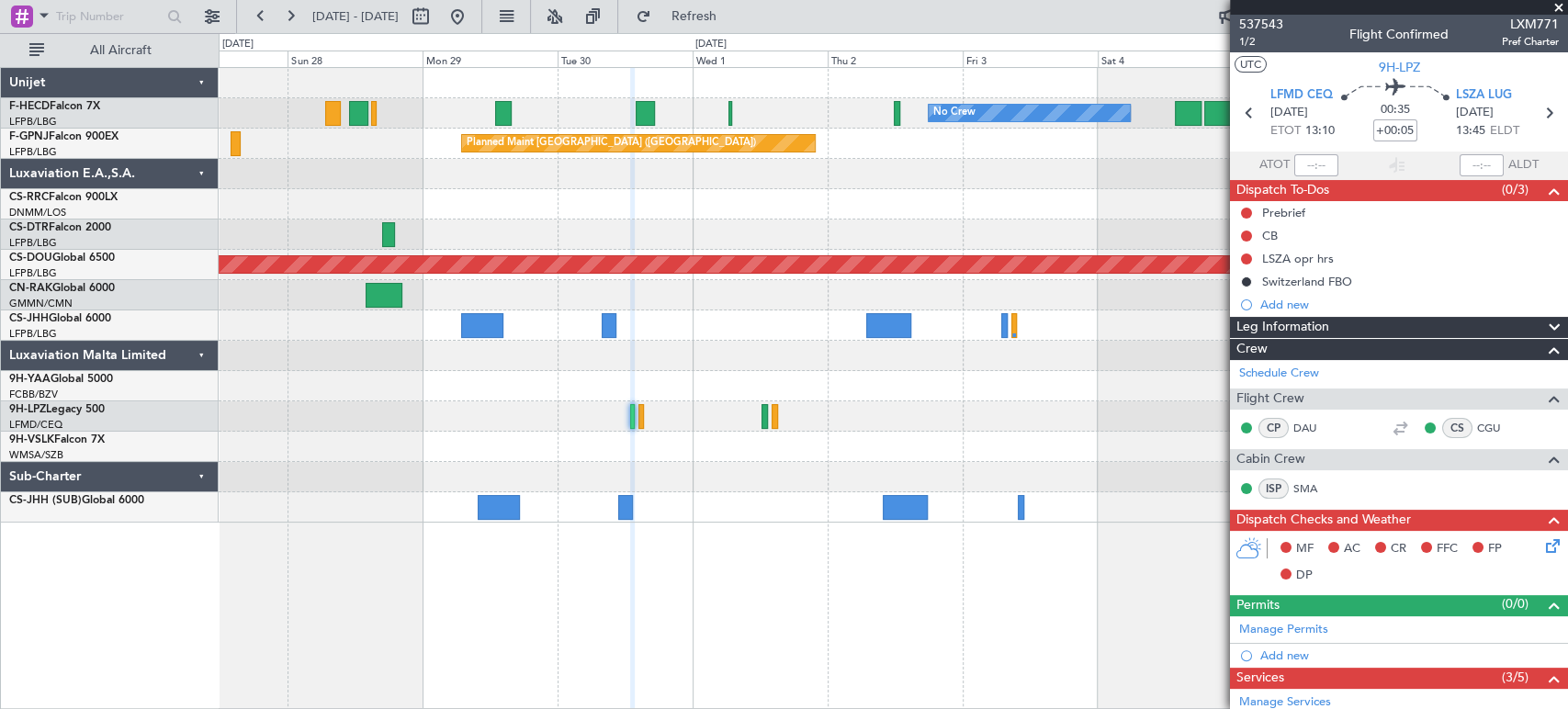
click at [995, 358] on div at bounding box center [893, 355] width 1348 height 30
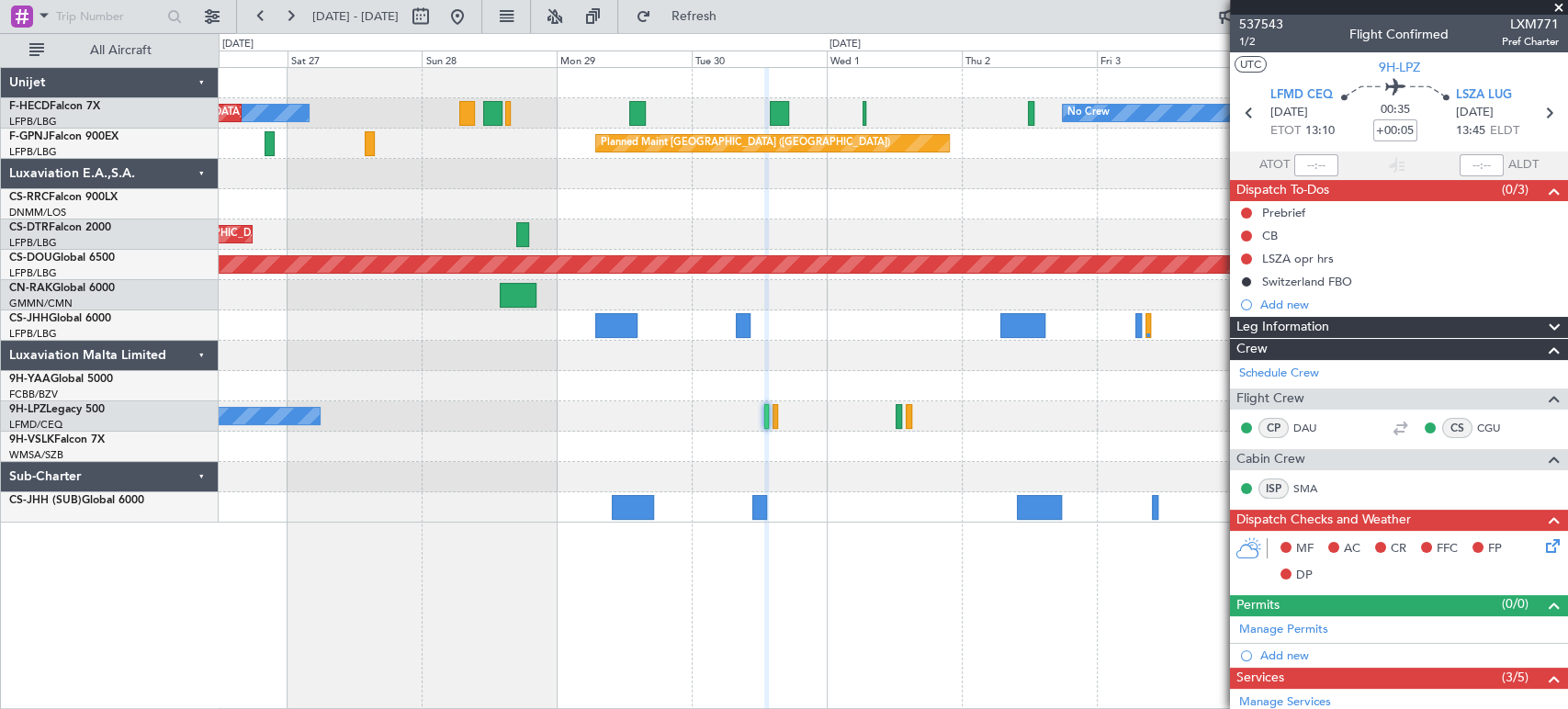
click at [992, 363] on div at bounding box center [893, 355] width 1348 height 30
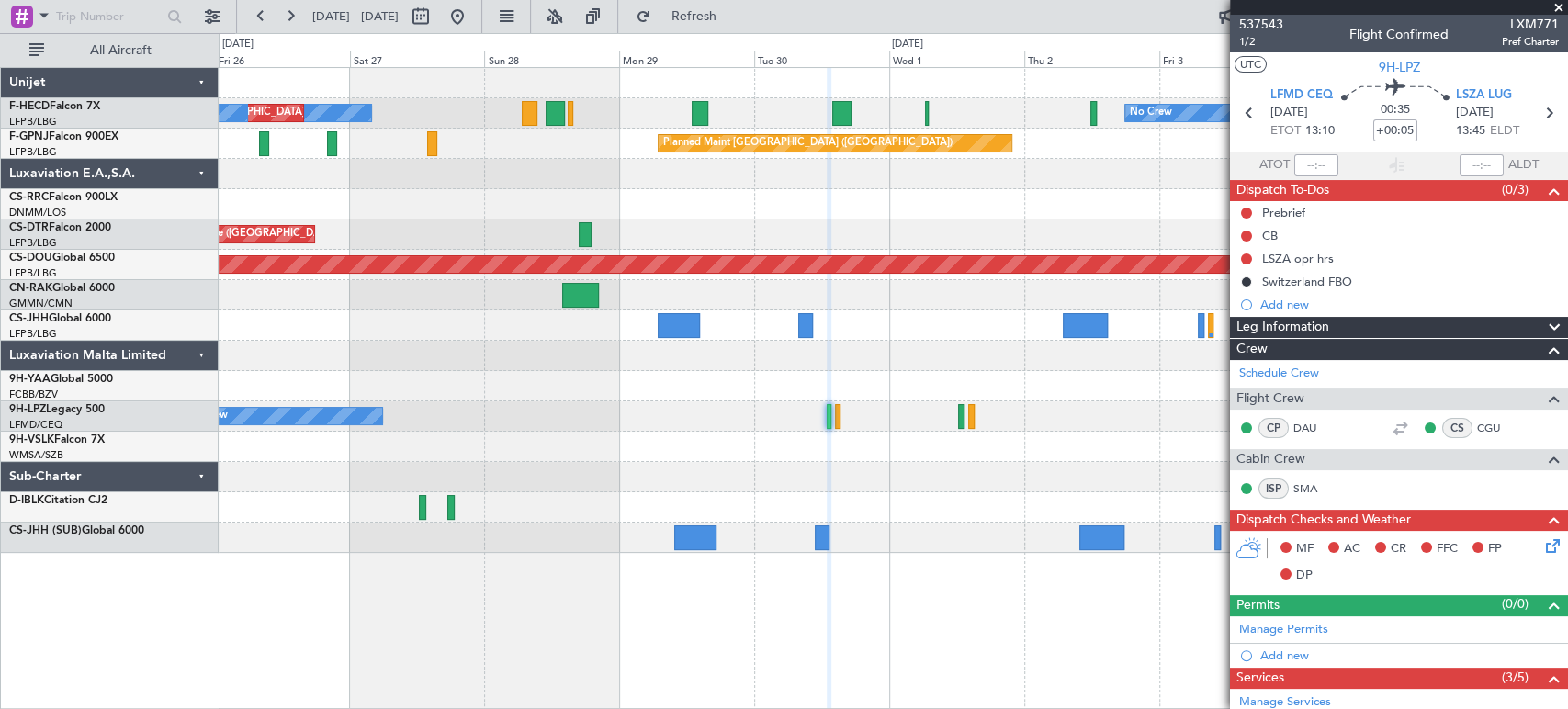
click at [881, 505] on div "No Crew No Crew Planned Maint [GEOGRAPHIC_DATA] ([GEOGRAPHIC_DATA]) No Crew Pla…" at bounding box center [893, 311] width 1348 height 485
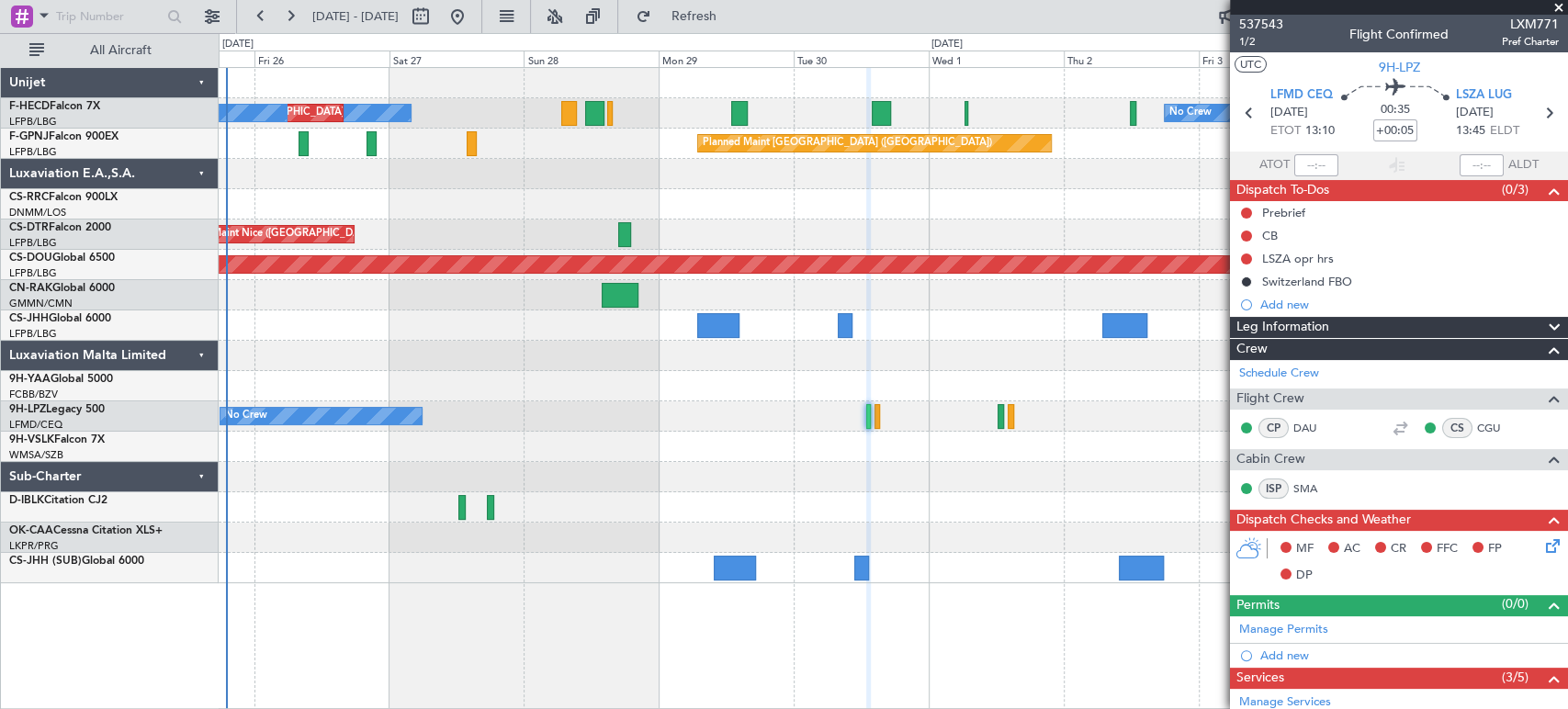
click at [691, 186] on div at bounding box center [893, 174] width 1348 height 30
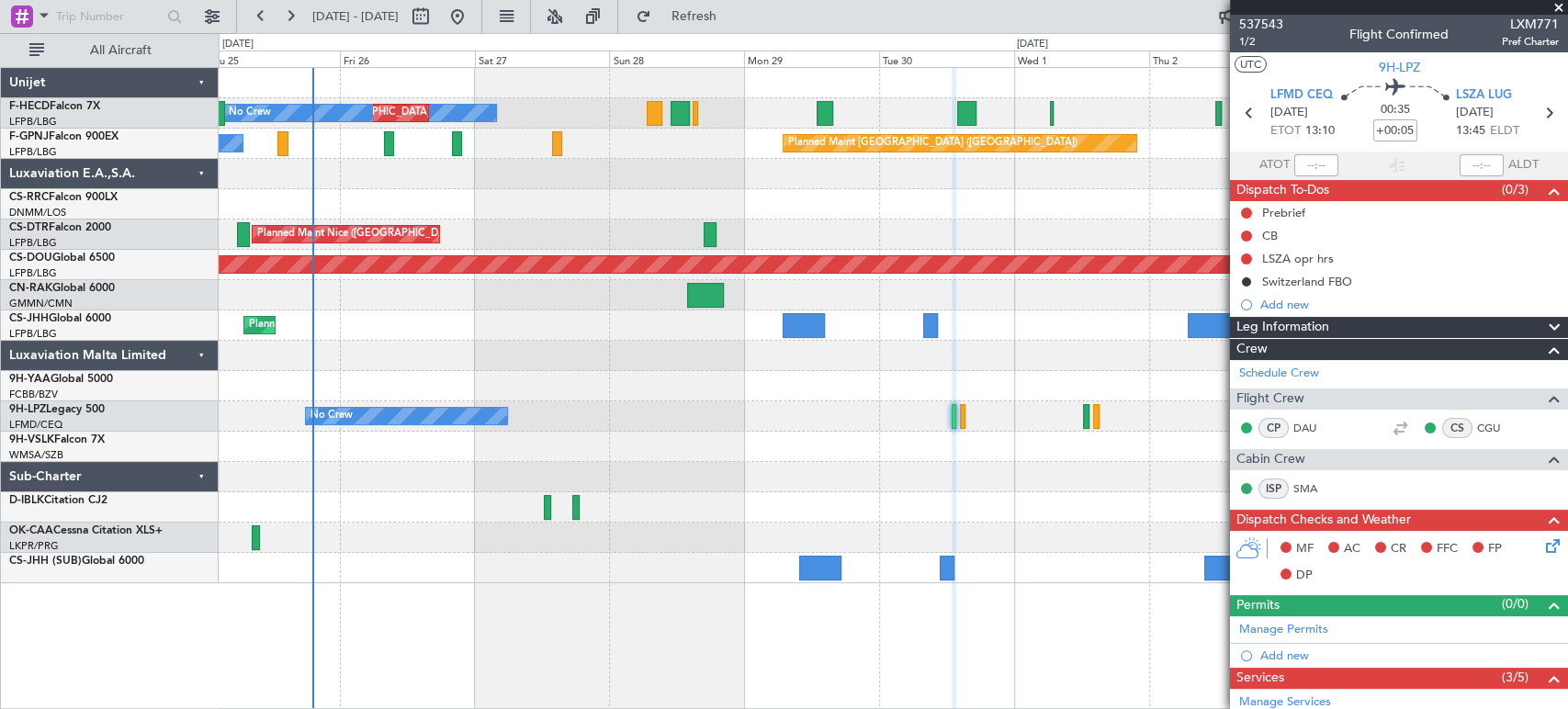
click at [683, 104] on div at bounding box center [680, 113] width 20 height 25
click at [1278, 21] on span "537543" at bounding box center [1260, 24] width 44 height 20
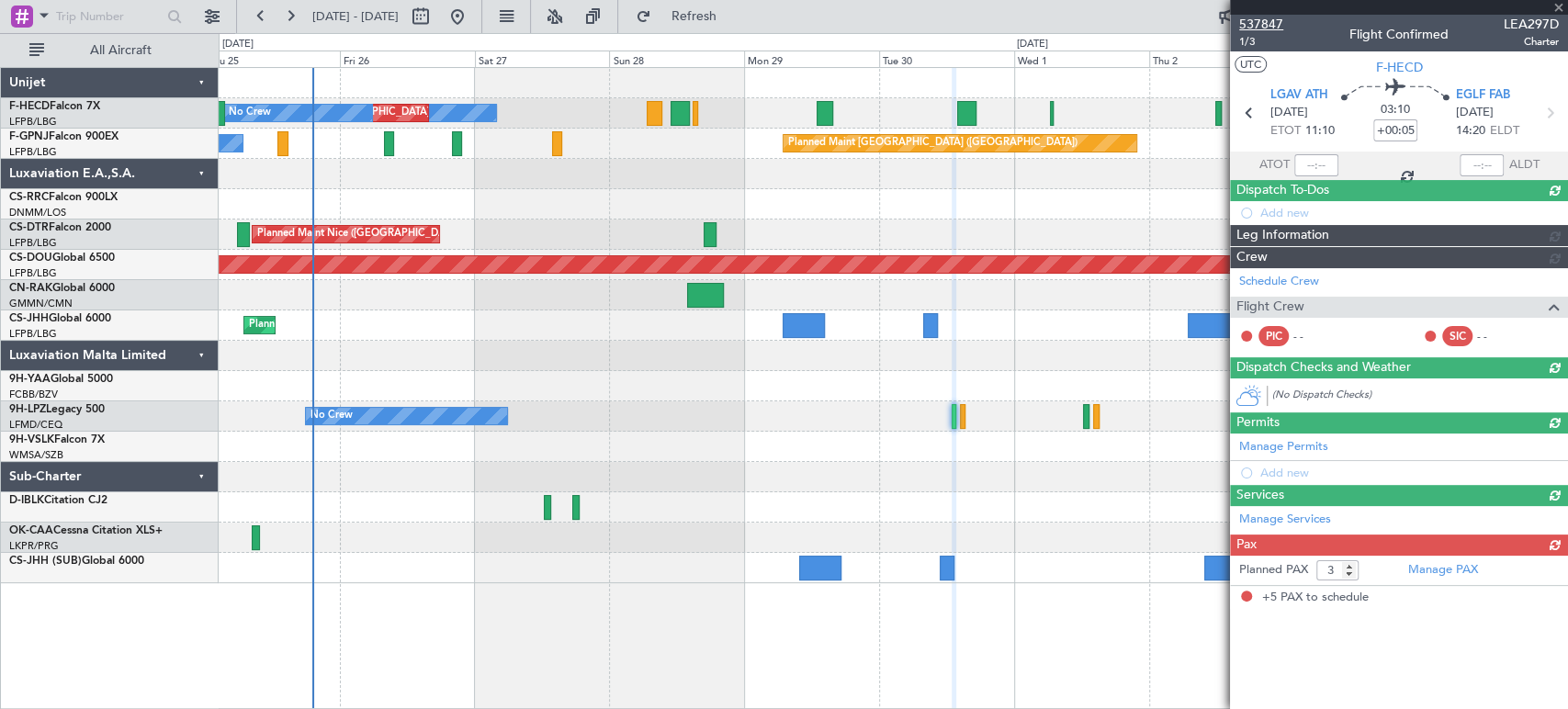
type input "5"
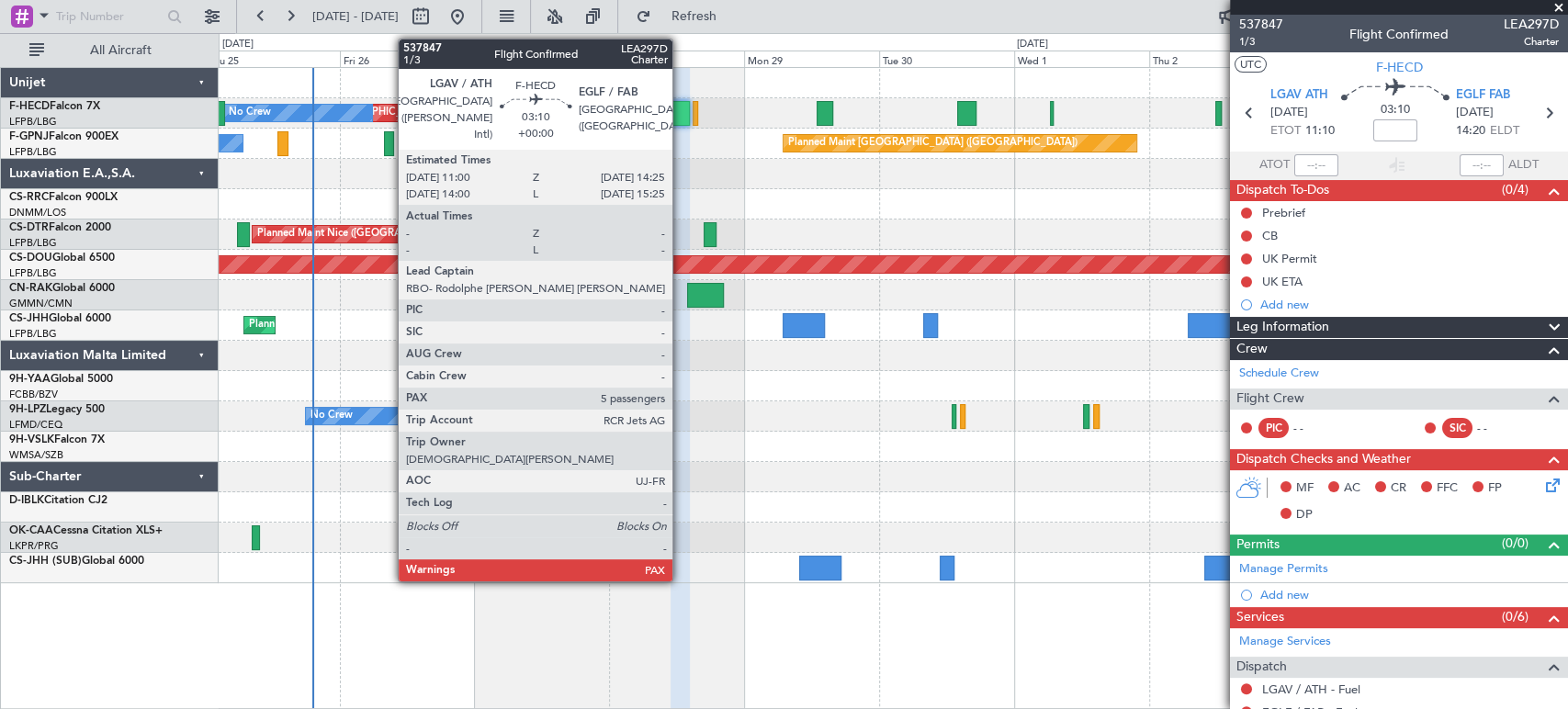
click at [680, 112] on div at bounding box center [680, 113] width 20 height 25
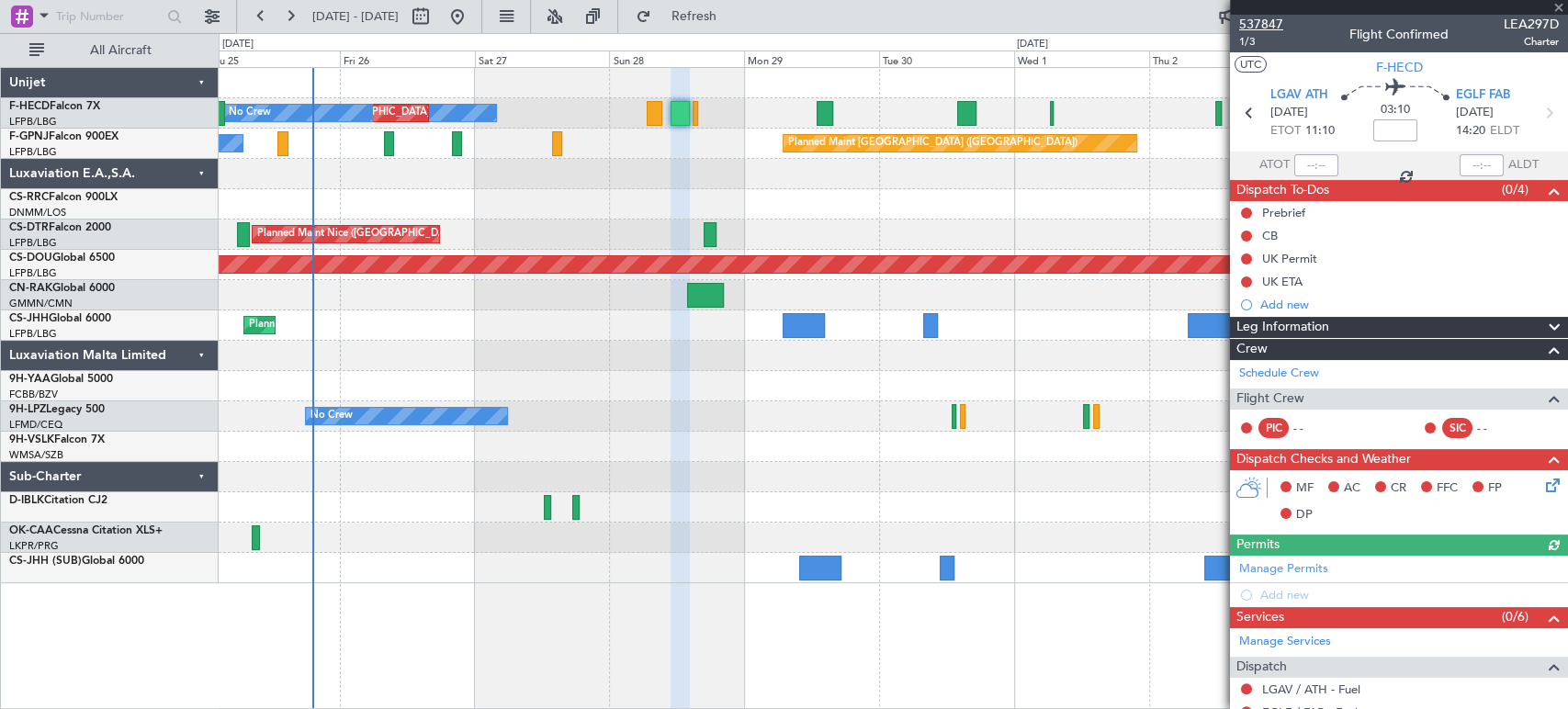
click at [1248, 21] on span "537847" at bounding box center [1260, 24] width 44 height 20
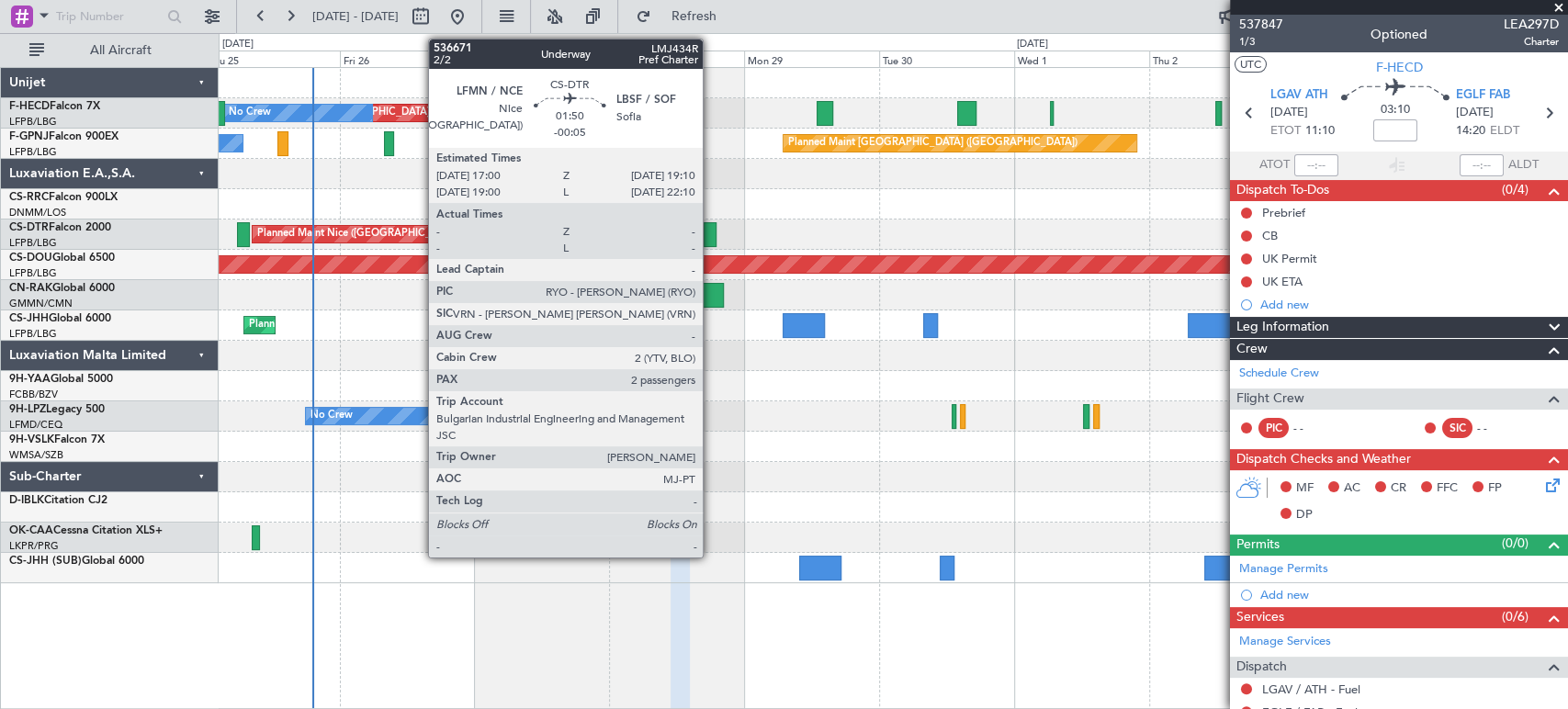
click at [711, 230] on div at bounding box center [710, 235] width 13 height 25
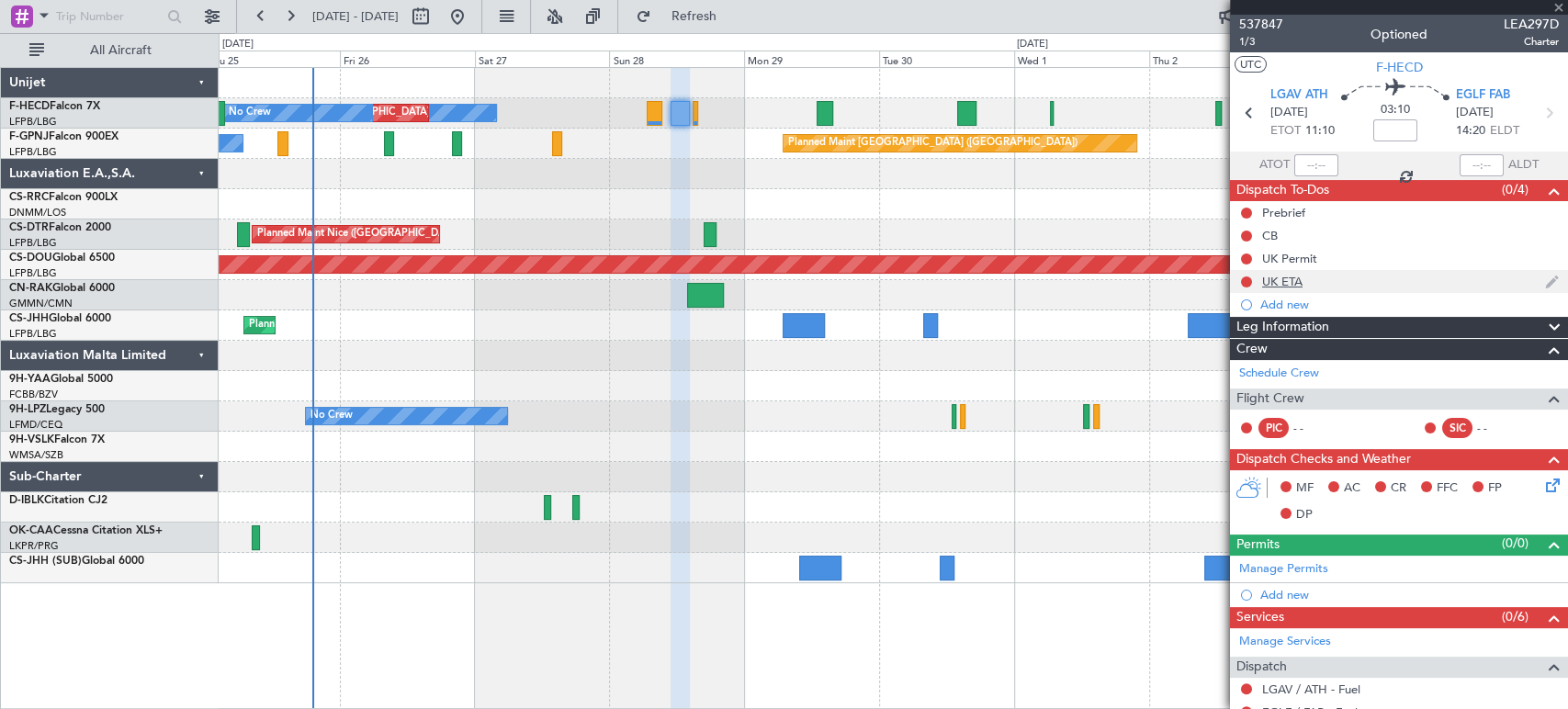
type input "-00:05"
type input "2"
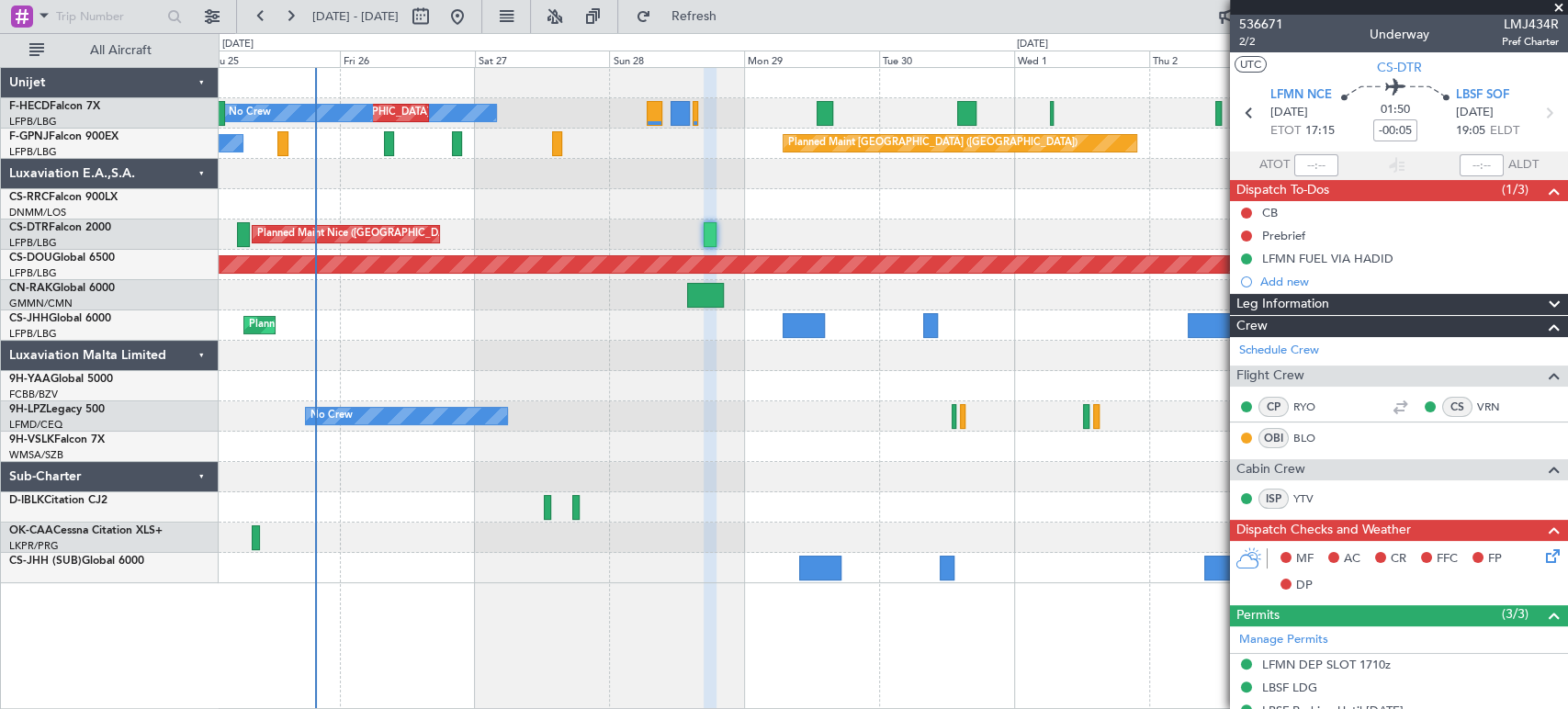
click at [354, 196] on div "No Crew No Crew Planned Maint [GEOGRAPHIC_DATA] ([GEOGRAPHIC_DATA]) No Crew Pla…" at bounding box center [893, 326] width 1348 height 515
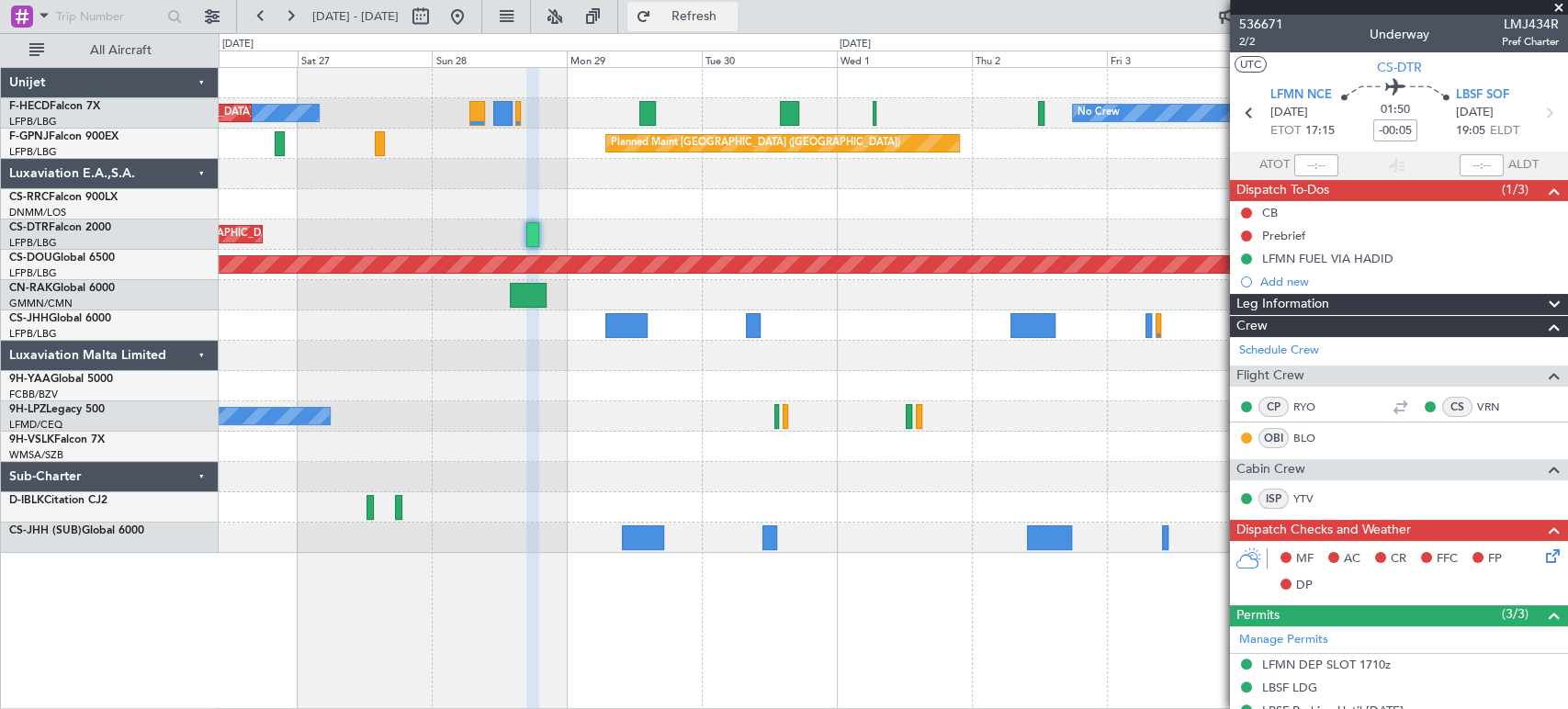
click at [737, 25] on button "Refresh" at bounding box center [682, 16] width 110 height 29
drag, startPoint x: 771, startPoint y: 25, endPoint x: 779, endPoint y: -4, distance: 30.1
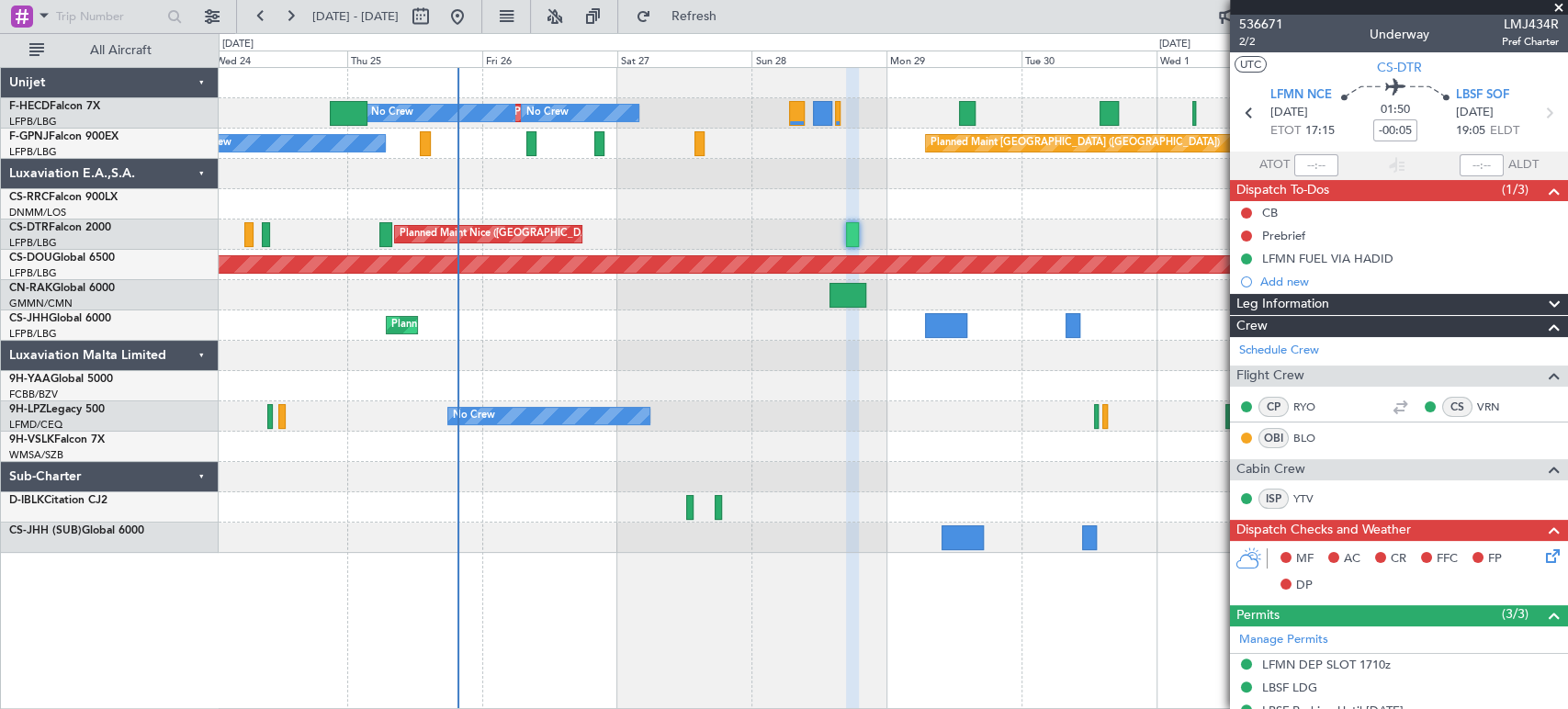
click at [826, 285] on div "Planned Maint [GEOGRAPHIC_DATA] ([GEOGRAPHIC_DATA]) No Crew No Crew No Crew Pla…" at bounding box center [893, 311] width 1348 height 485
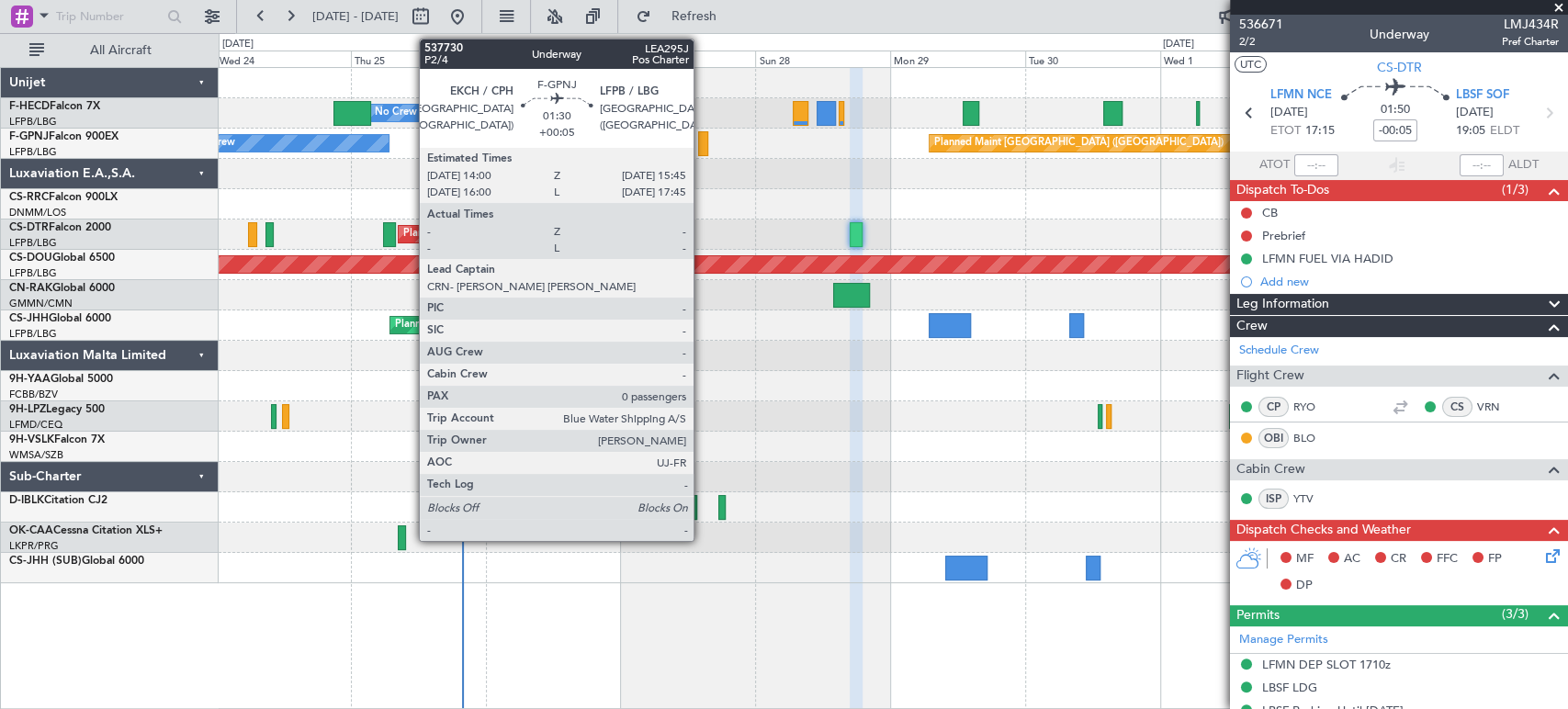
click at [703, 137] on div at bounding box center [703, 143] width 10 height 25
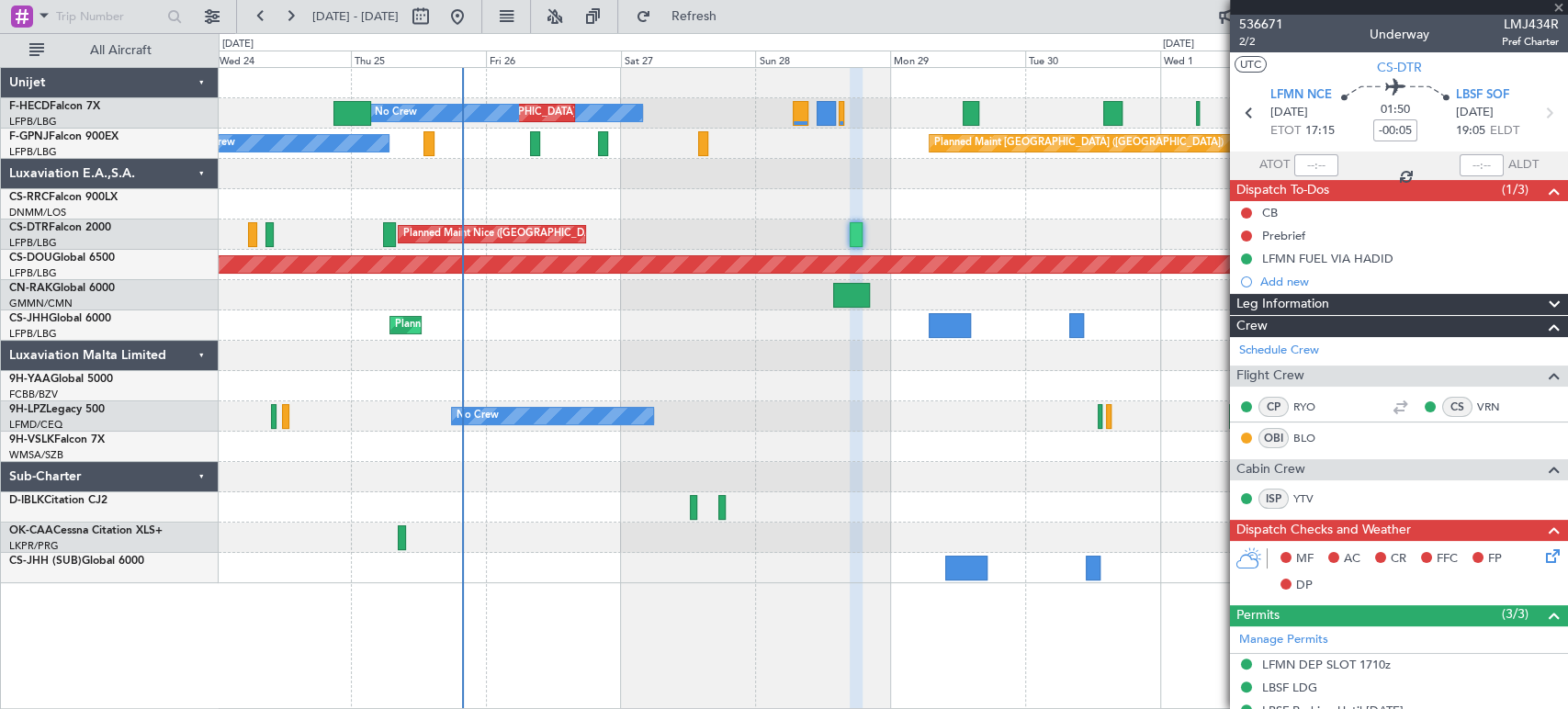
type input "+00:05"
type input "0"
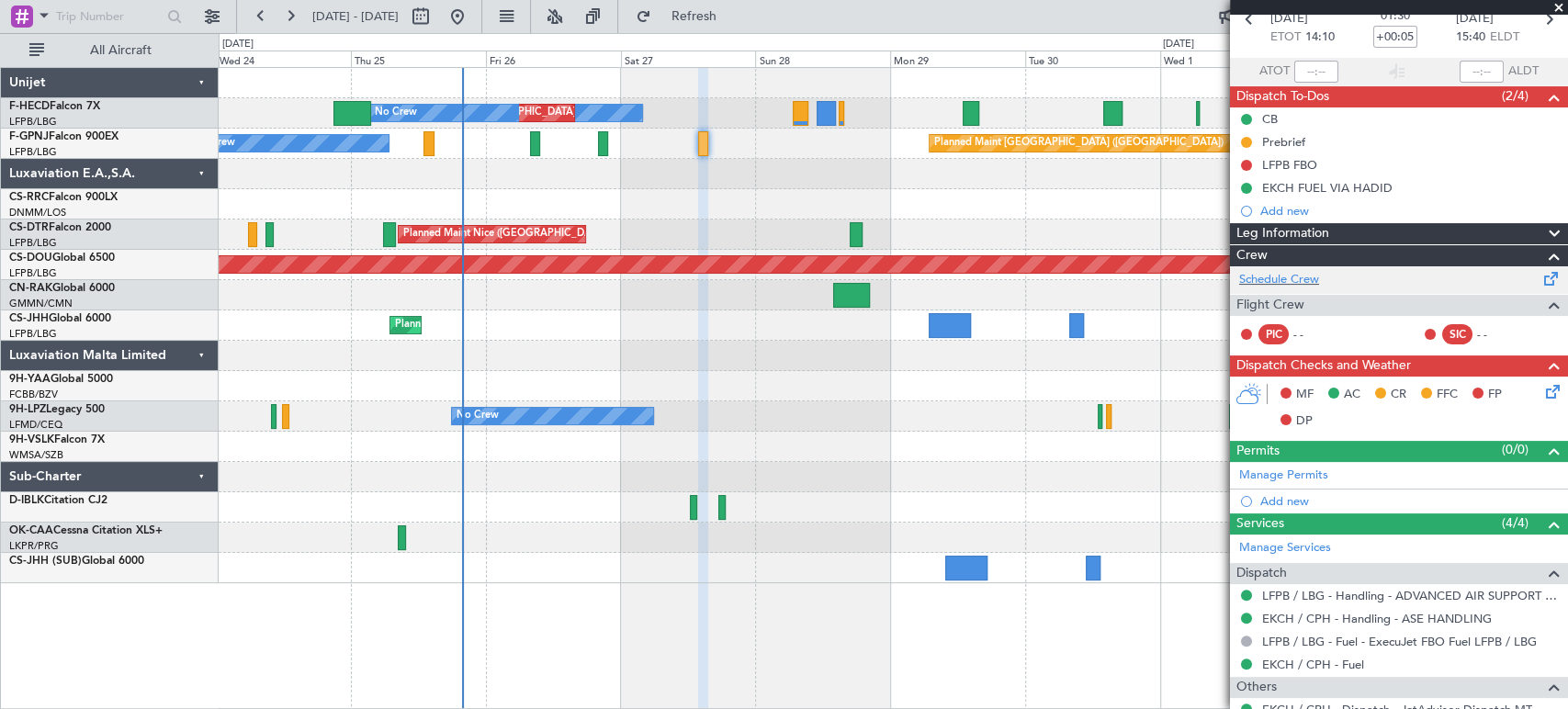
scroll to position [155, 0]
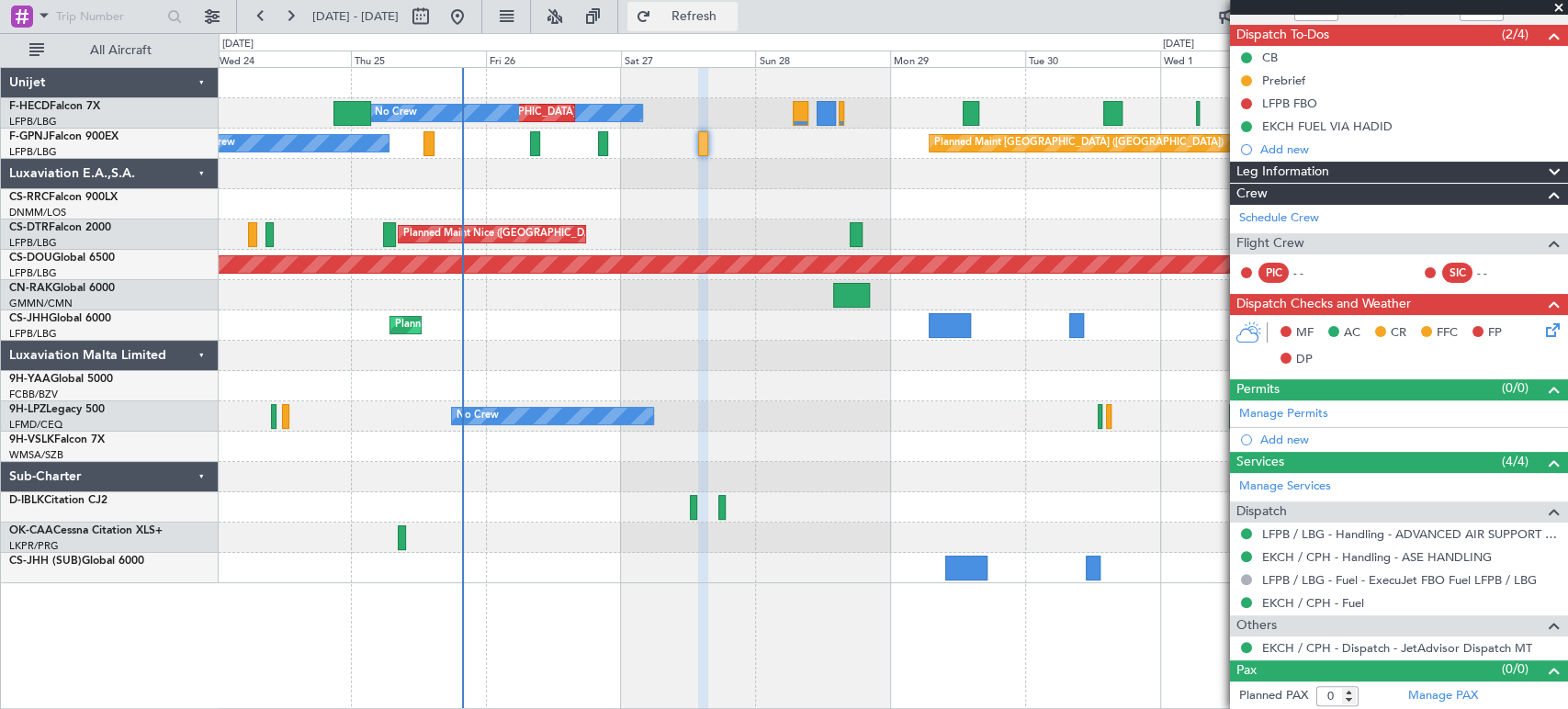
click at [732, 14] on span "Refresh" at bounding box center [693, 17] width 77 height 13
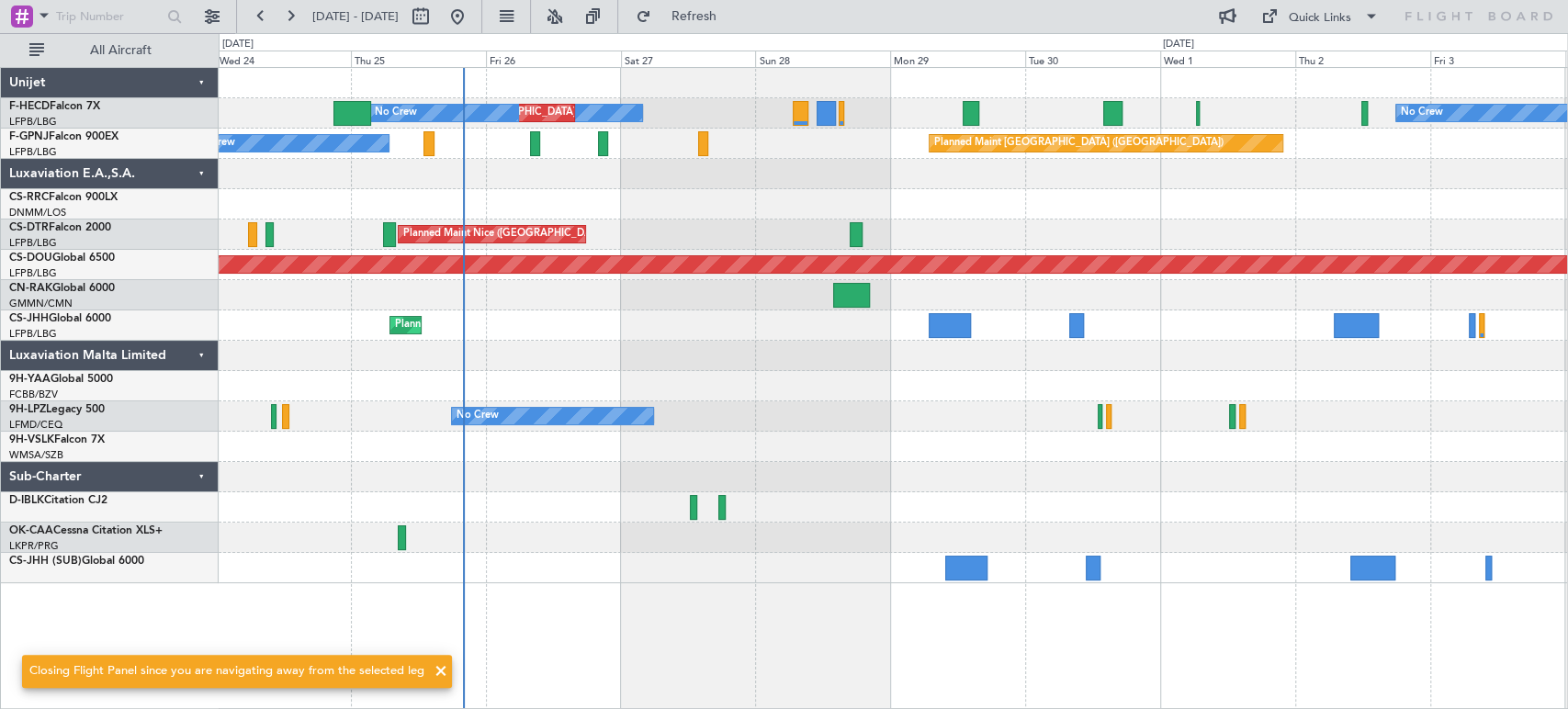
scroll to position [0, 0]
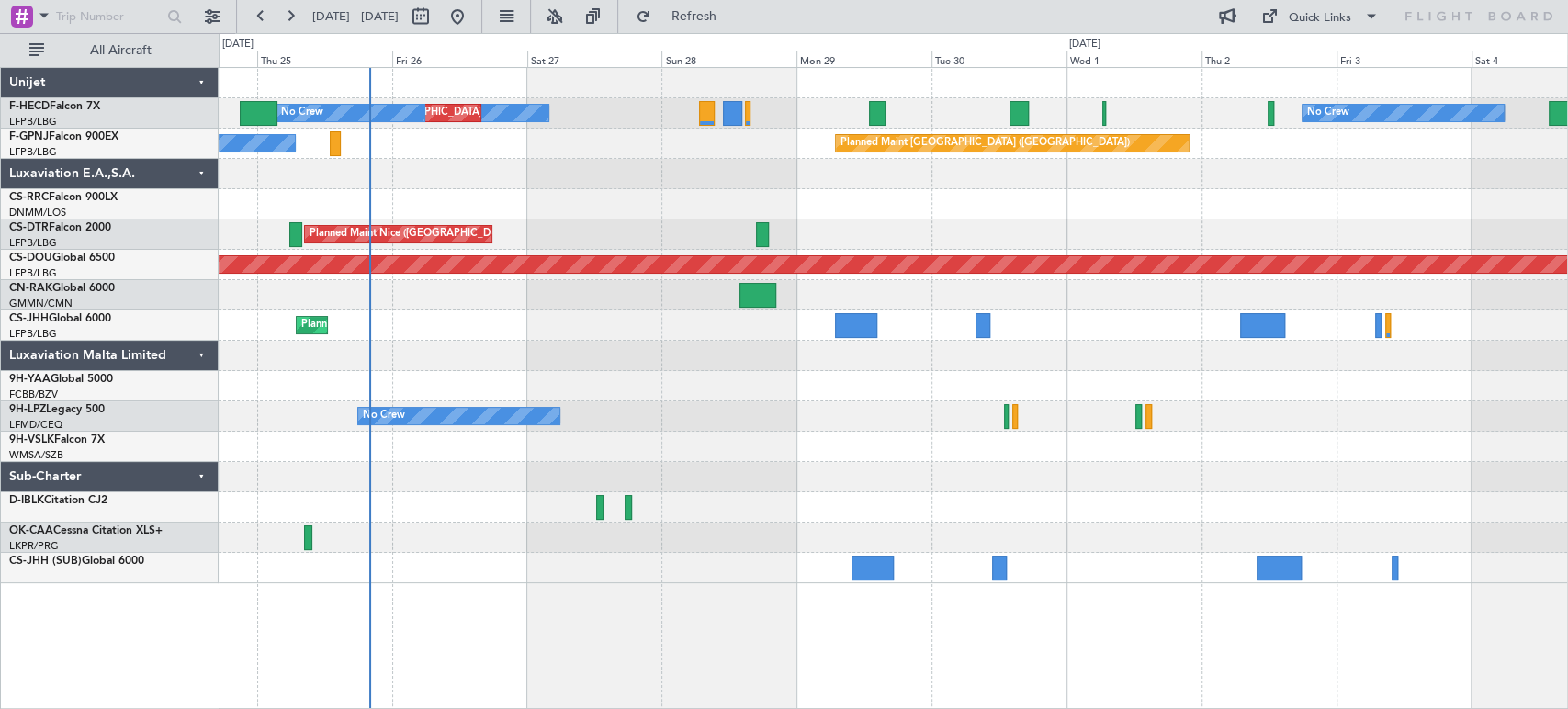
click at [403, 224] on div "No Crew No Crew Planned Maint [GEOGRAPHIC_DATA] ([GEOGRAPHIC_DATA]) No Crew Pla…" at bounding box center [893, 326] width 1348 height 515
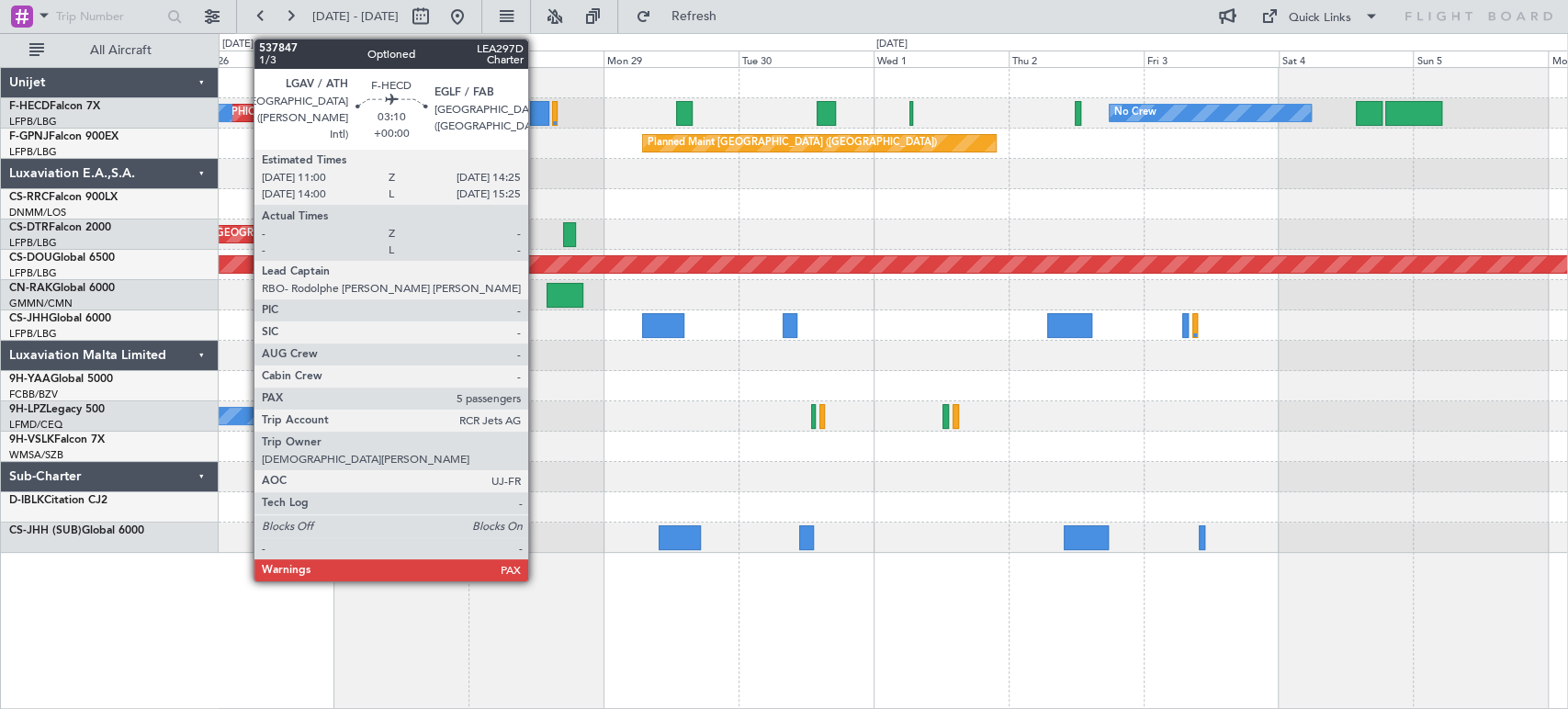
click at [536, 120] on div at bounding box center [539, 113] width 20 height 25
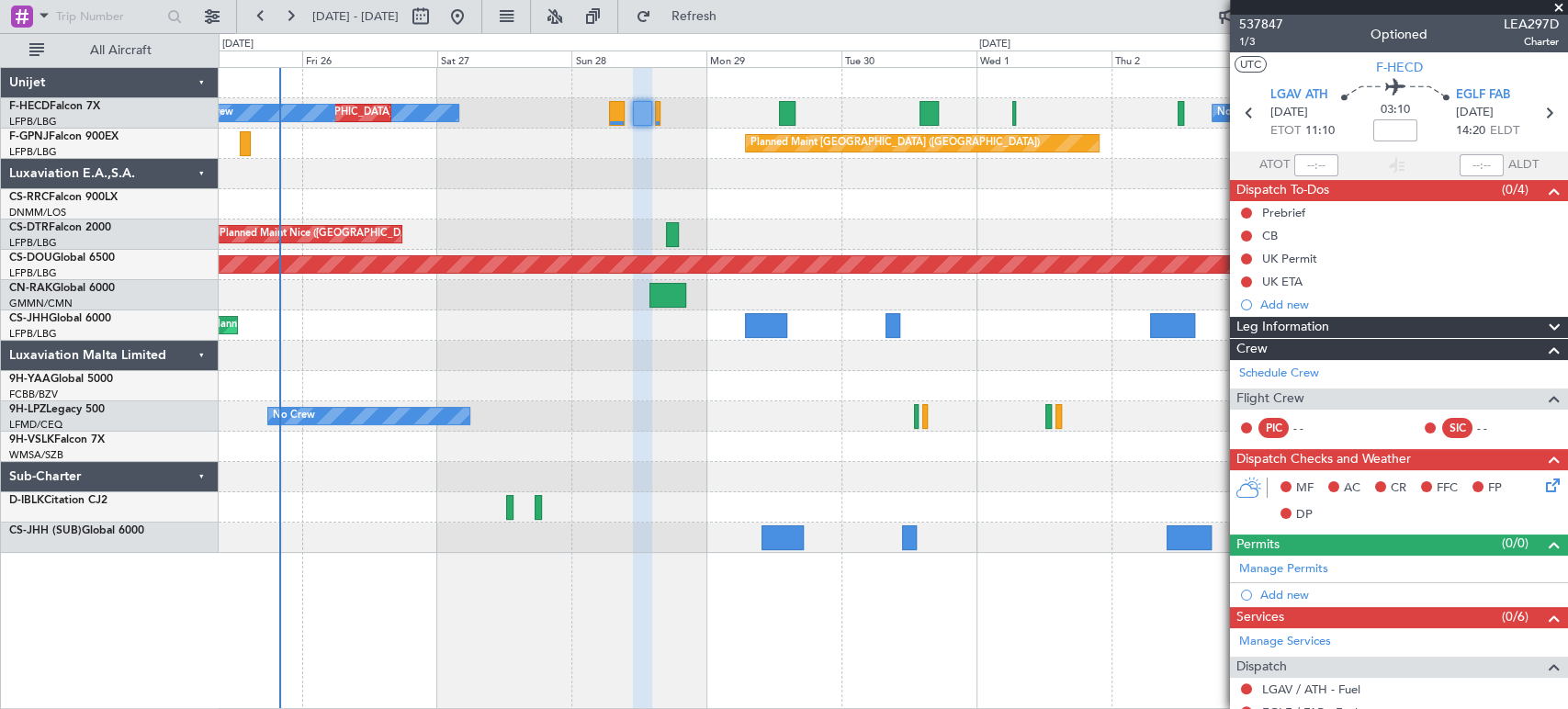
click at [722, 170] on div at bounding box center [893, 174] width 1348 height 30
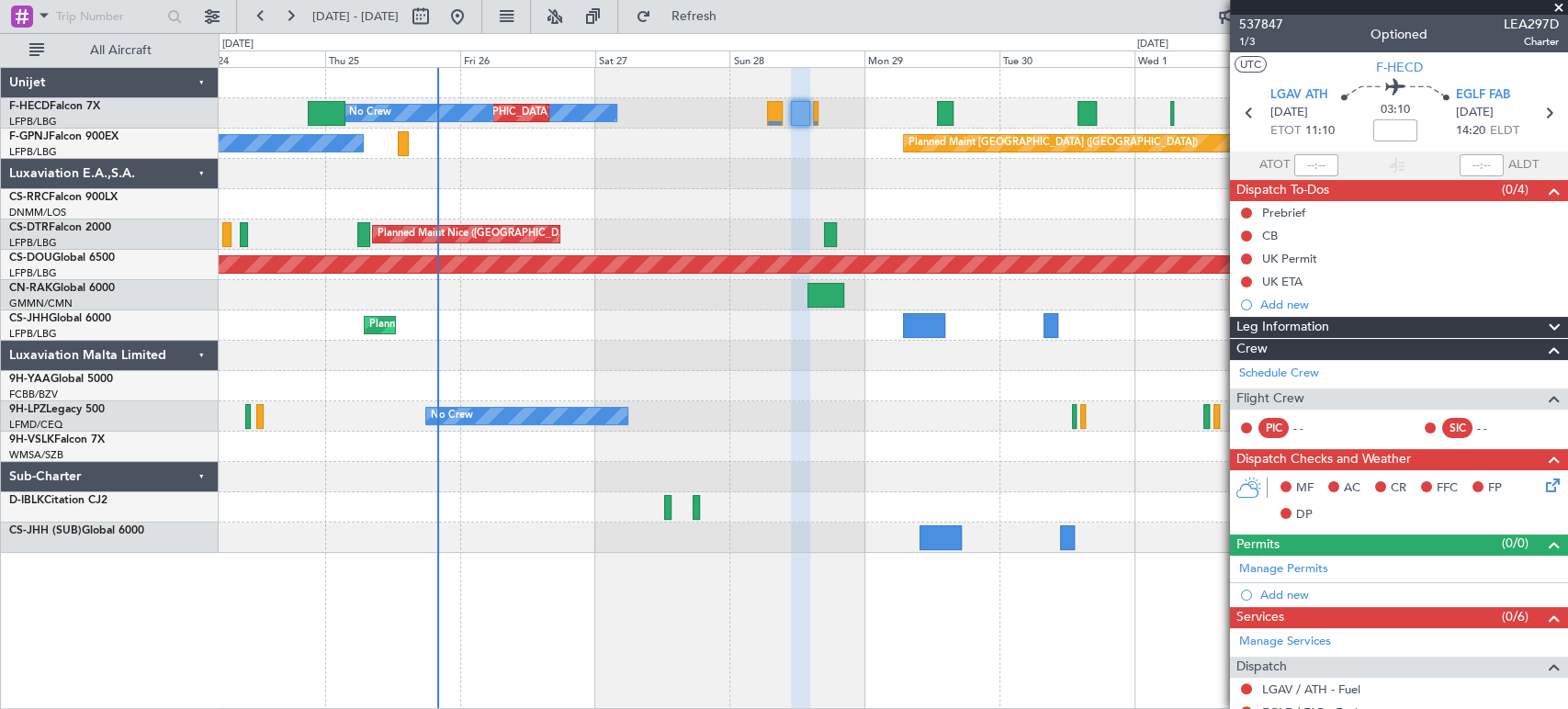
click at [661, 173] on div at bounding box center [893, 174] width 1348 height 30
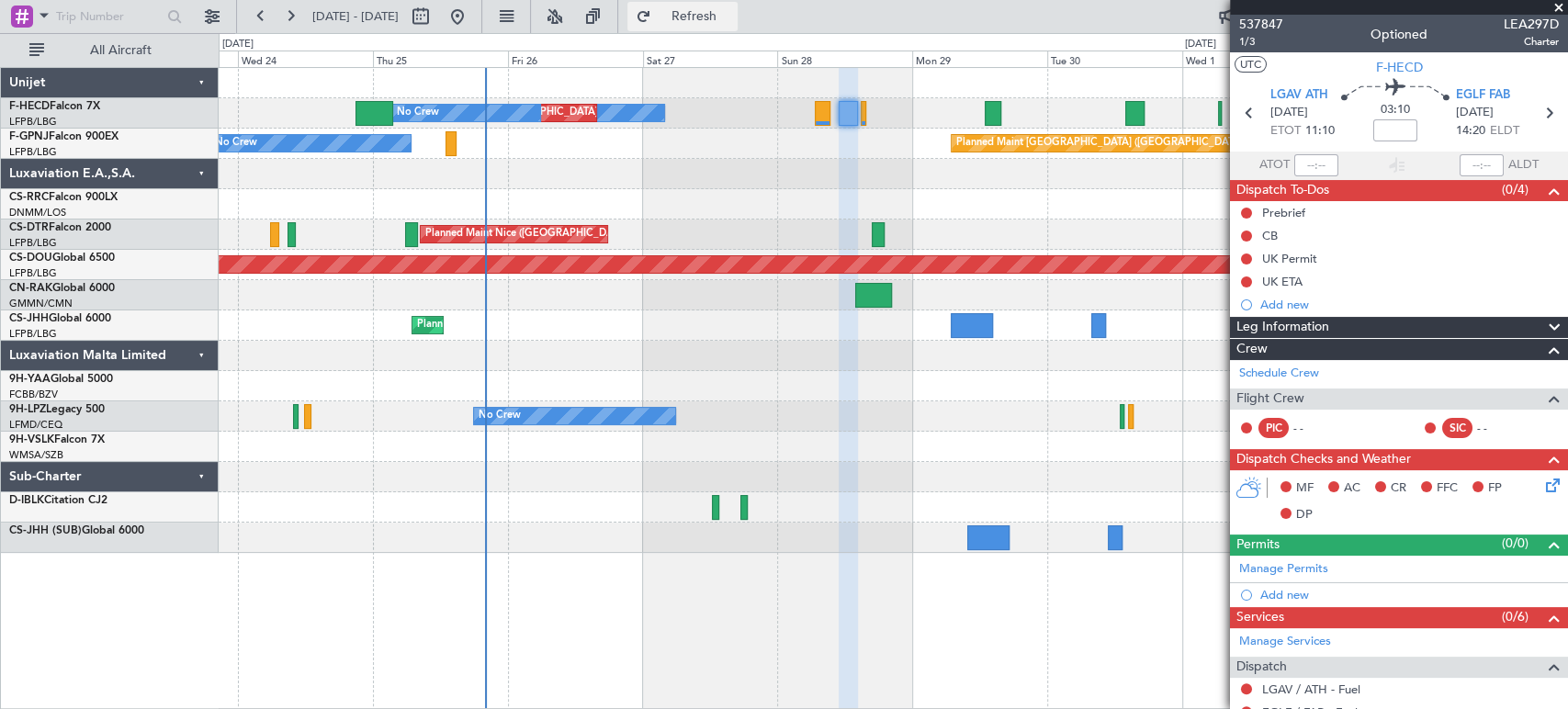
click at [732, 13] on span "Refresh" at bounding box center [693, 17] width 77 height 13
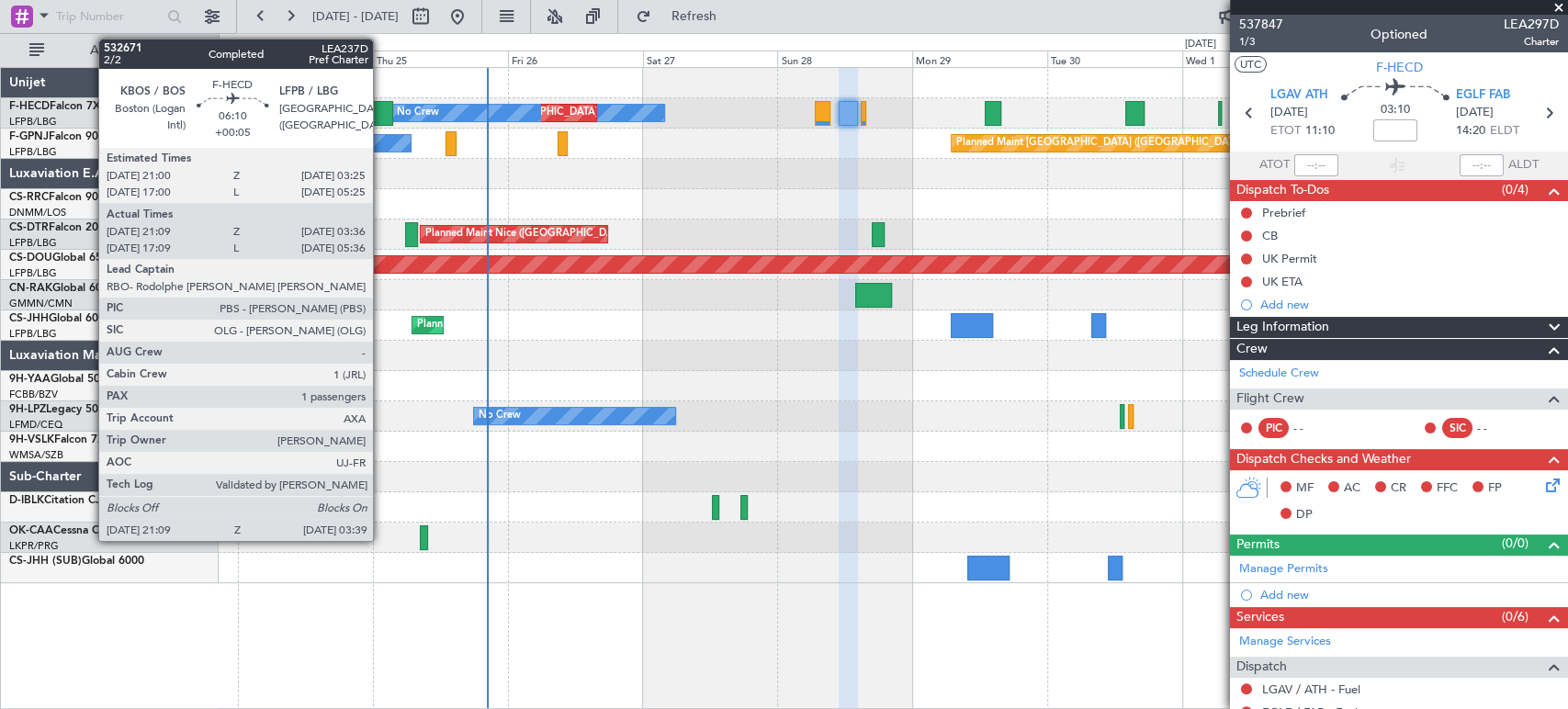
click at [383, 115] on div at bounding box center [373, 113] width 36 height 25
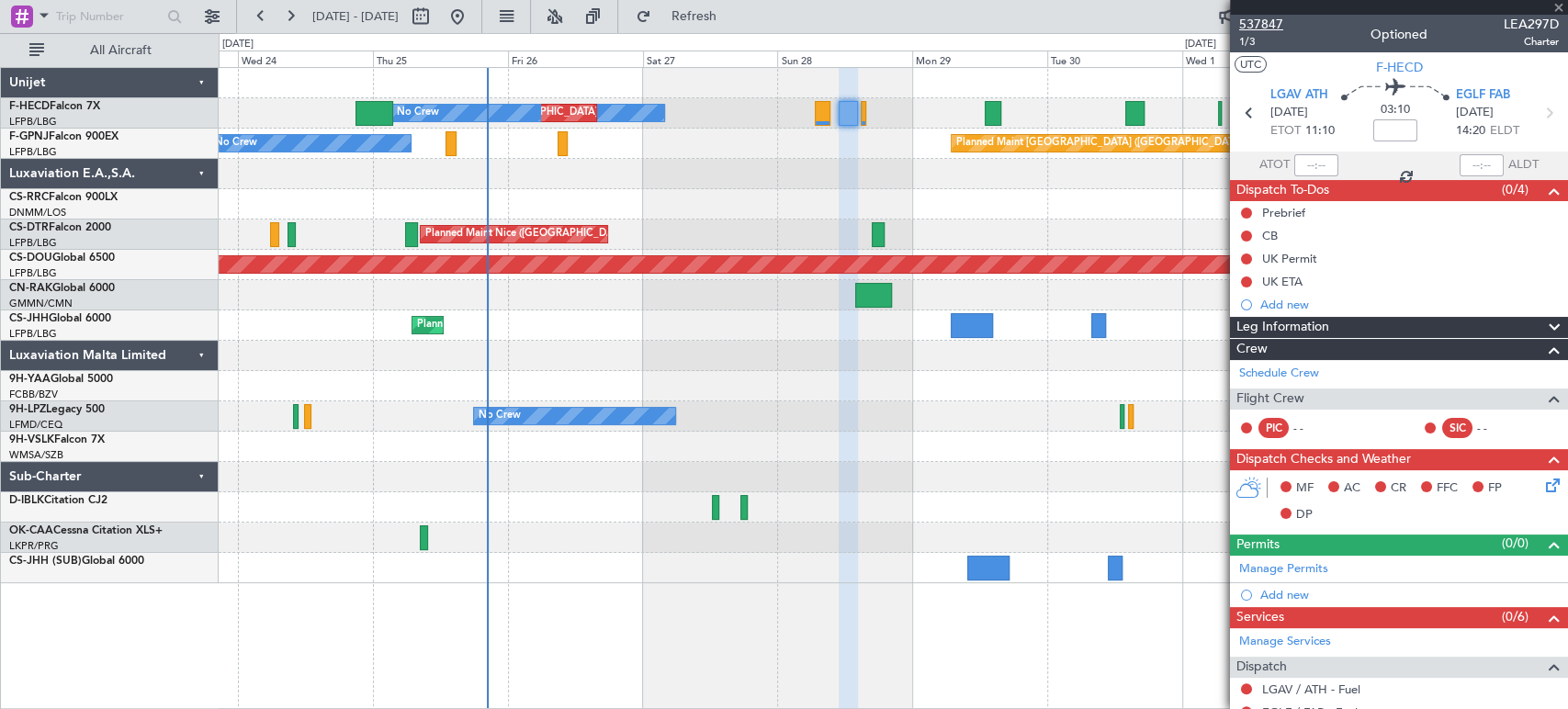
click at [1268, 24] on span "537847" at bounding box center [1260, 24] width 44 height 20
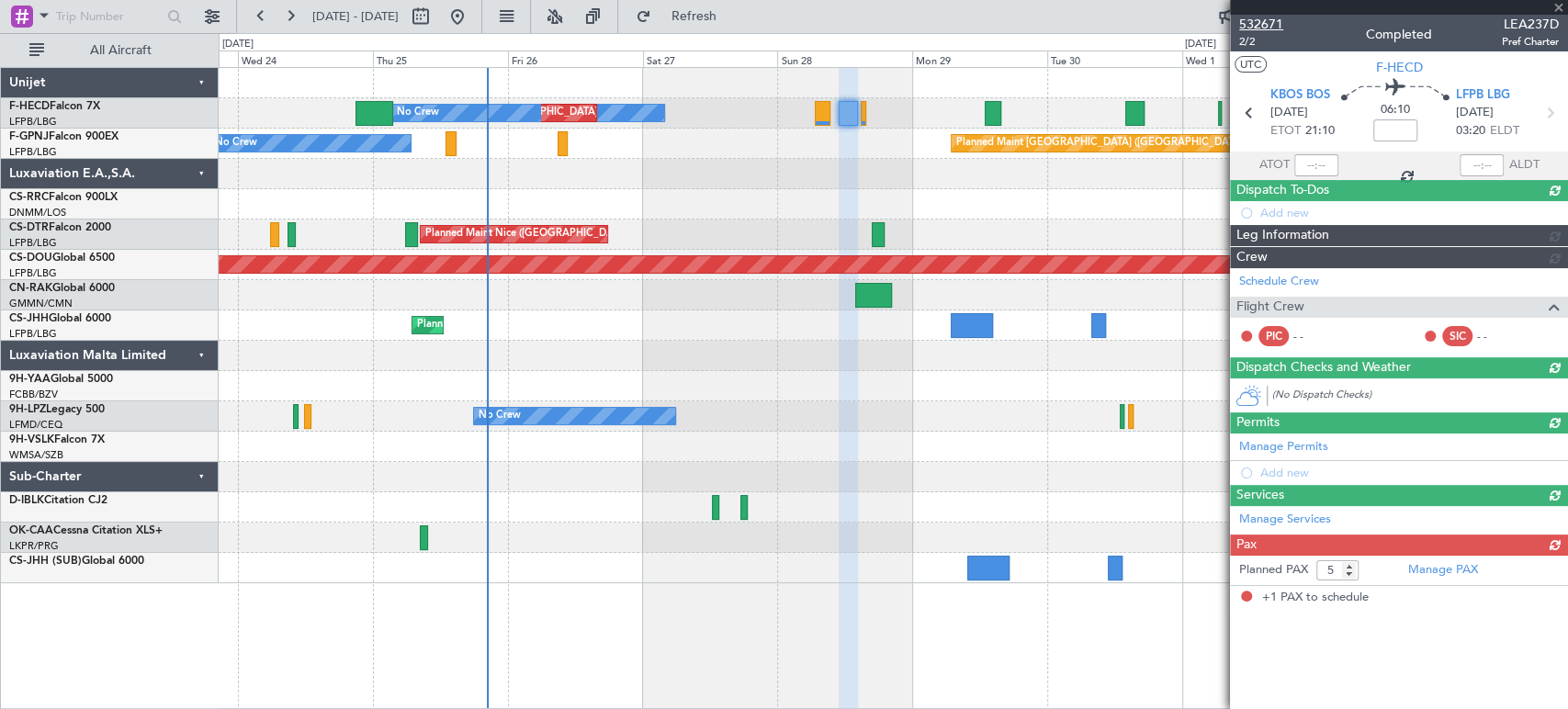
type input "+00:05"
type input "21:19"
type input "03:31"
type input "1"
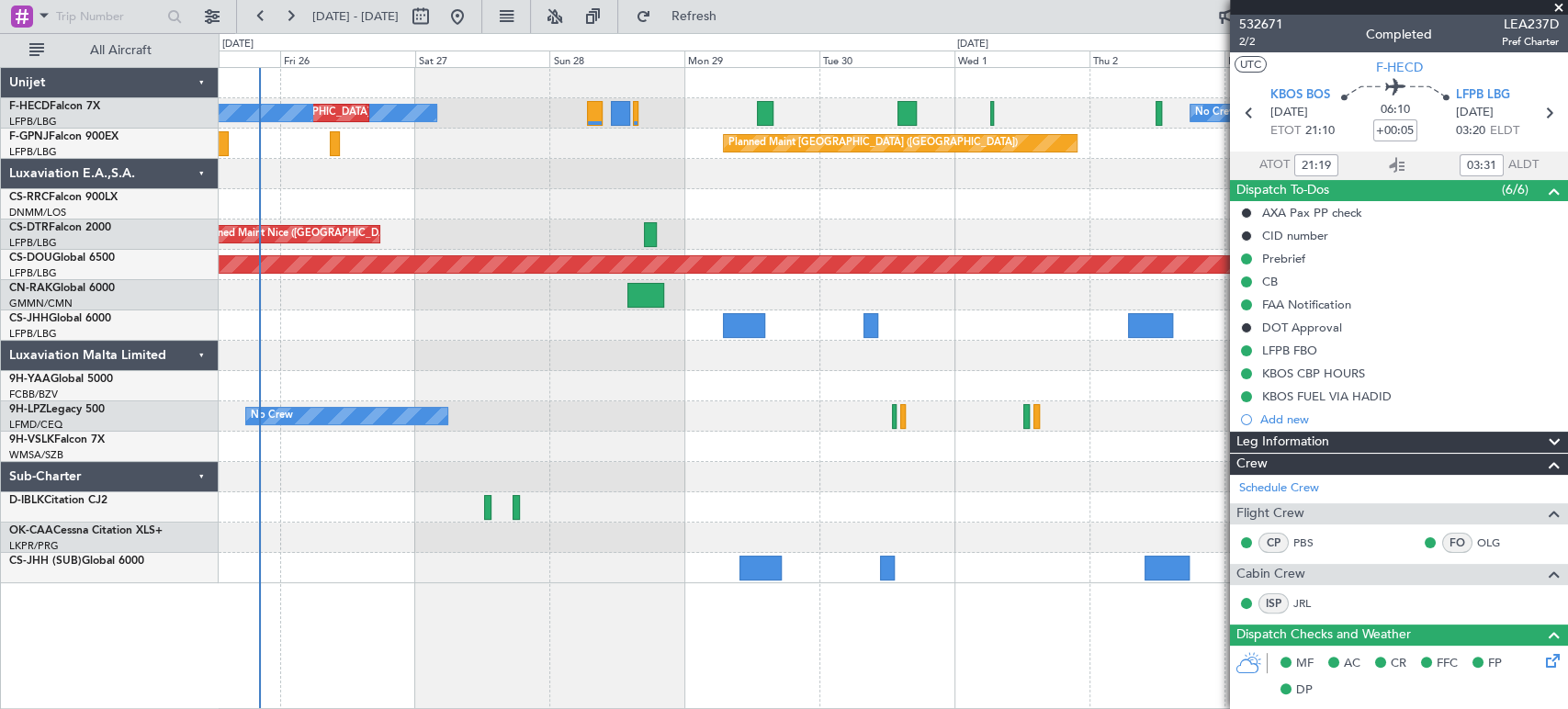
click at [395, 189] on div "No Crew No Crew Planned Maint [GEOGRAPHIC_DATA] ([GEOGRAPHIC_DATA]) No Crew Pla…" at bounding box center [893, 326] width 1348 height 515
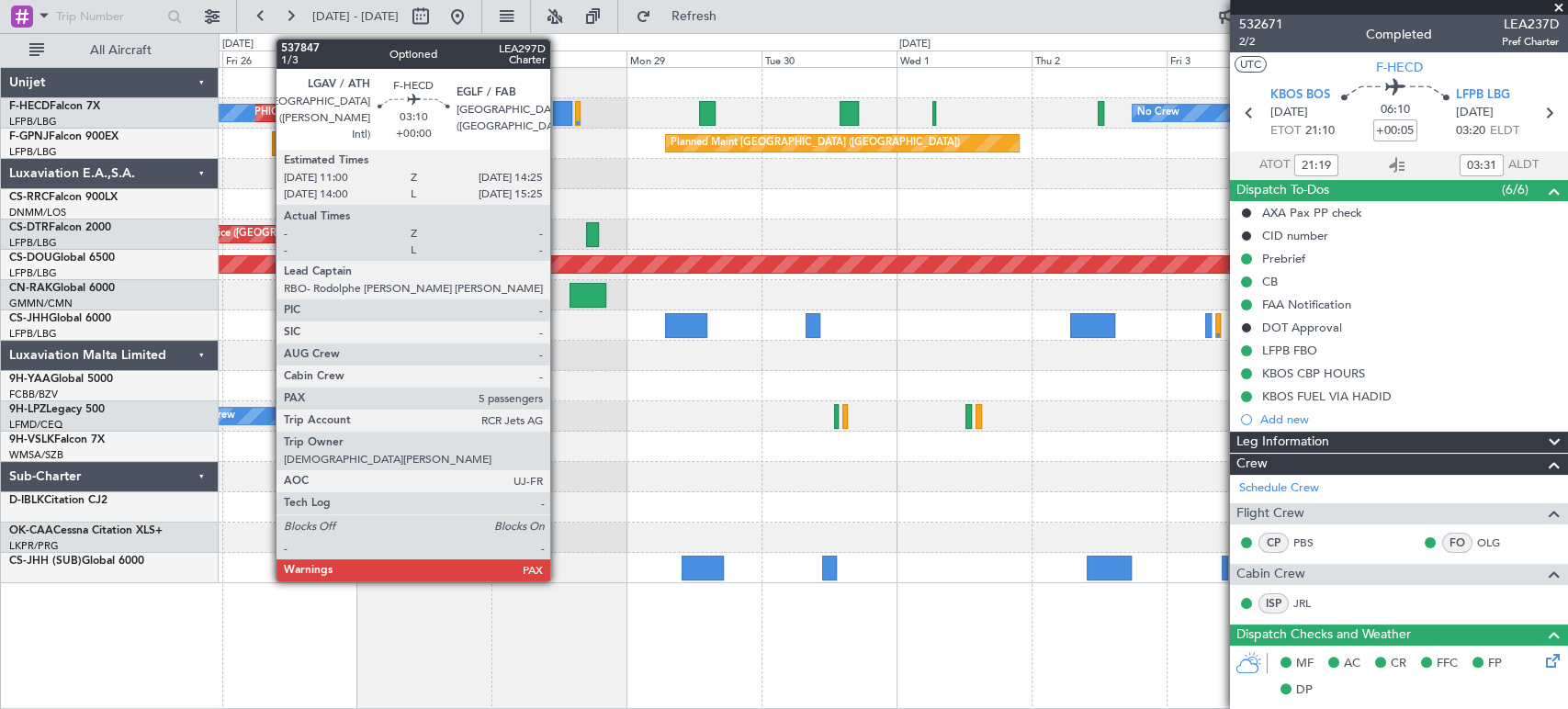
click at [559, 115] on div at bounding box center [562, 113] width 20 height 25
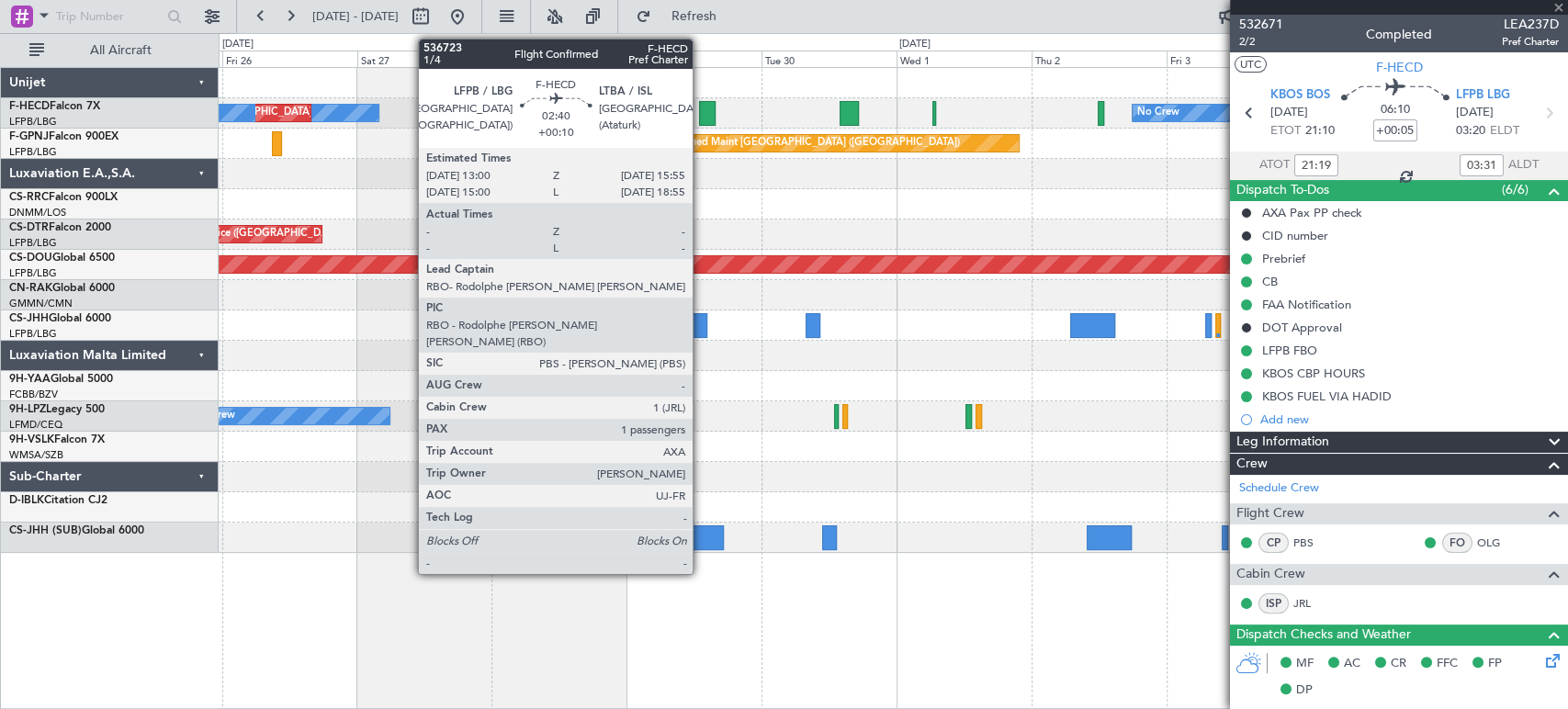
click at [705, 109] on div at bounding box center [707, 113] width 17 height 25
type input "5"
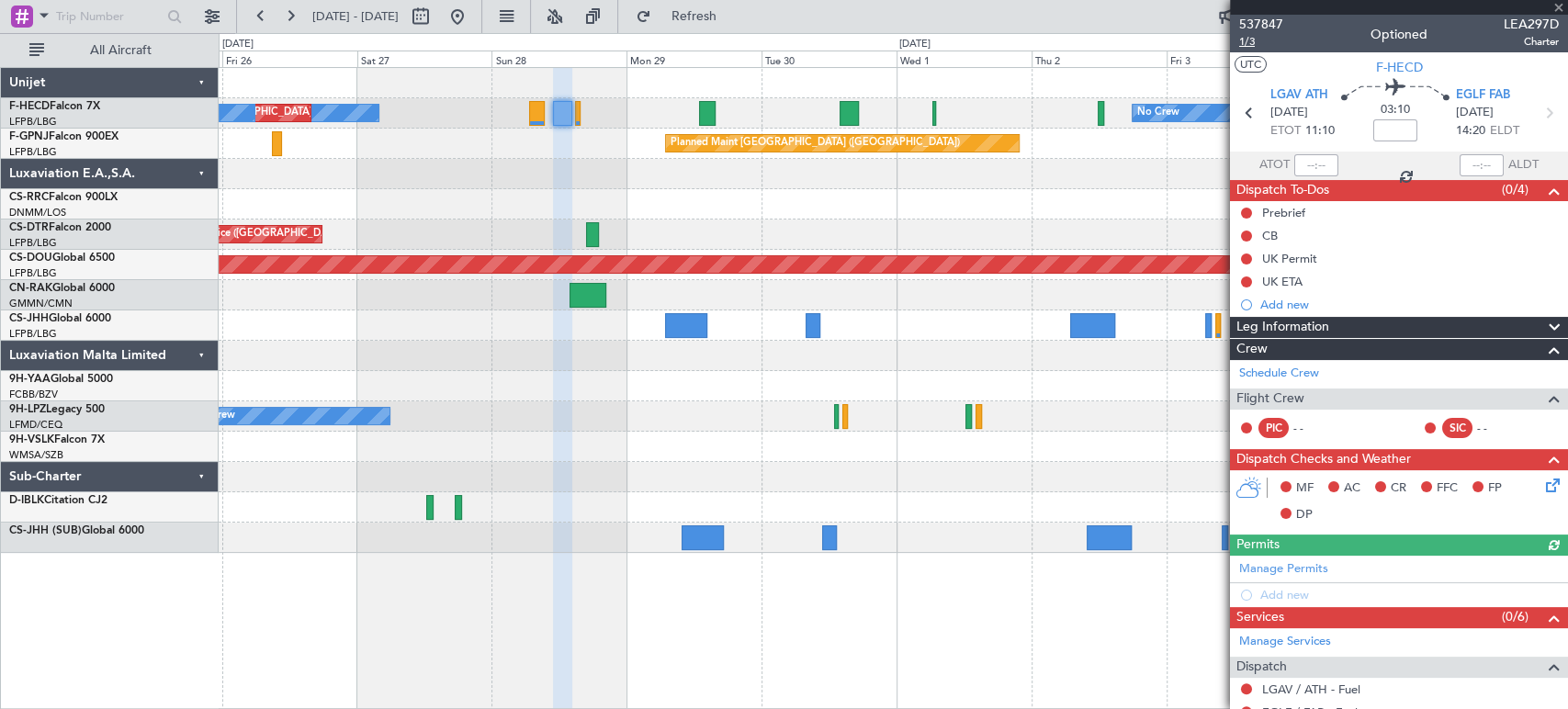
type input "+00:10"
type input "1"
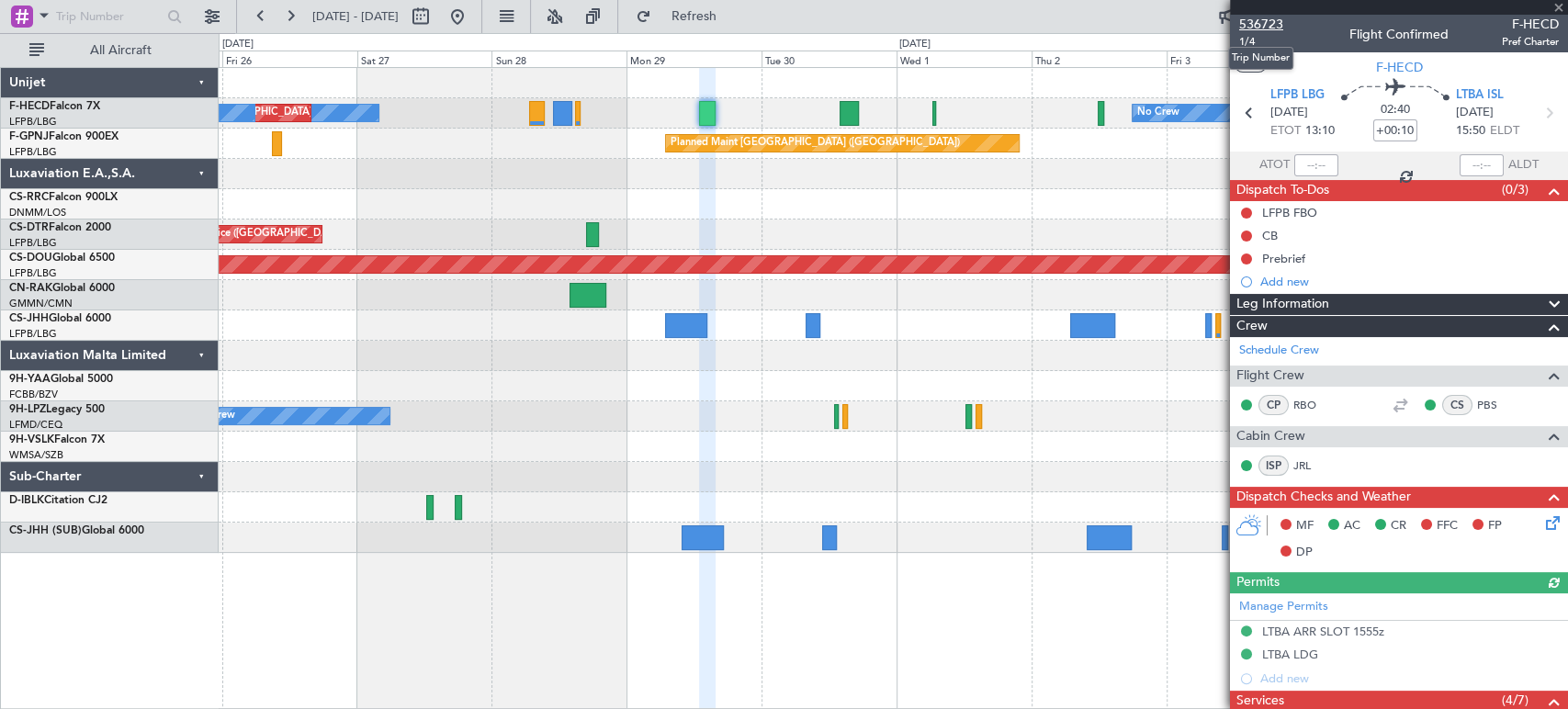
click at [1269, 21] on span "536723" at bounding box center [1260, 24] width 44 height 20
click at [603, 137] on div "Planned Maint [GEOGRAPHIC_DATA] ([GEOGRAPHIC_DATA]) No Crew No Crew No Crew Pla…" at bounding box center [893, 311] width 1348 height 485
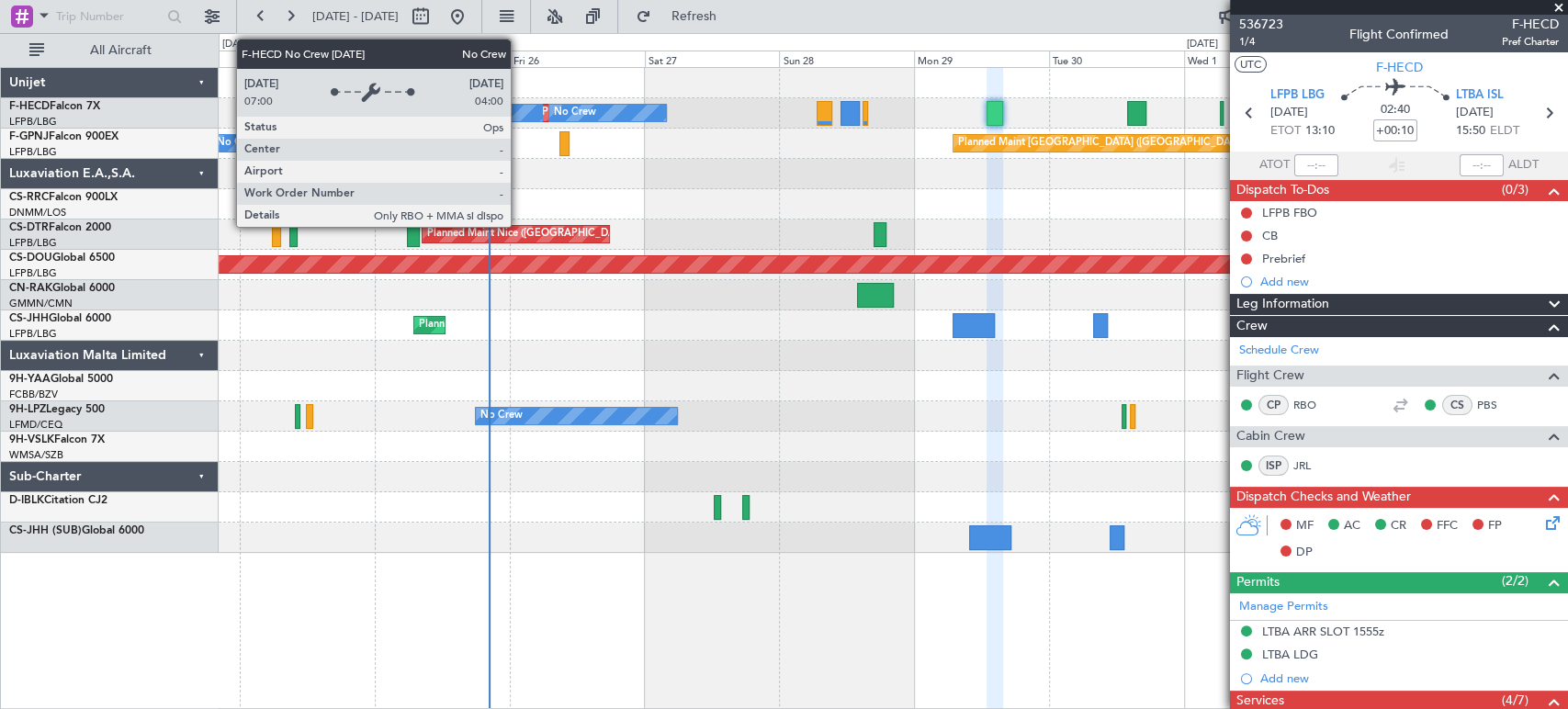
click at [580, 105] on div "No Crew" at bounding box center [574, 112] width 42 height 27
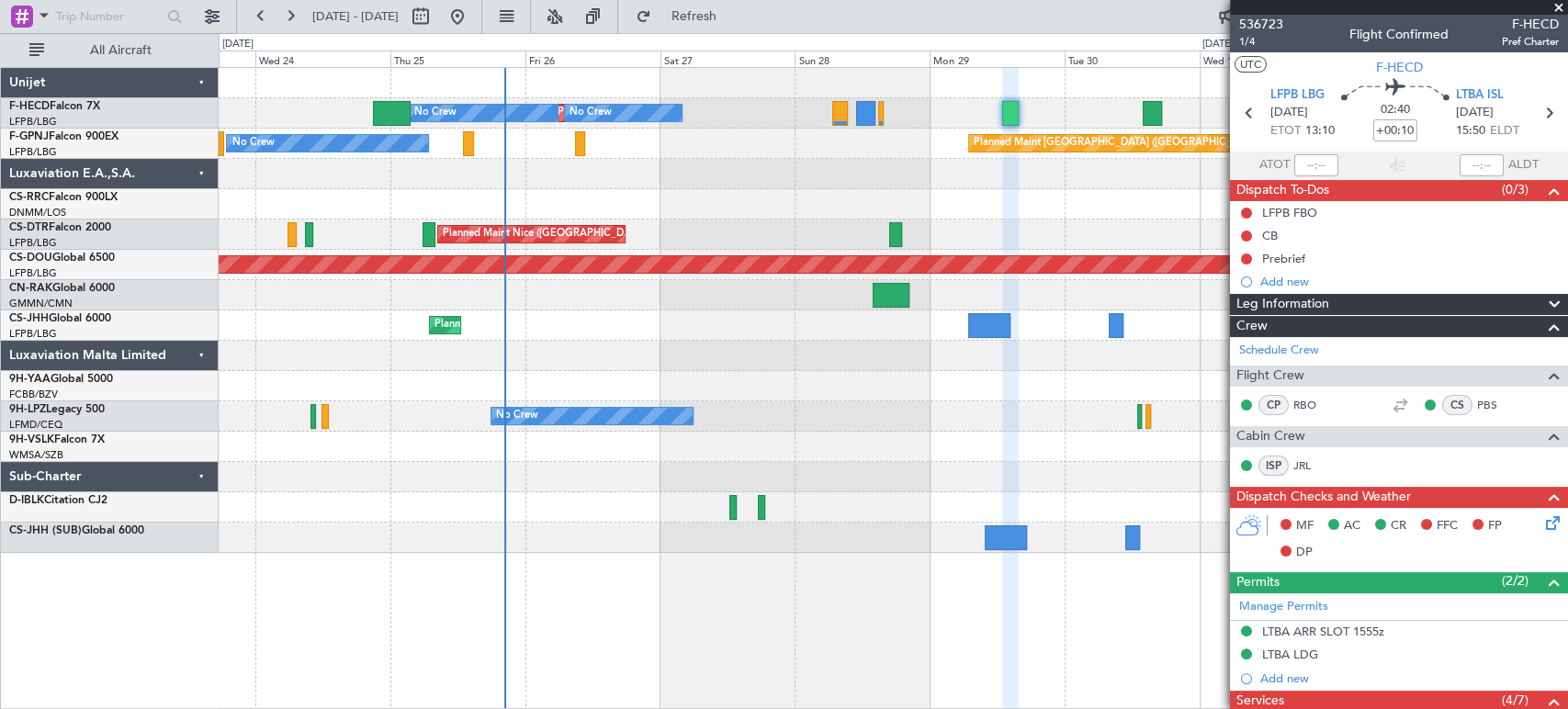
click at [625, 94] on div at bounding box center [893, 83] width 1348 height 30
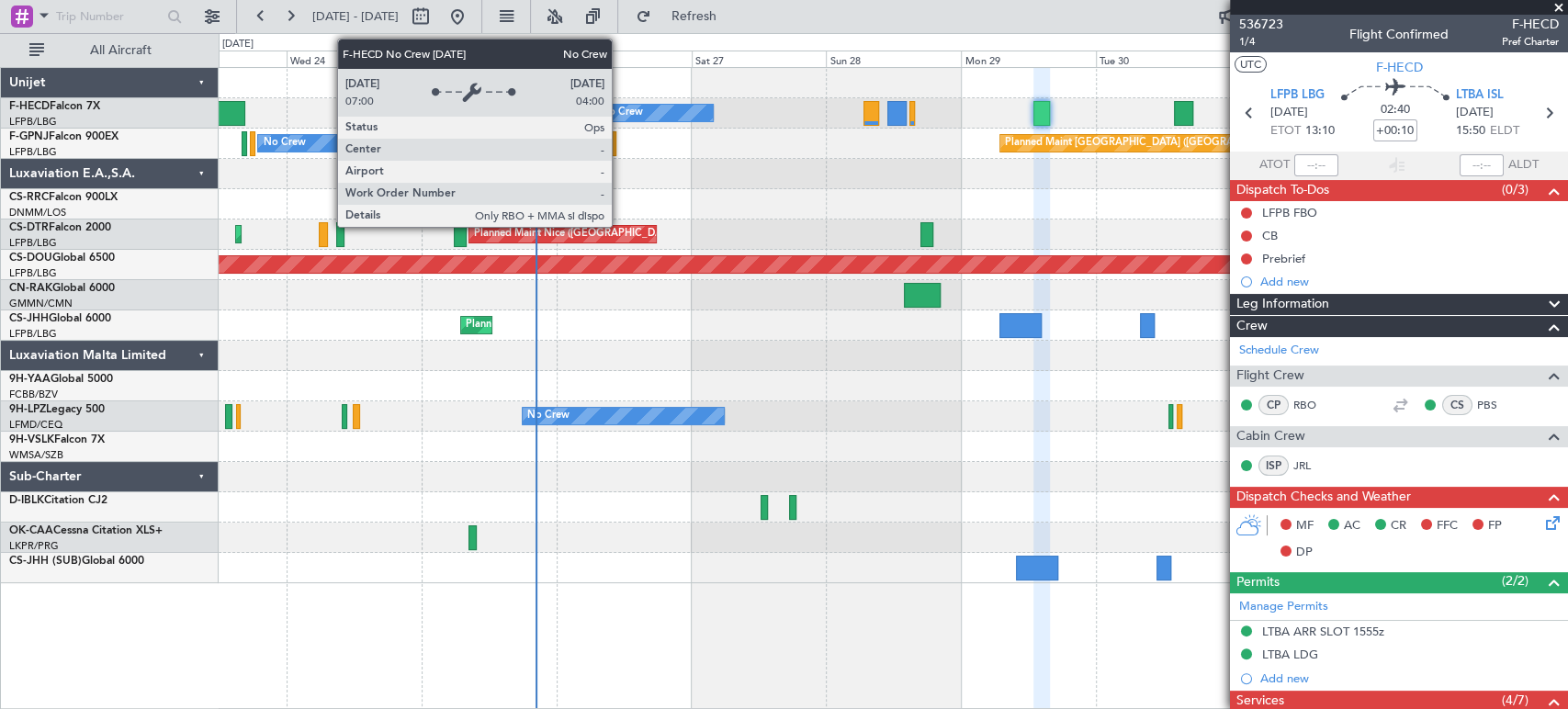
click at [620, 113] on div "No Crew" at bounding box center [621, 112] width 42 height 27
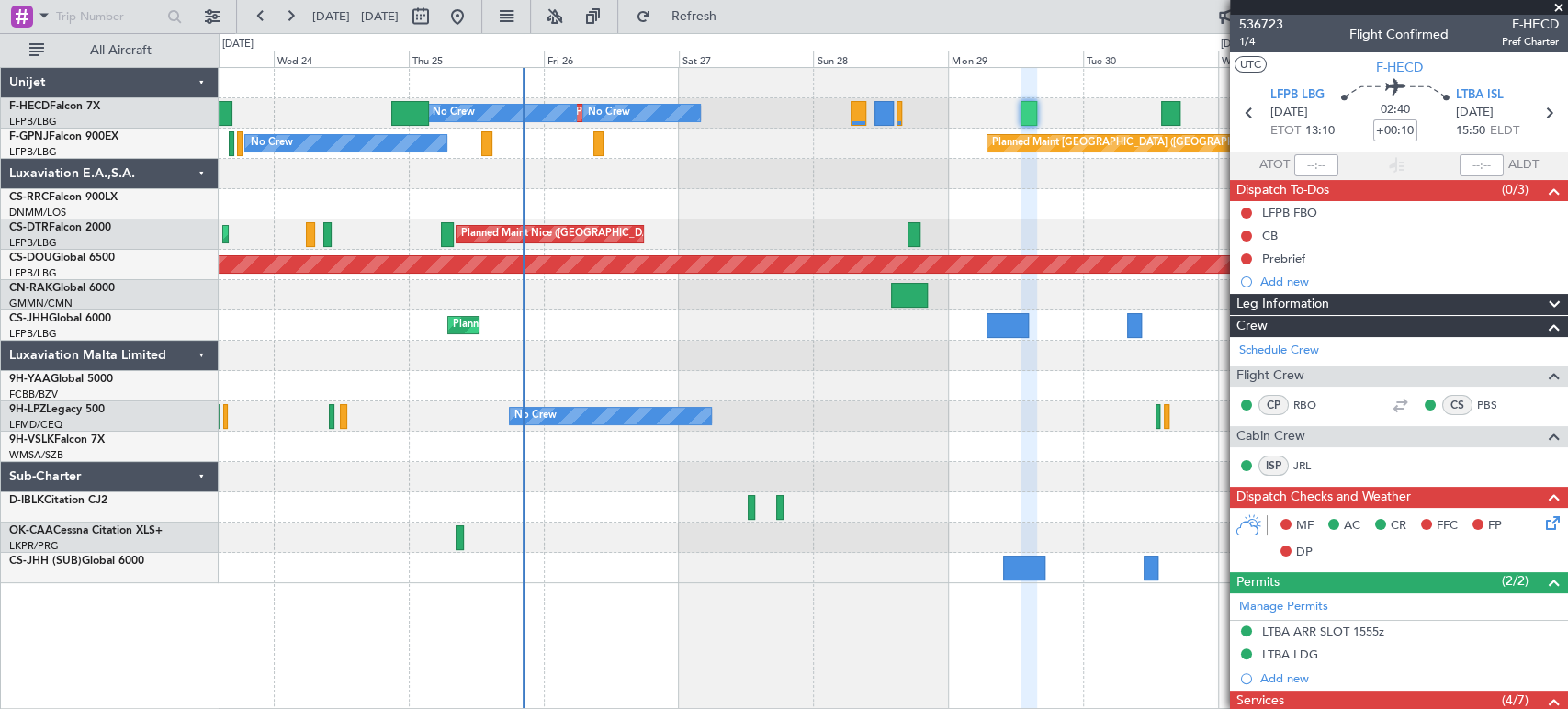
click at [623, 101] on div "Planned Maint [GEOGRAPHIC_DATA] ([GEOGRAPHIC_DATA]) No Crew No Crew No Crew No …" at bounding box center [893, 326] width 1348 height 515
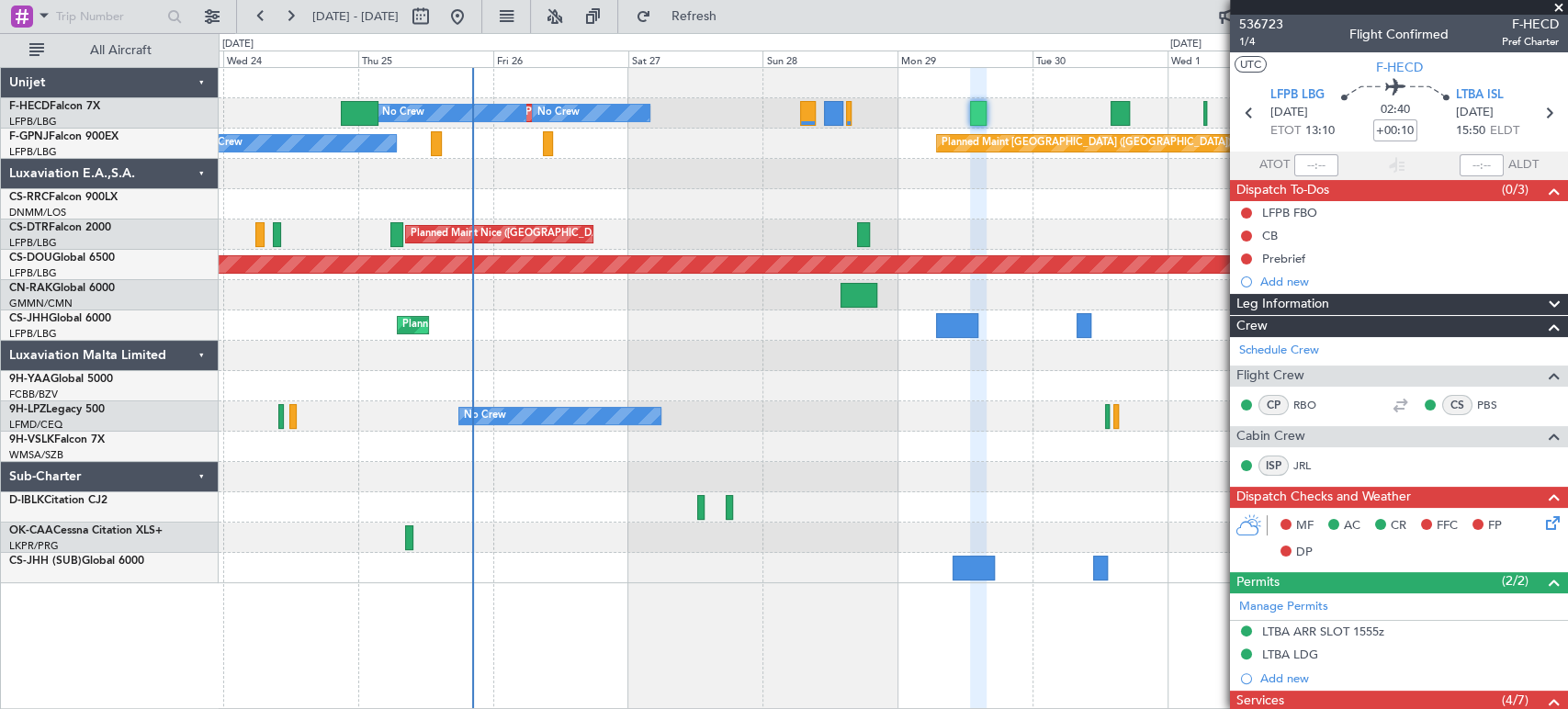
click at [588, 97] on div "Planned Maint [GEOGRAPHIC_DATA] ([GEOGRAPHIC_DATA]) No Crew No Crew No Crew Pla…" at bounding box center [893, 326] width 1348 height 515
click at [570, 100] on div "Planned Maint [GEOGRAPHIC_DATA] ([GEOGRAPHIC_DATA]) No Crew No Crew No Crew" at bounding box center [893, 113] width 1348 height 30
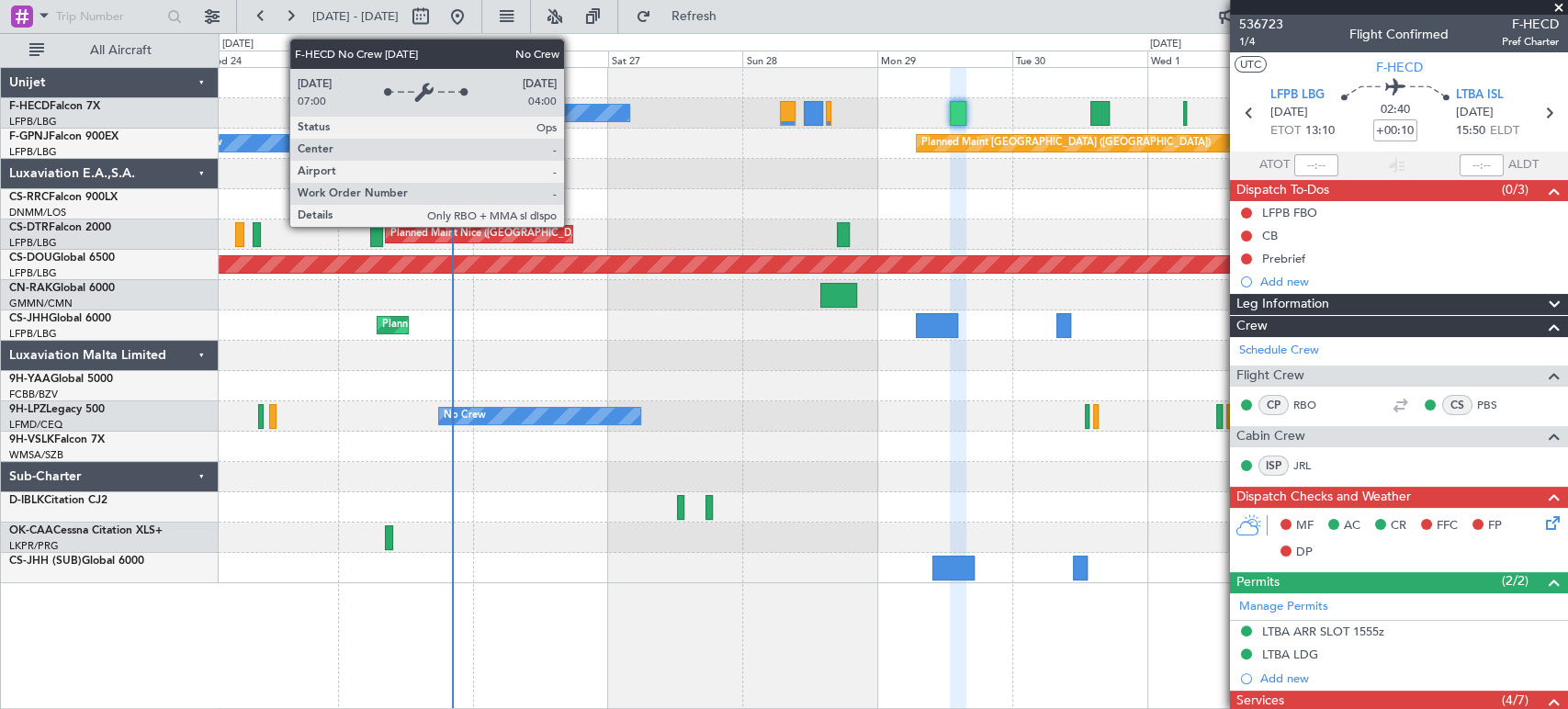
click at [572, 110] on div "No Crew" at bounding box center [571, 113] width 117 height 17
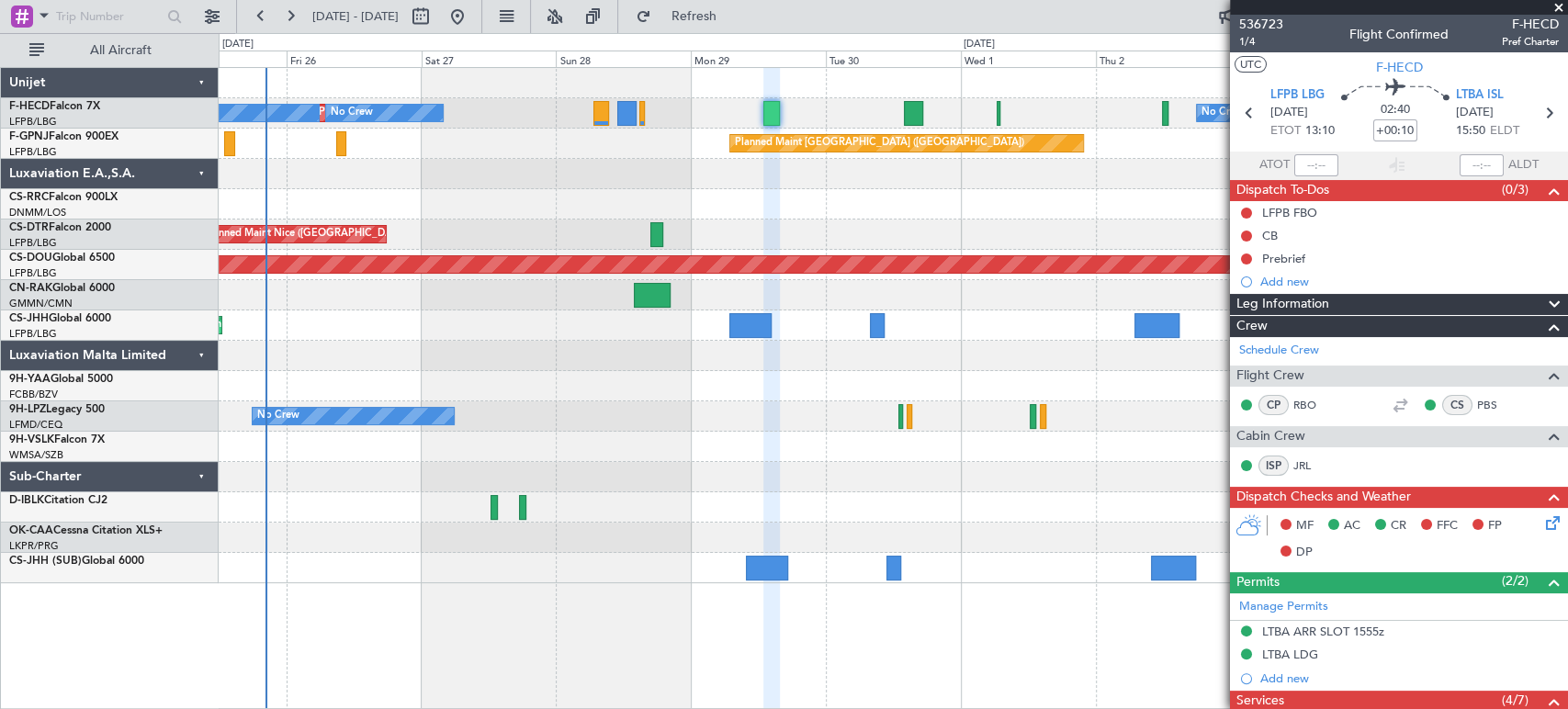
click at [478, 113] on div "Planned Maint [GEOGRAPHIC_DATA] ([GEOGRAPHIC_DATA]) No Crew No Crew No Crew" at bounding box center [893, 113] width 1348 height 30
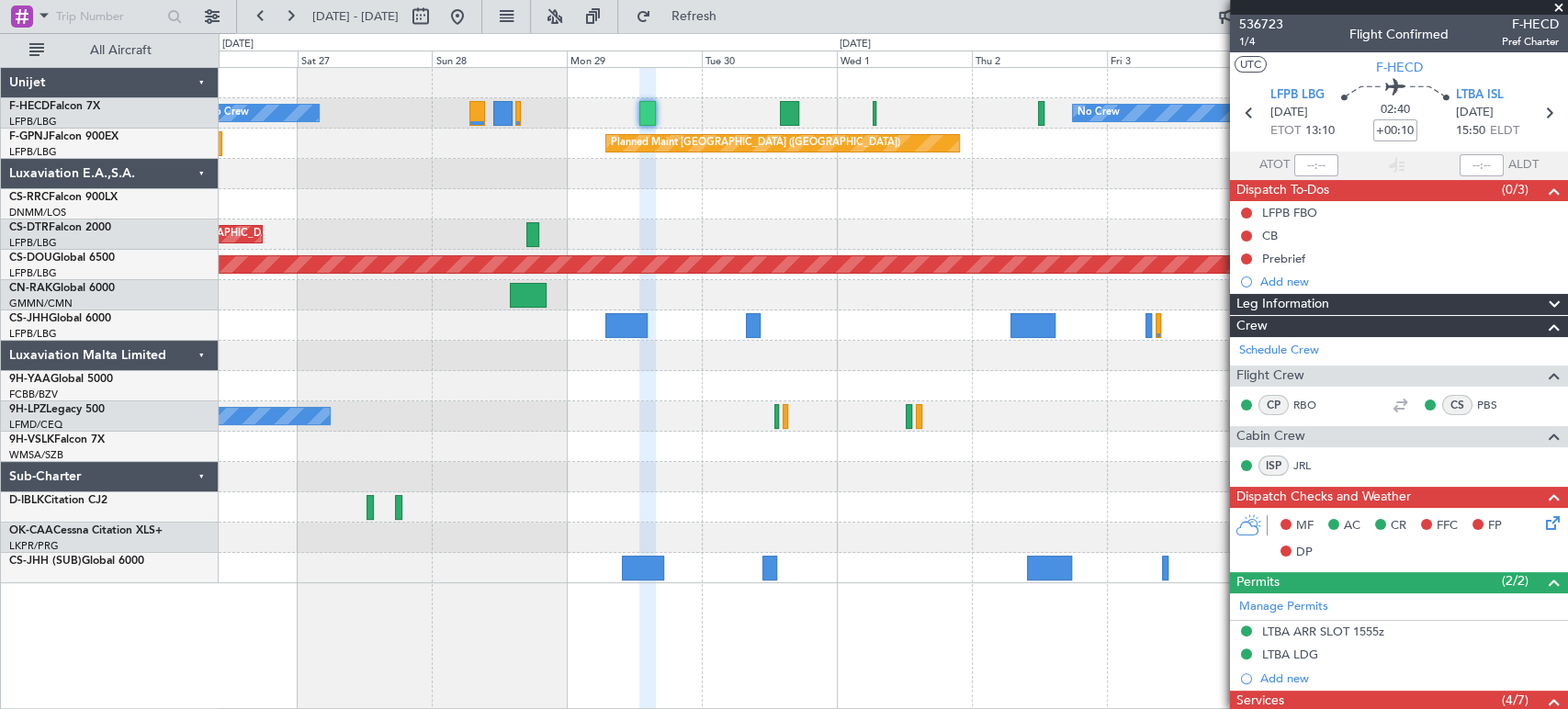
click at [483, 102] on div "Planned Maint [GEOGRAPHIC_DATA] ([GEOGRAPHIC_DATA]) No Crew No Crew No Crew" at bounding box center [893, 113] width 1348 height 30
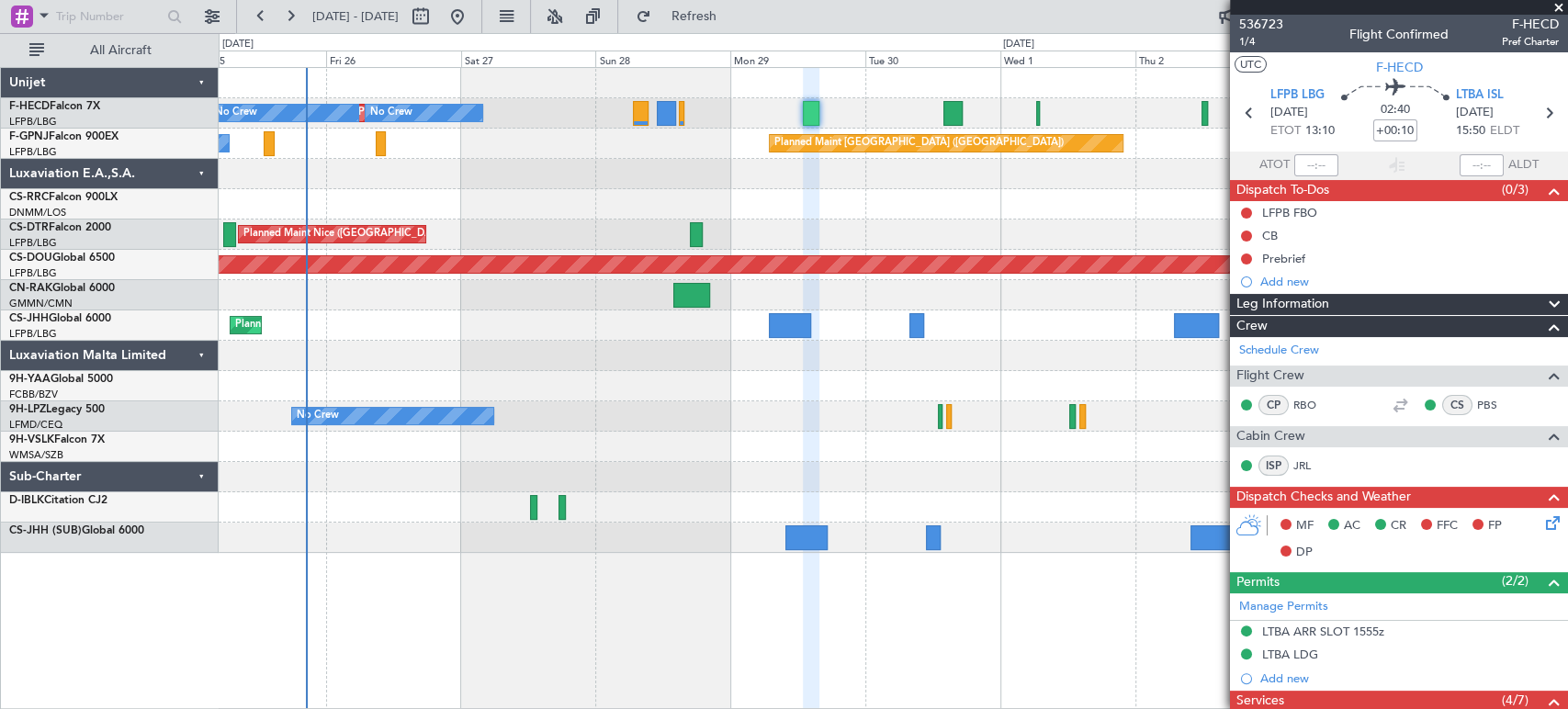
click at [493, 112] on div "Planned Maint [GEOGRAPHIC_DATA] ([GEOGRAPHIC_DATA]) No Crew No Crew No Crew" at bounding box center [893, 113] width 1348 height 30
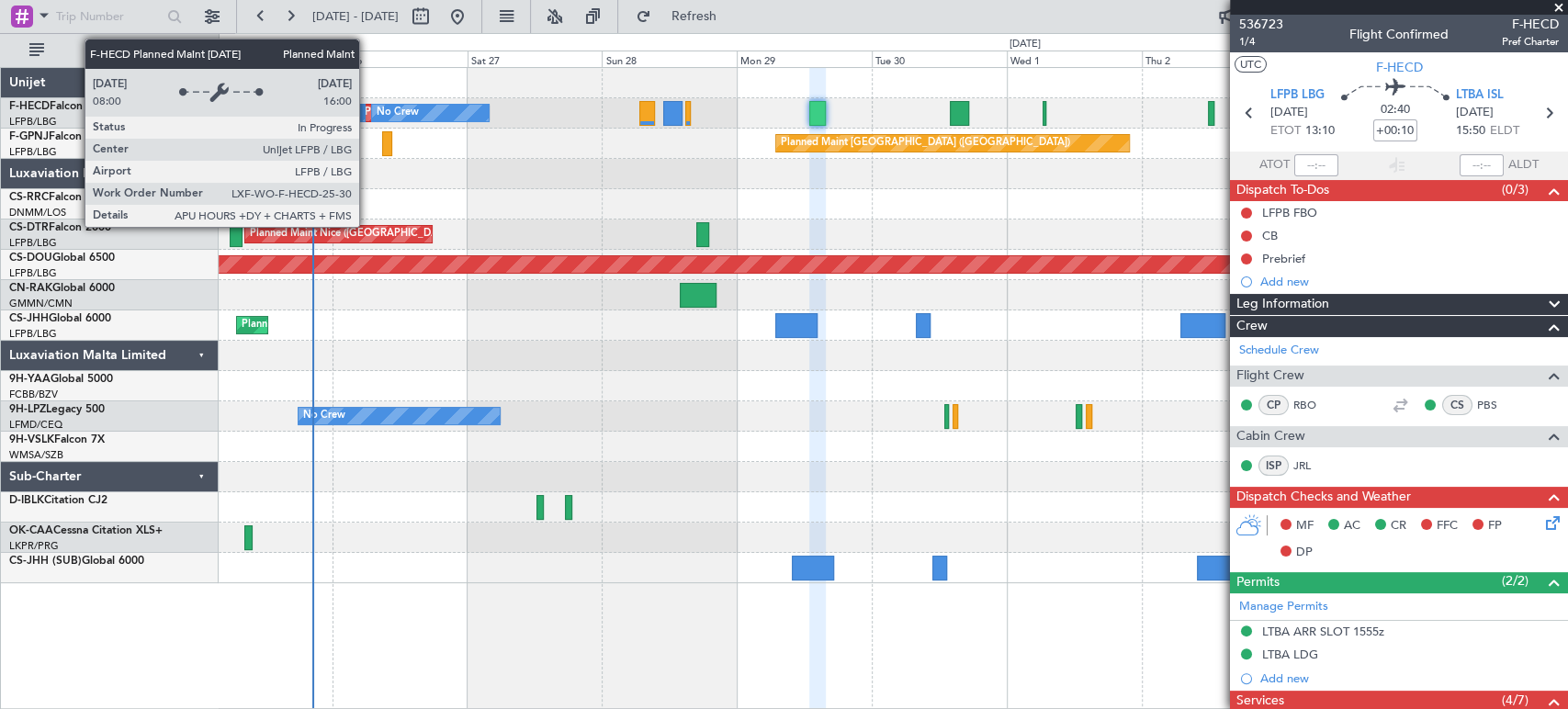
click at [368, 110] on div "Planned Maint [GEOGRAPHIC_DATA] ([GEOGRAPHIC_DATA])" at bounding box center [391, 112] width 289 height 27
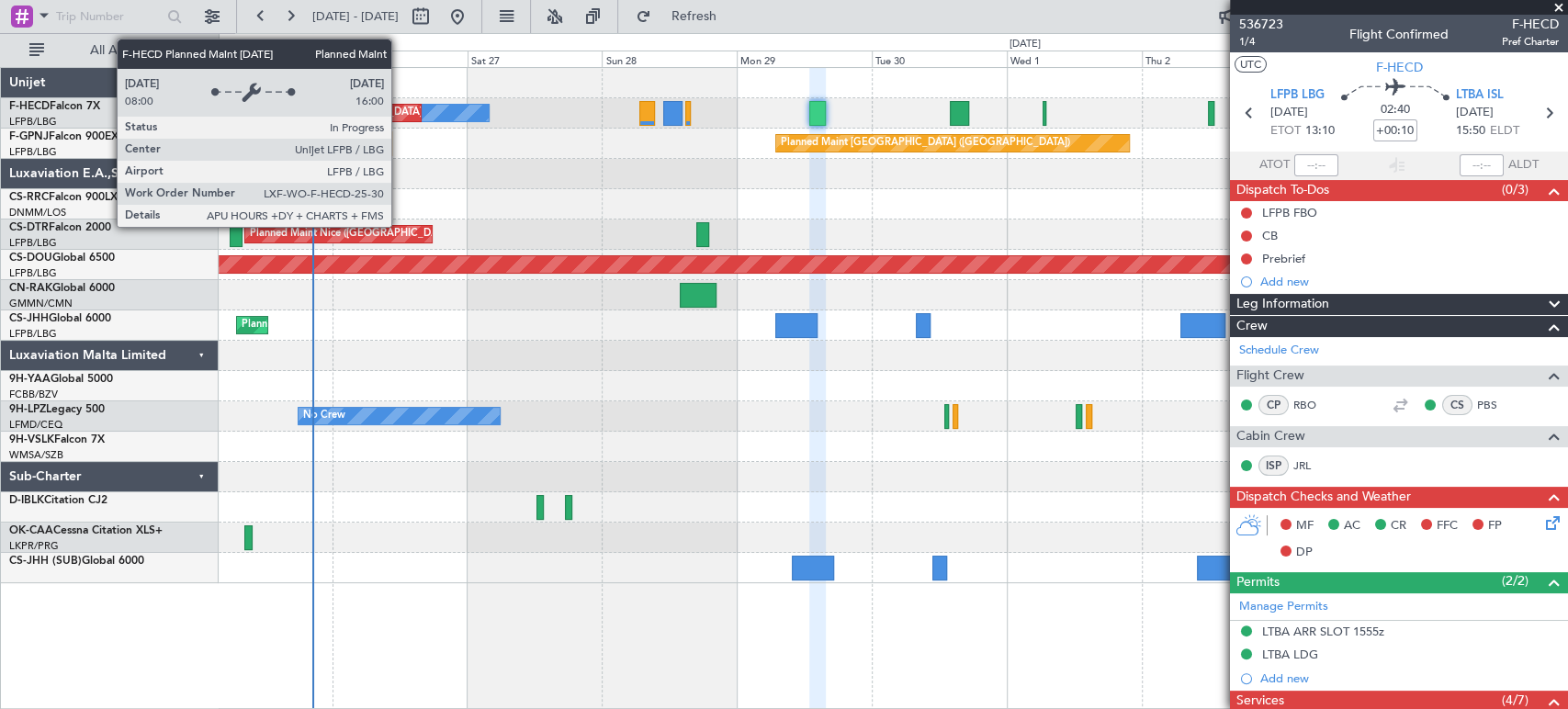
click at [399, 118] on div "Planned Maint [GEOGRAPHIC_DATA] ([GEOGRAPHIC_DATA])" at bounding box center [391, 112] width 289 height 27
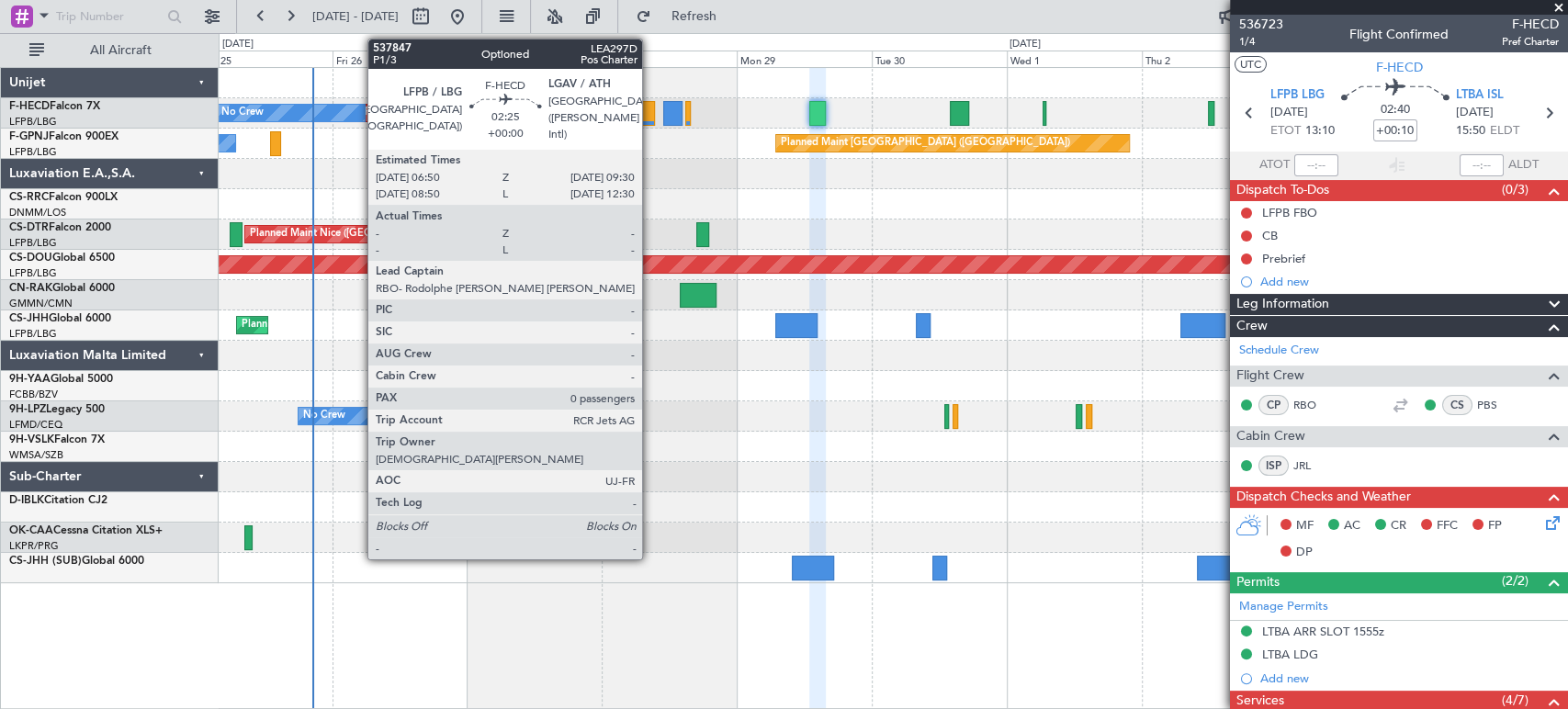
click at [650, 114] on div at bounding box center [646, 113] width 16 height 25
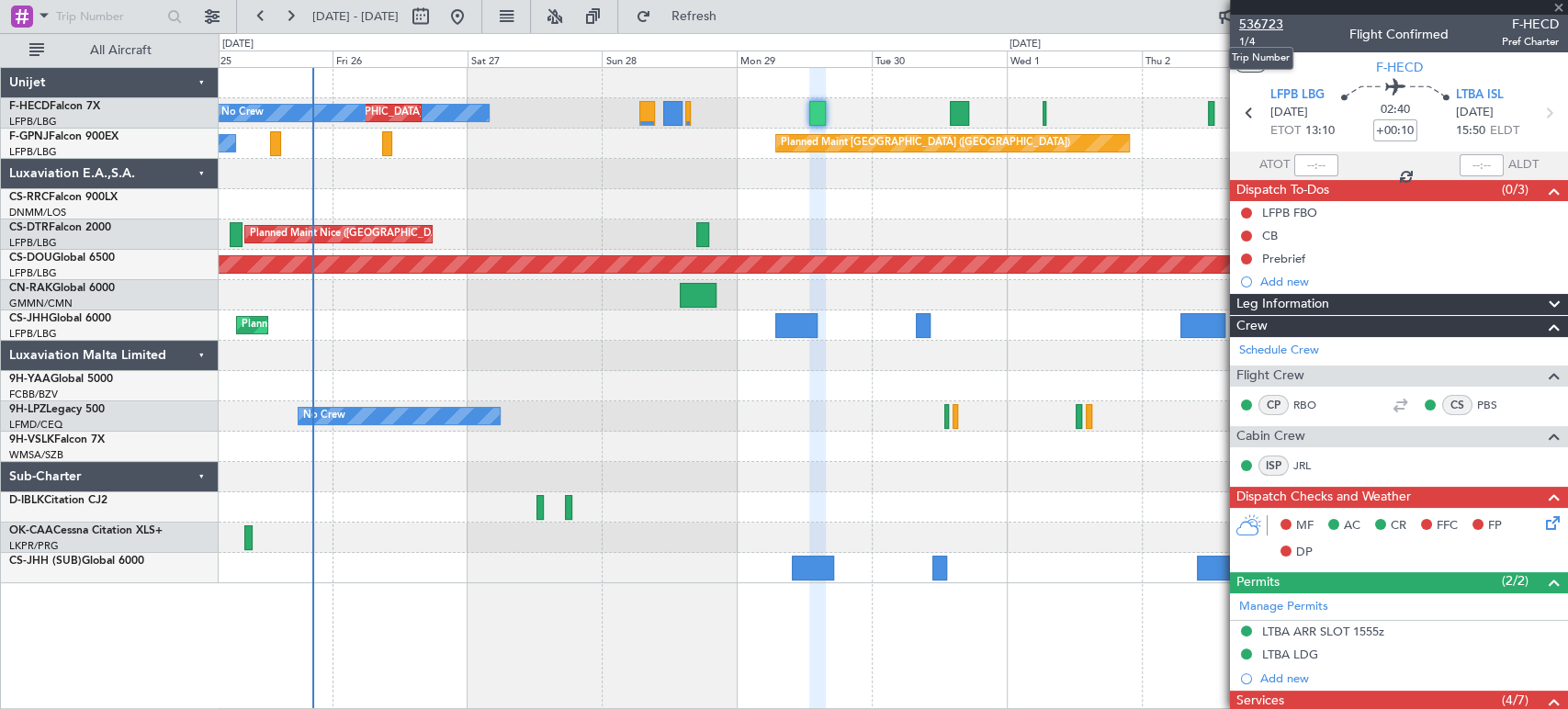
type input "0"
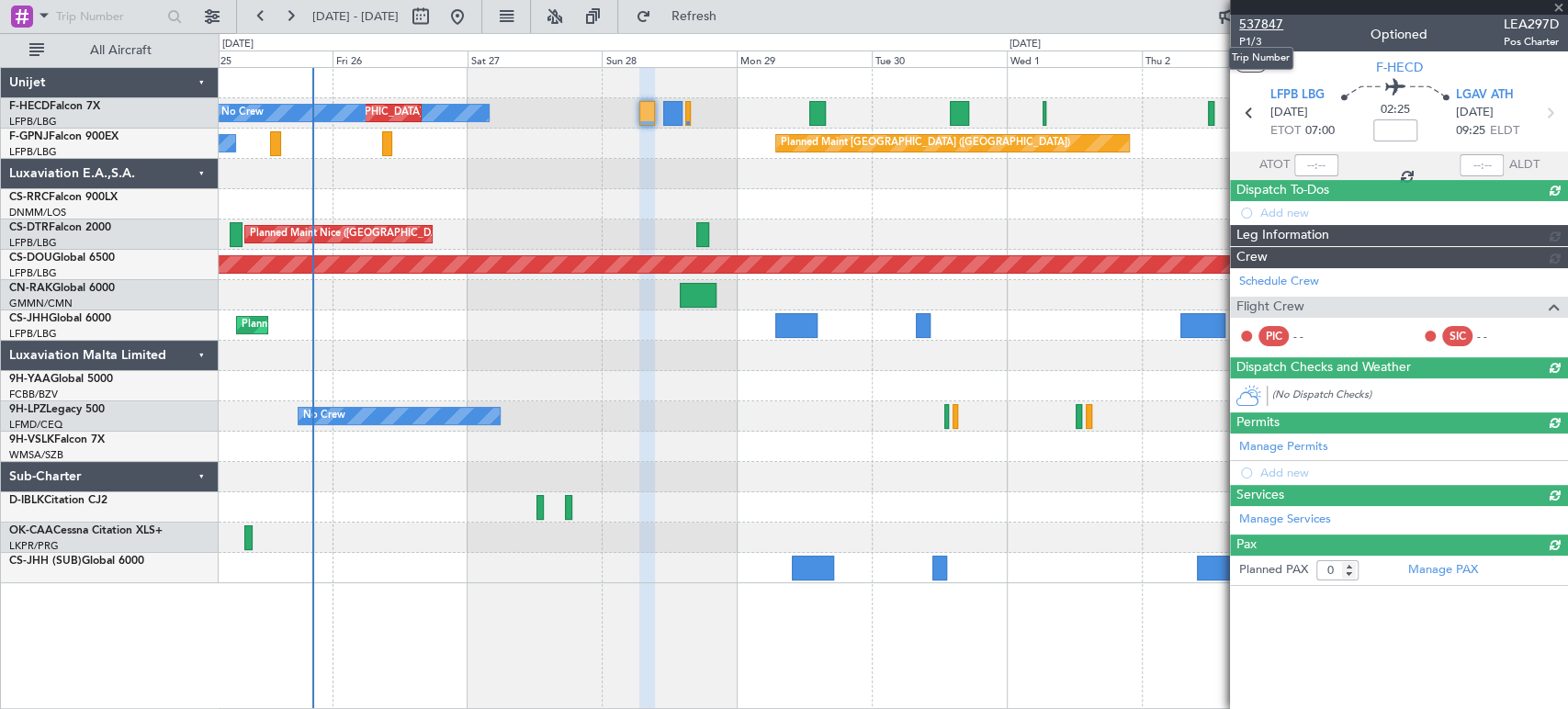
click at [1273, 19] on span "537847" at bounding box center [1260, 24] width 44 height 20
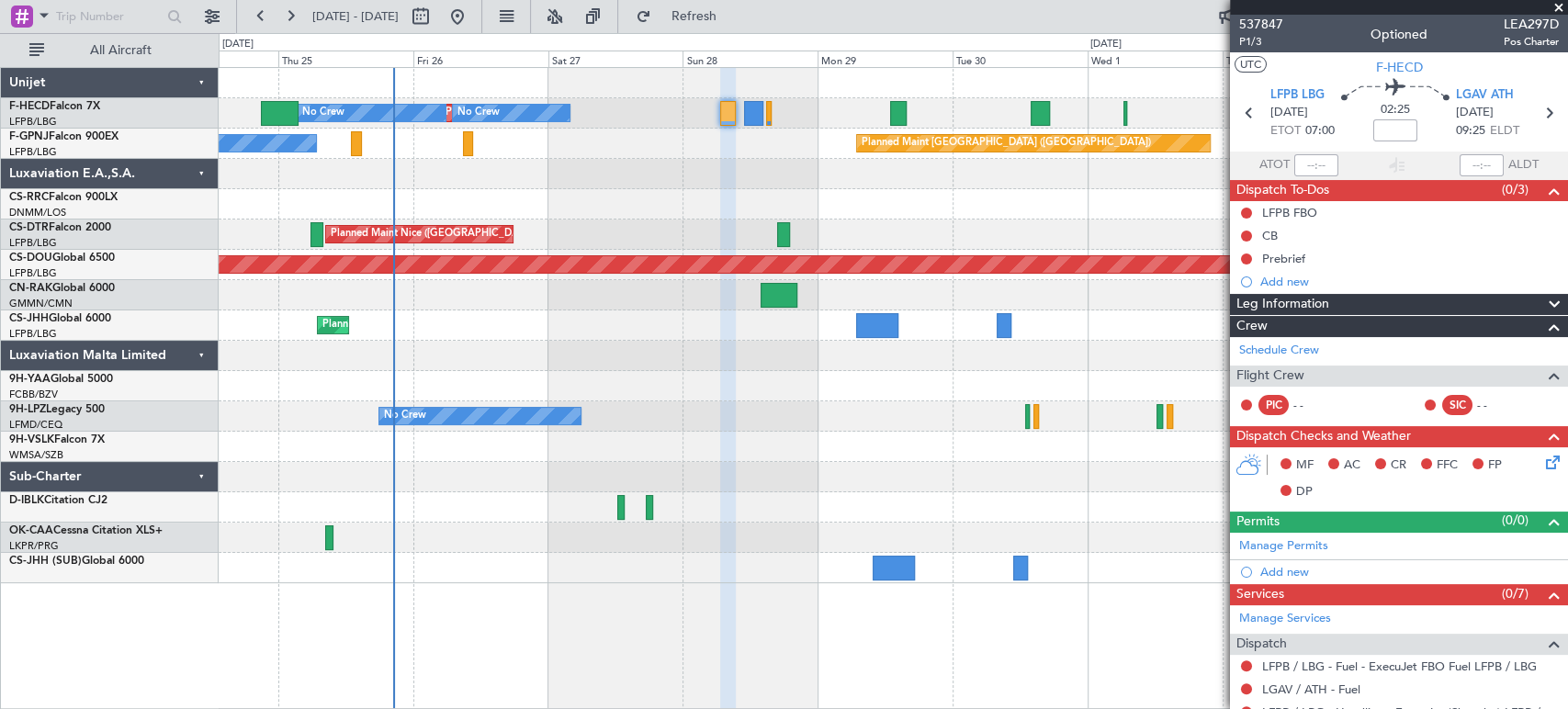
click at [385, 130] on div "Planned Maint Paris (Le Bourget) No Crew No Crew No Crew No Crew Planned Maint …" at bounding box center [893, 326] width 1348 height 515
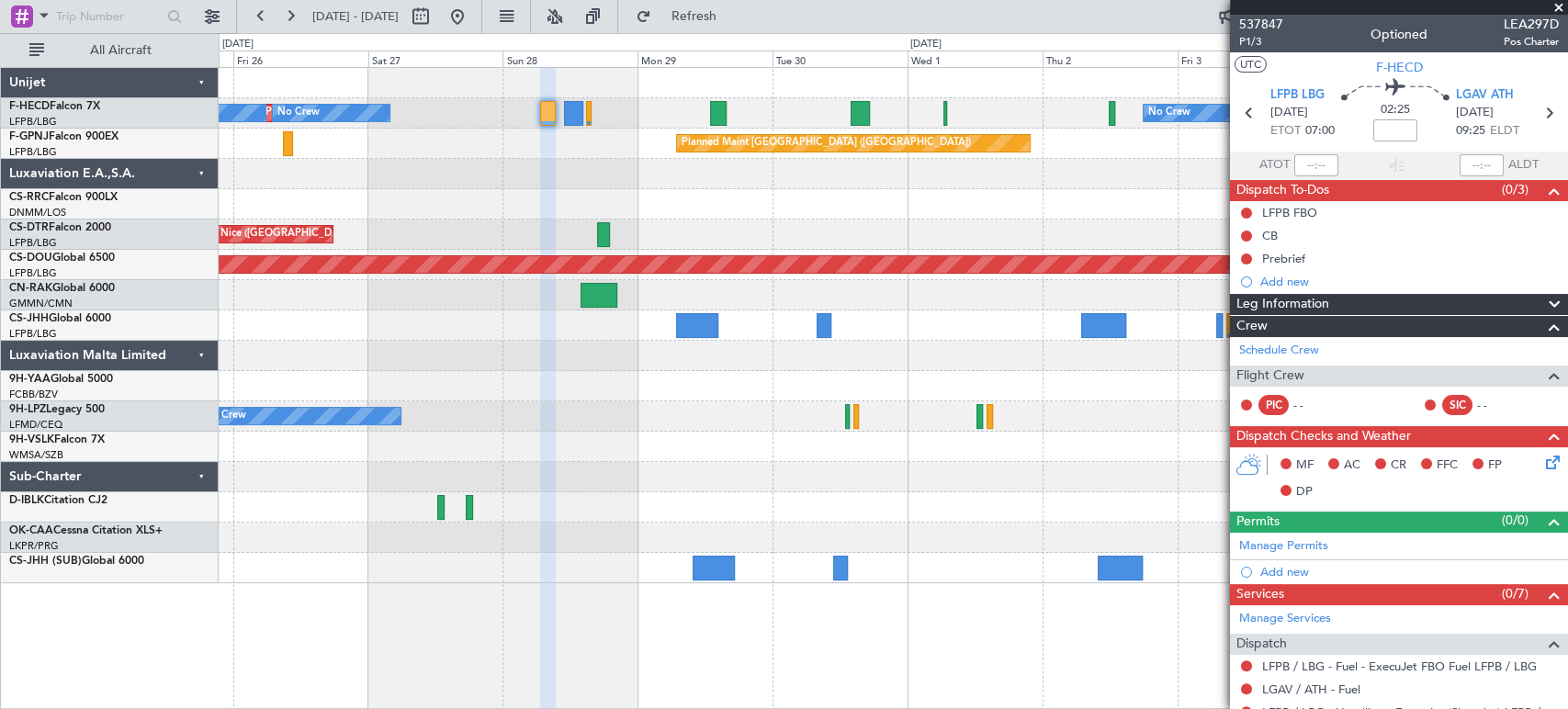
click at [307, 101] on div "Planned Maint [GEOGRAPHIC_DATA] ([GEOGRAPHIC_DATA]) No Crew No Crew No Crew" at bounding box center [893, 113] width 1348 height 30
click at [393, 107] on div "Planned Maint [GEOGRAPHIC_DATA] ([GEOGRAPHIC_DATA]) No Crew No Crew No Crew" at bounding box center [893, 113] width 1348 height 30
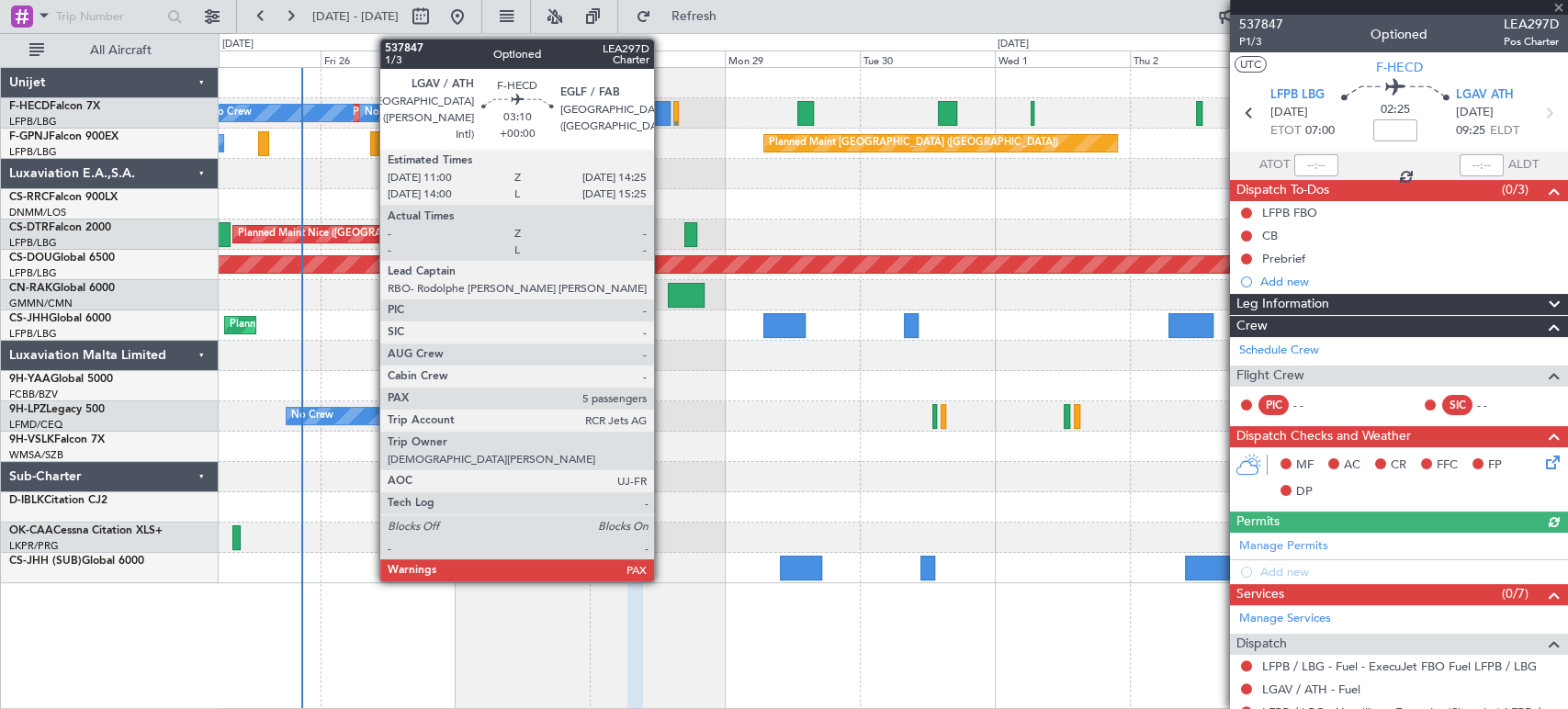
click at [662, 111] on div at bounding box center [661, 113] width 20 height 25
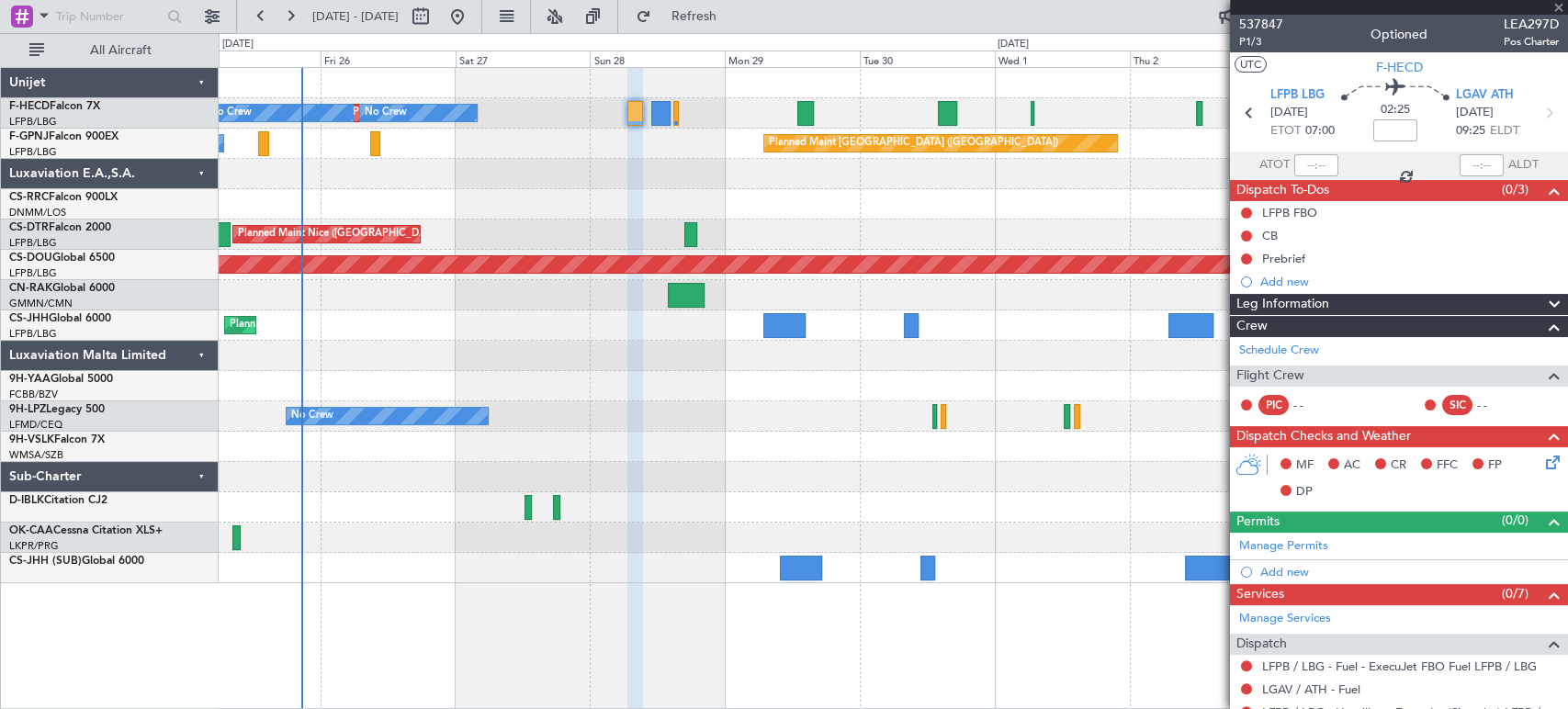
type input "5"
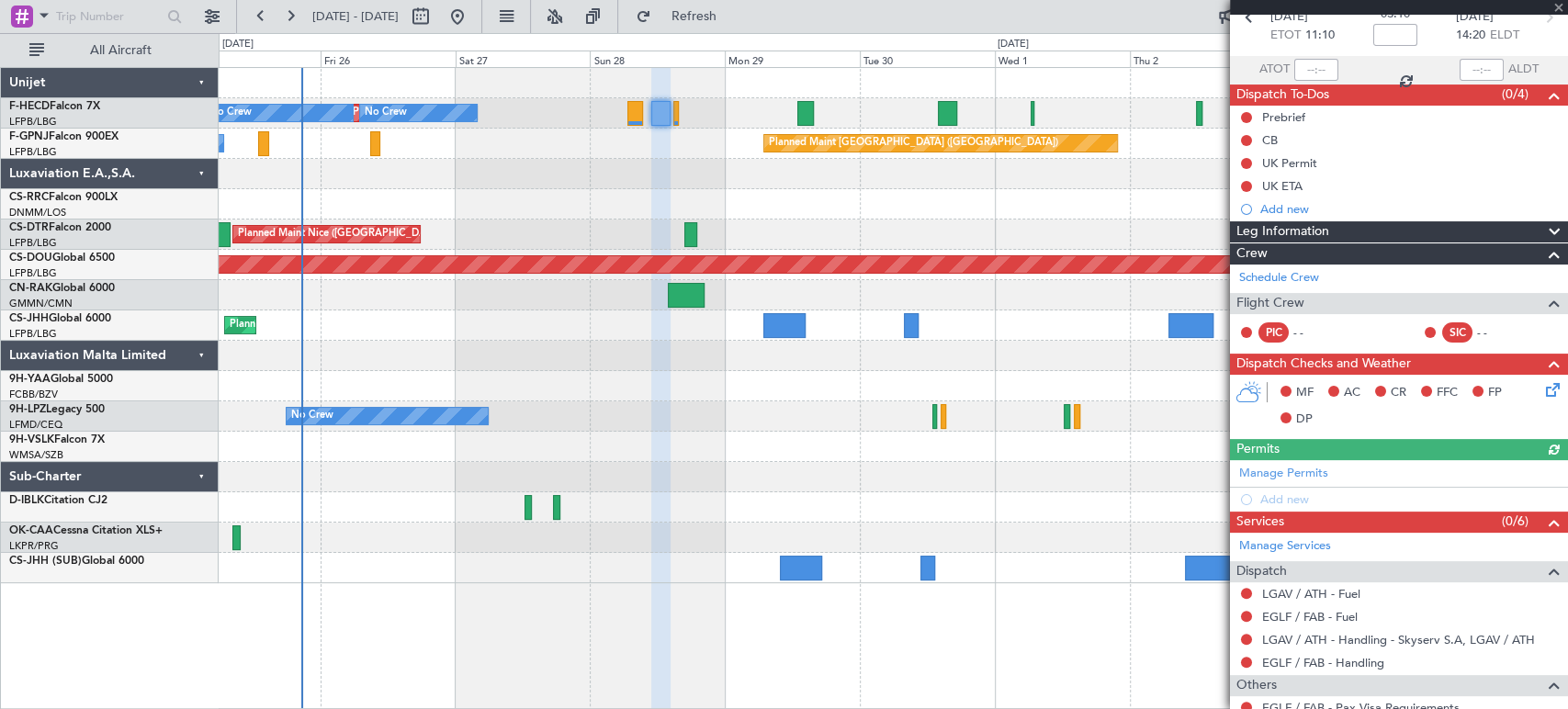
scroll to position [225, 0]
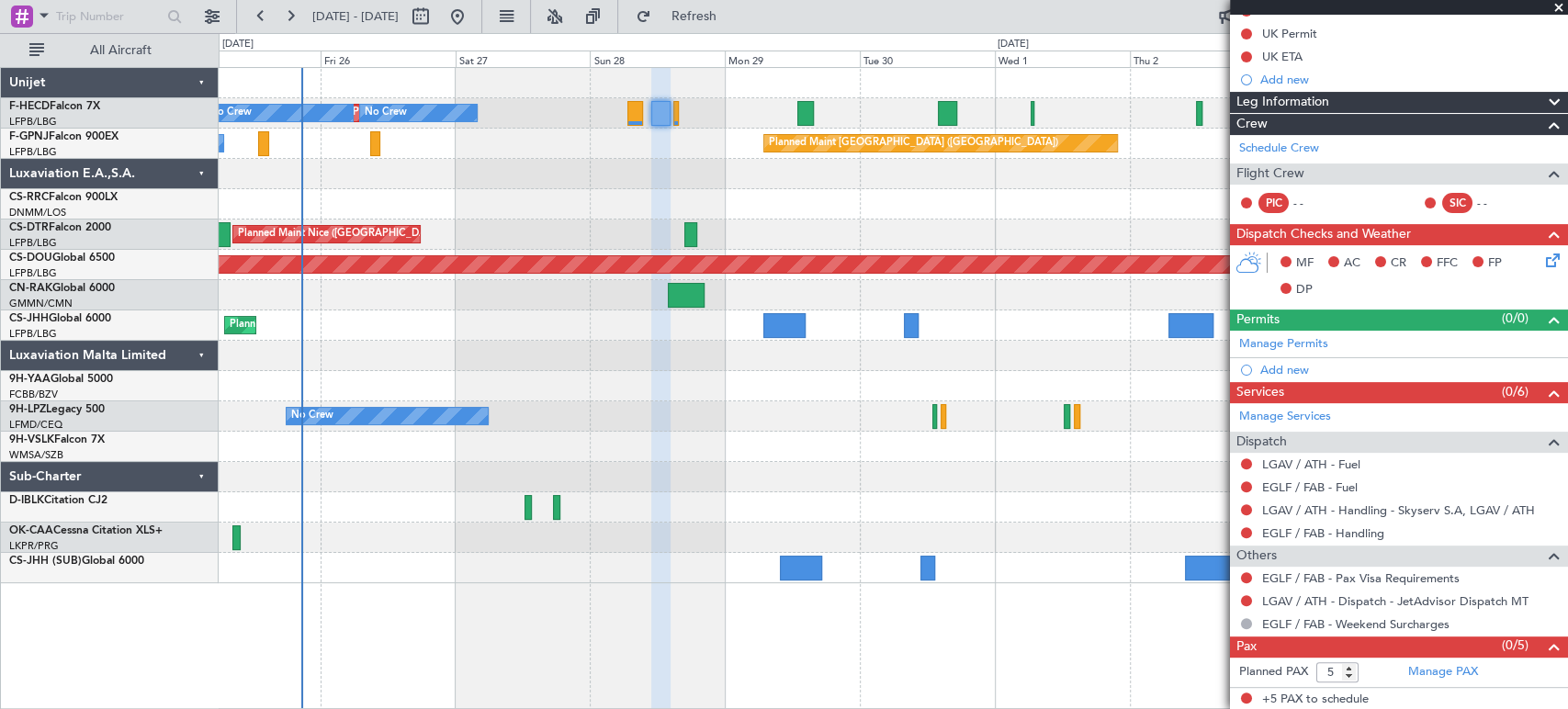
click at [478, 218] on div "Planned Maint Paris (Le Bourget) No Crew No Crew No Crew No Crew Planned Maint …" at bounding box center [893, 326] width 1348 height 515
